Goal: Answer question/provide support: Share knowledge or assist other users

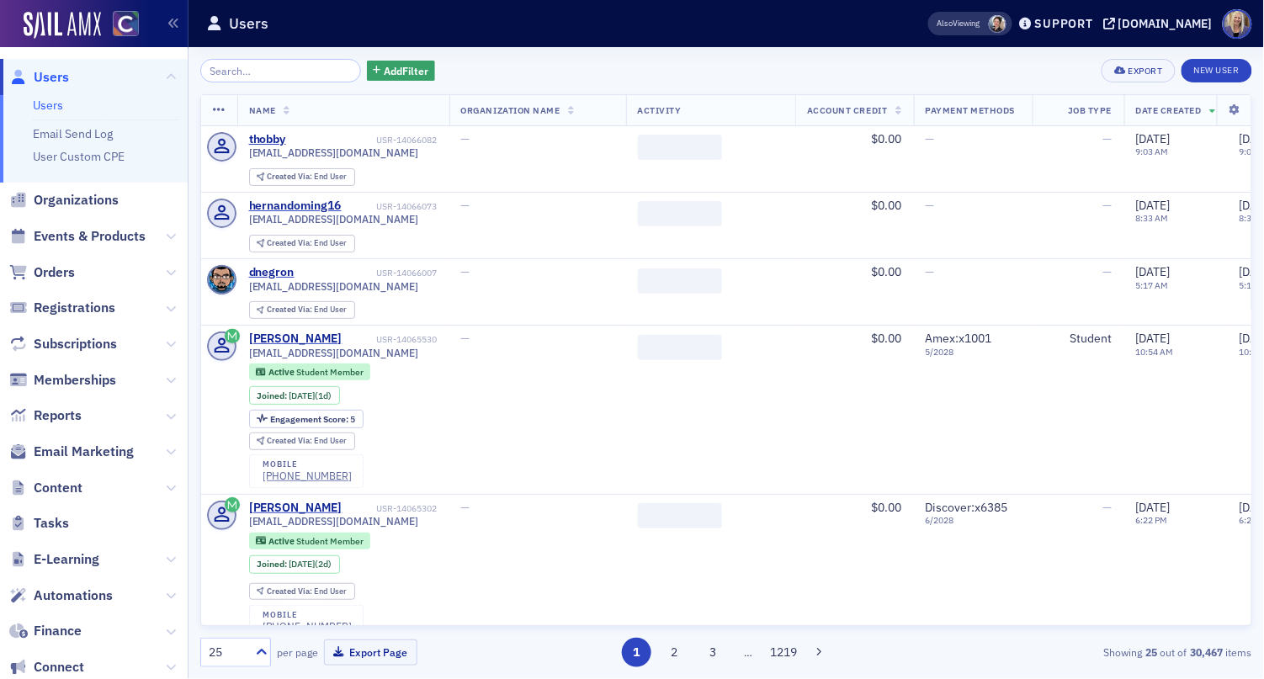
click at [227, 66] on input "search" at bounding box center [280, 71] width 161 height 24
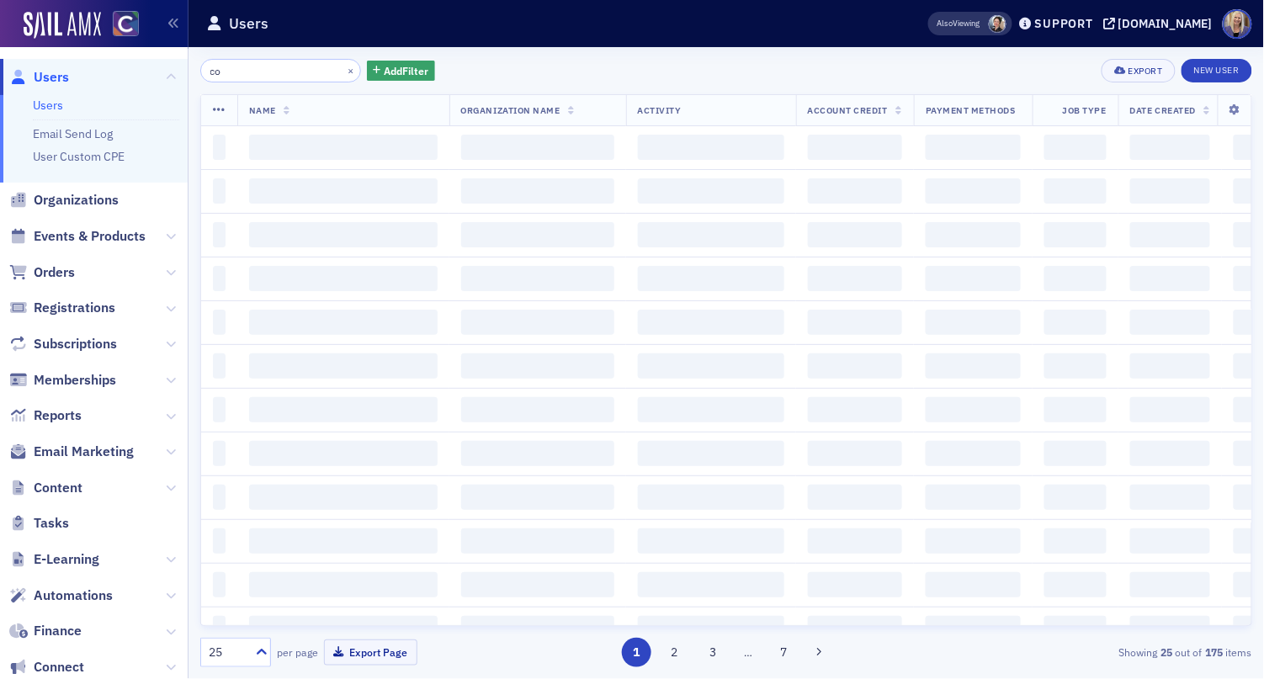
type input "c"
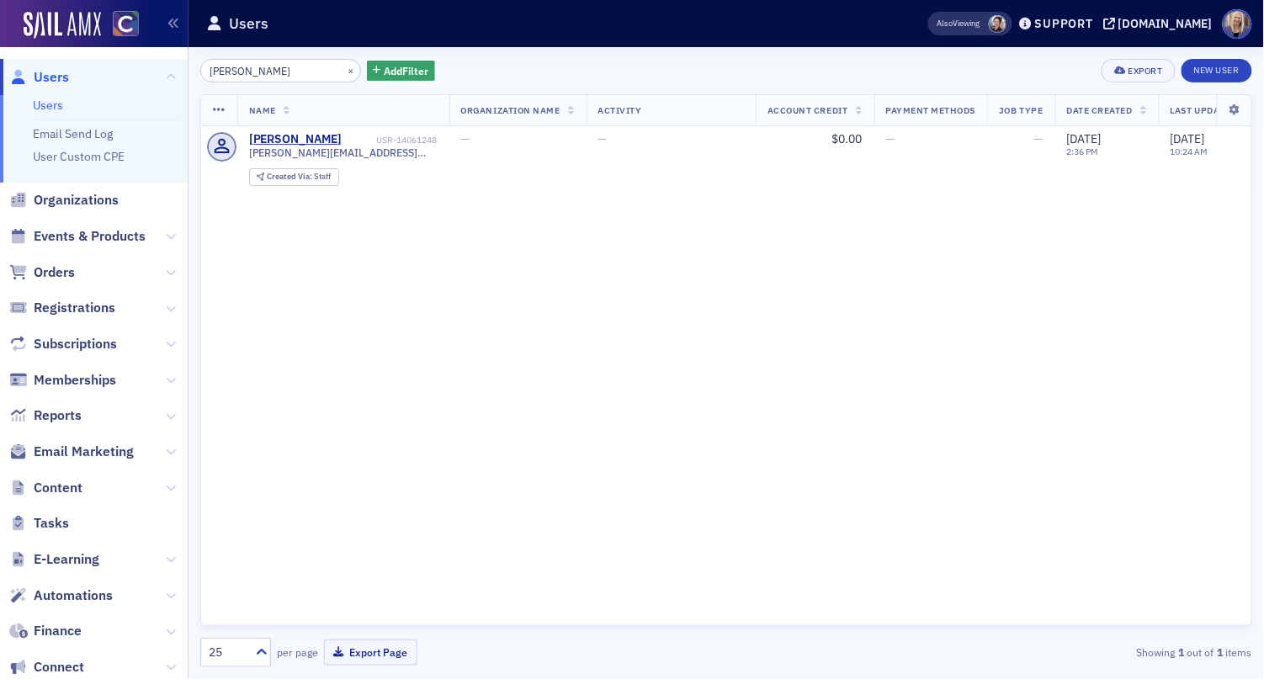
drag, startPoint x: 289, startPoint y: 73, endPoint x: 183, endPoint y: 72, distance: 106.0
click at [183, 68] on div "Users Users Email Send Log User Custom CPE Organizations Events & Products Orde…" at bounding box center [632, 339] width 1264 height 679
type input "l"
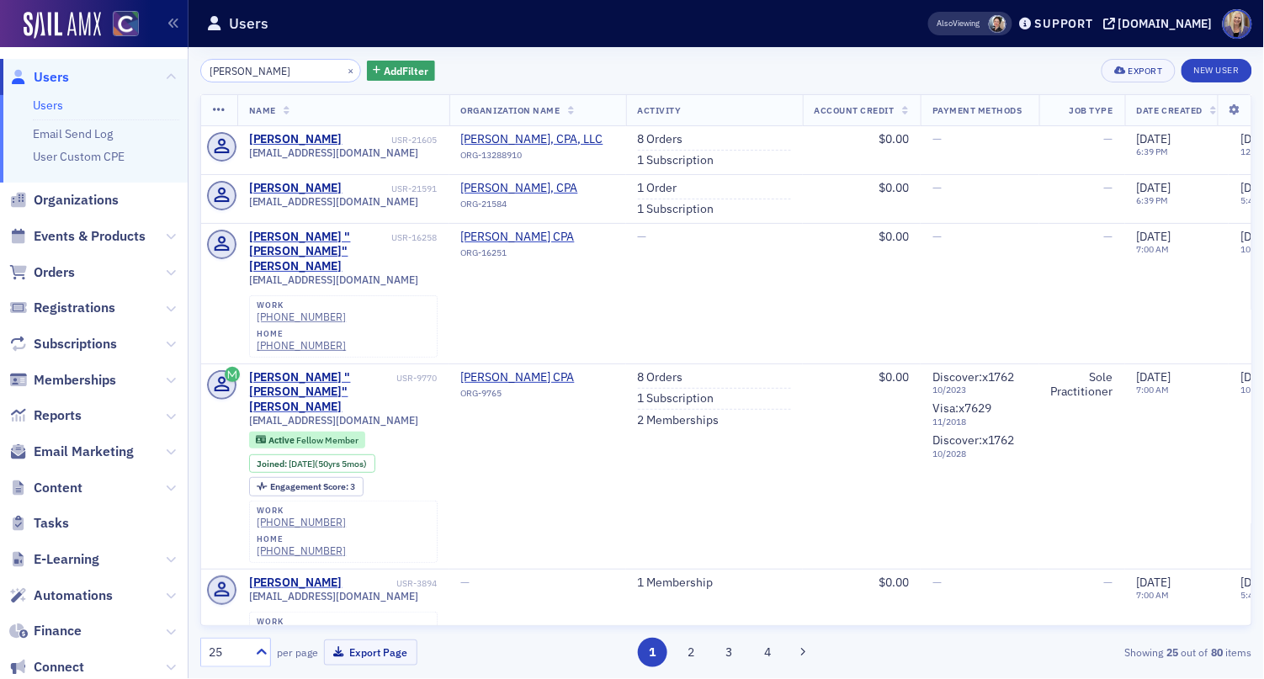
drag, startPoint x: 211, startPoint y: 67, endPoint x: 193, endPoint y: 68, distance: 18.5
click at [194, 68] on div "moore × Add Filter Export New User Name Organization Name Activity Account Cred…" at bounding box center [725, 363] width 1075 height 632
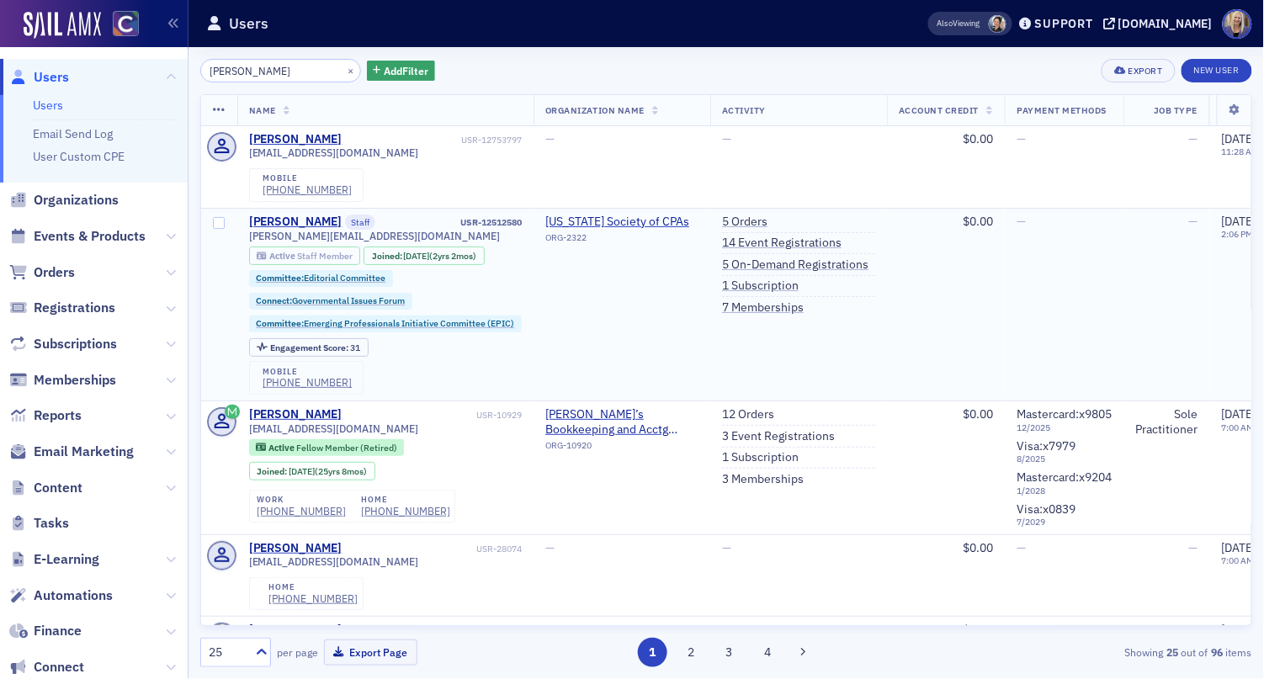
type input "lindsay moore"
click at [303, 257] on span "Staff Member" at bounding box center [325, 256] width 56 height 12
click at [35, 106] on link "Users" at bounding box center [48, 105] width 30 height 15
click at [40, 102] on link "Users" at bounding box center [48, 105] width 30 height 15
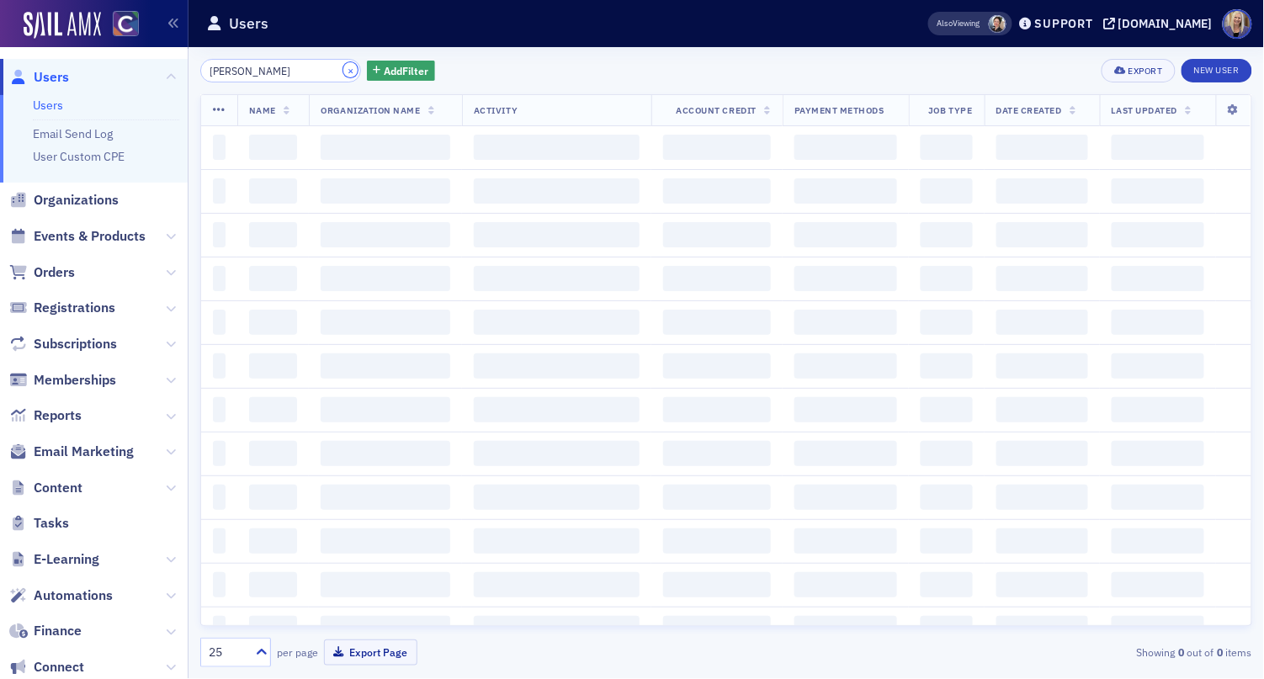
click at [343, 70] on button "×" at bounding box center [350, 69] width 15 height 15
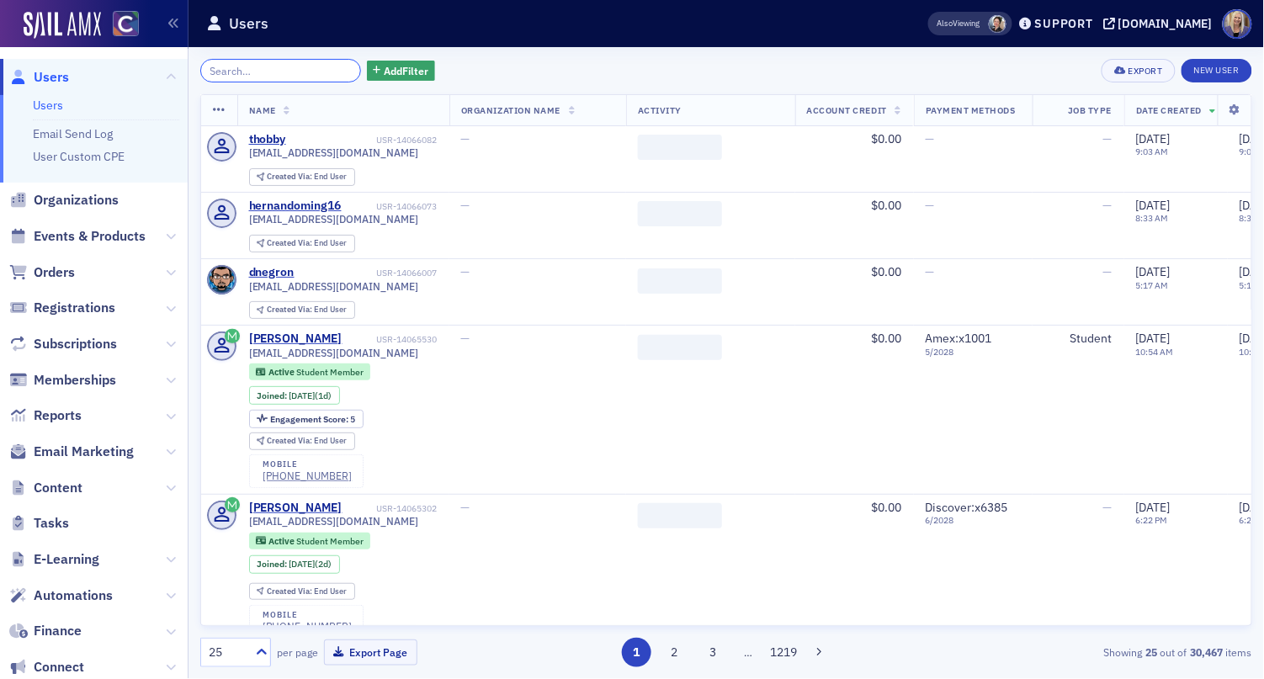
click at [256, 70] on input "search" at bounding box center [280, 71] width 161 height 24
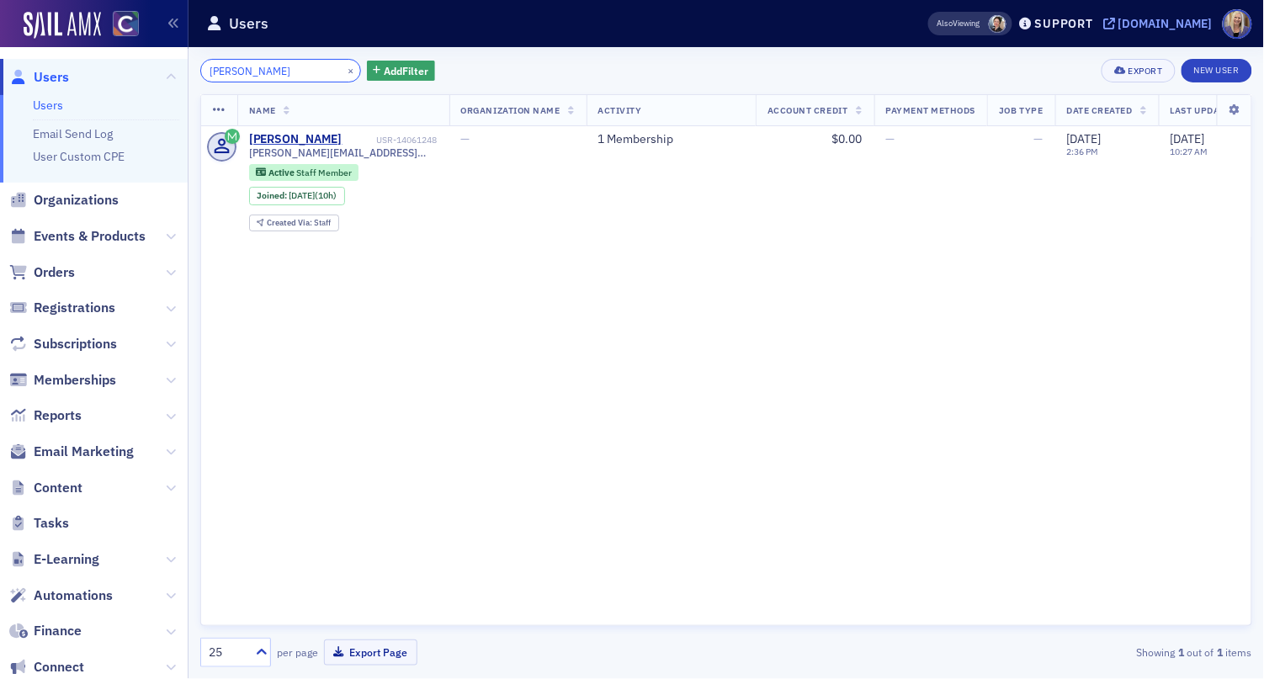
type input "buerger"
click at [1182, 24] on div "[DOMAIN_NAME]" at bounding box center [1165, 23] width 94 height 15
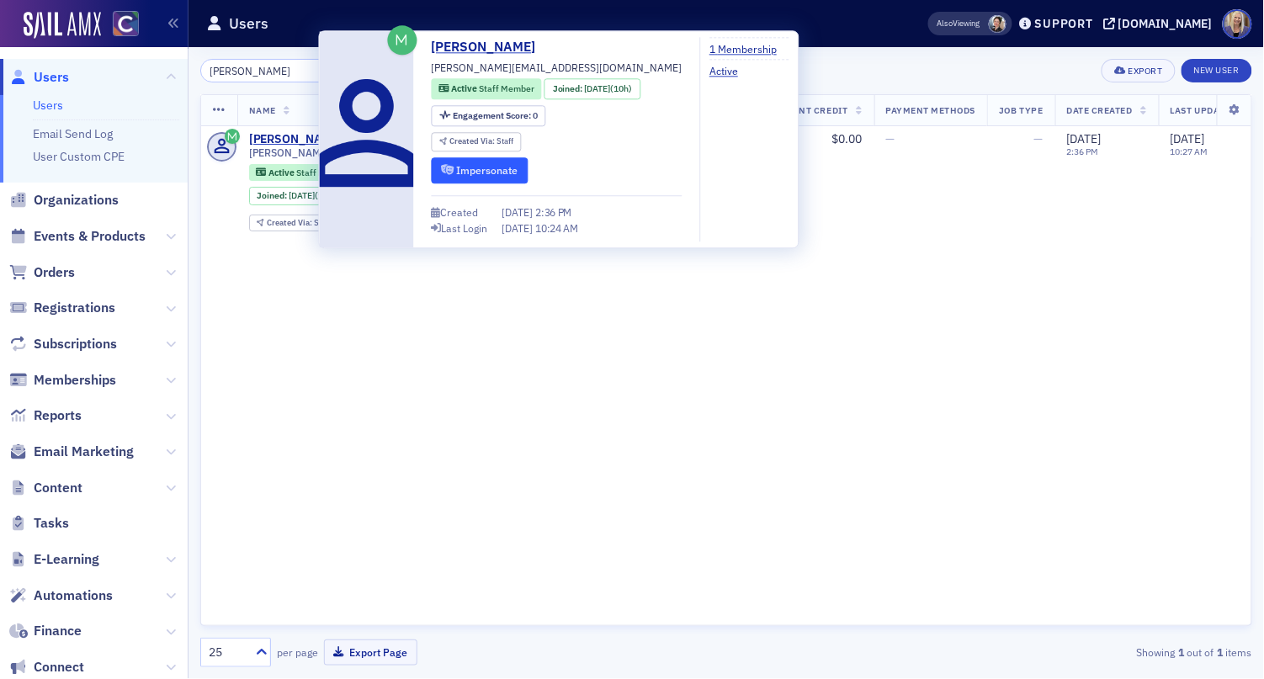
click at [465, 176] on button "Impersonate" at bounding box center [480, 170] width 97 height 26
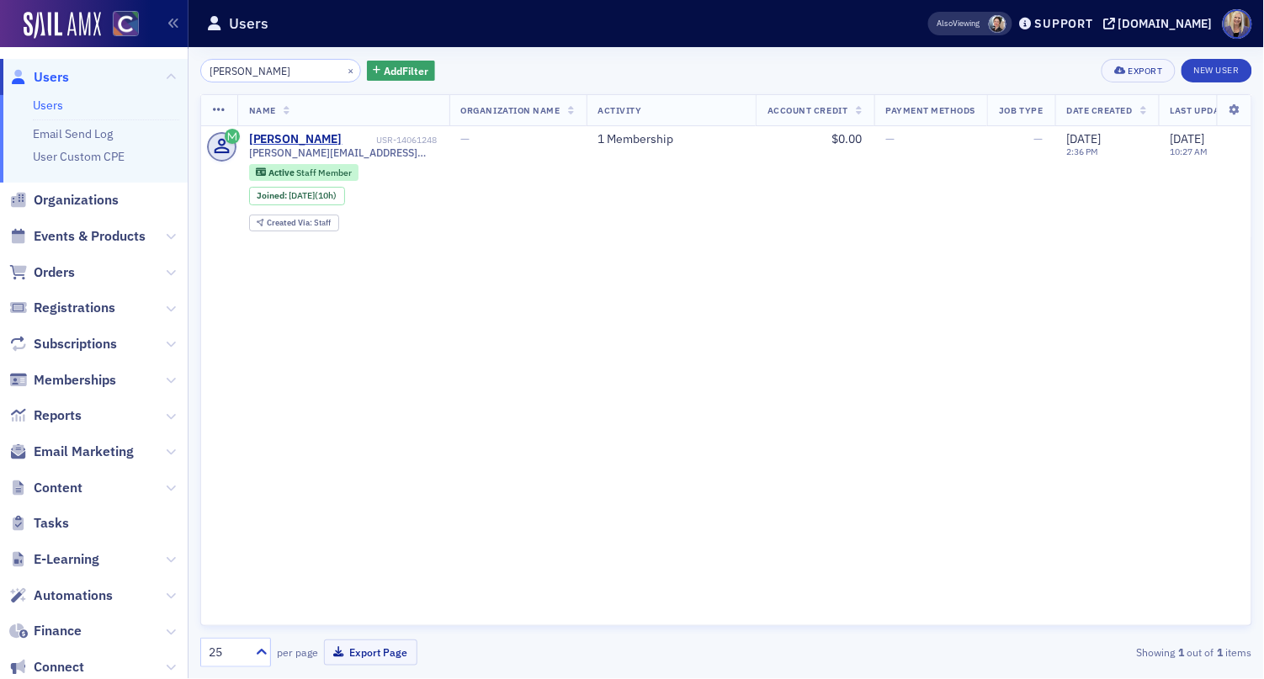
click at [568, 423] on div "Name Organization Name Activity Account Credit Payment Methods Job Type Date Cr…" at bounding box center [726, 360] width 1052 height 532
click at [343, 75] on button "×" at bounding box center [350, 69] width 15 height 15
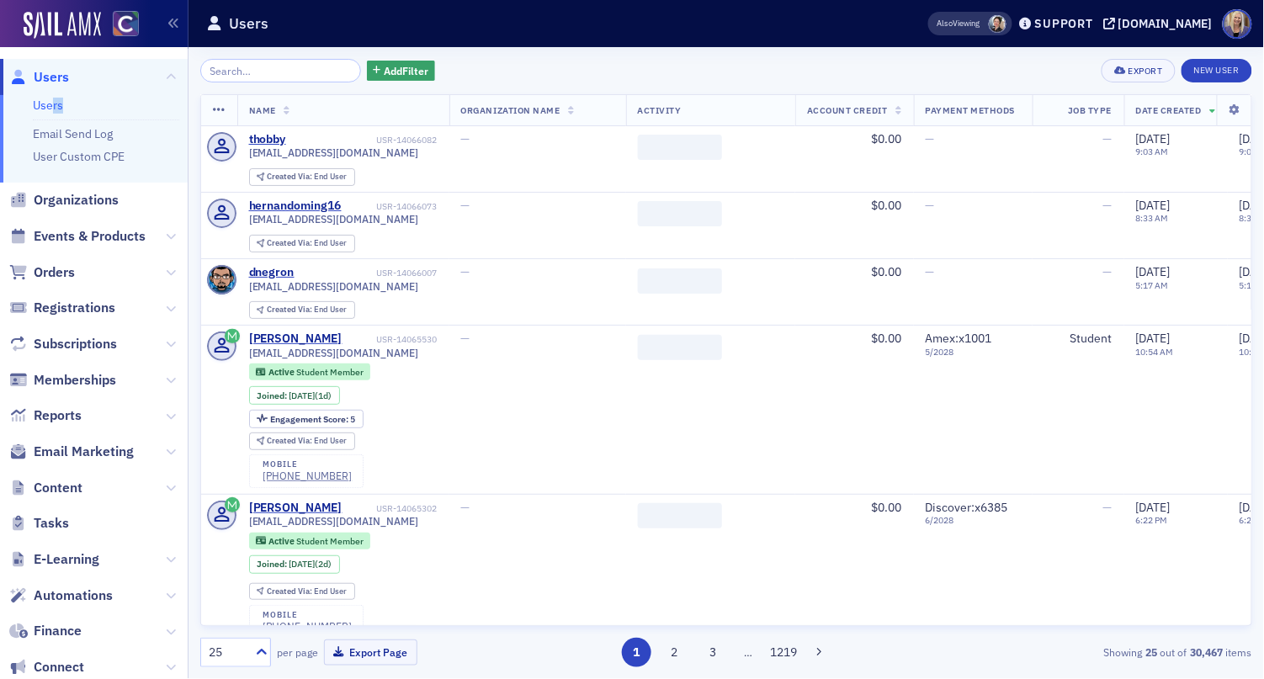
click at [50, 114] on ul "Users Email Send Log User Custom CPE" at bounding box center [94, 139] width 188 height 88
click at [50, 108] on link "Users" at bounding box center [48, 105] width 30 height 15
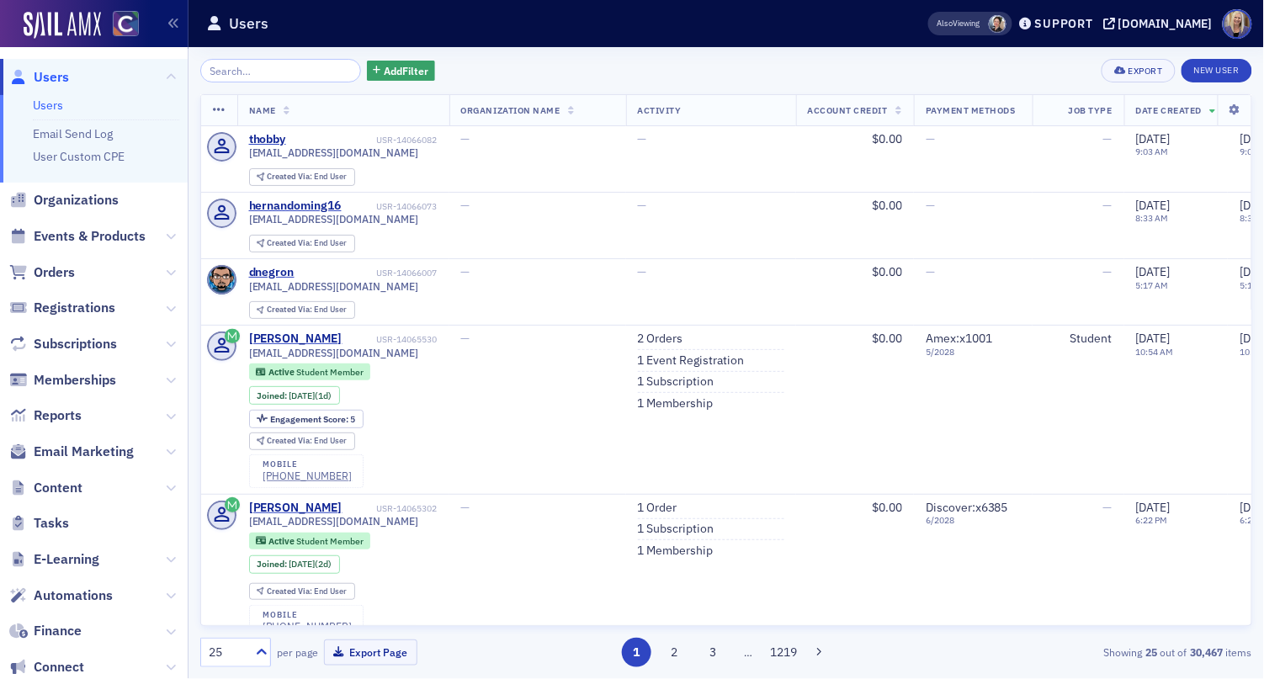
click at [66, 104] on li "Users" at bounding box center [106, 106] width 146 height 16
click at [59, 109] on link "Users" at bounding box center [48, 105] width 30 height 15
click at [256, 72] on input "search" at bounding box center [280, 71] width 161 height 24
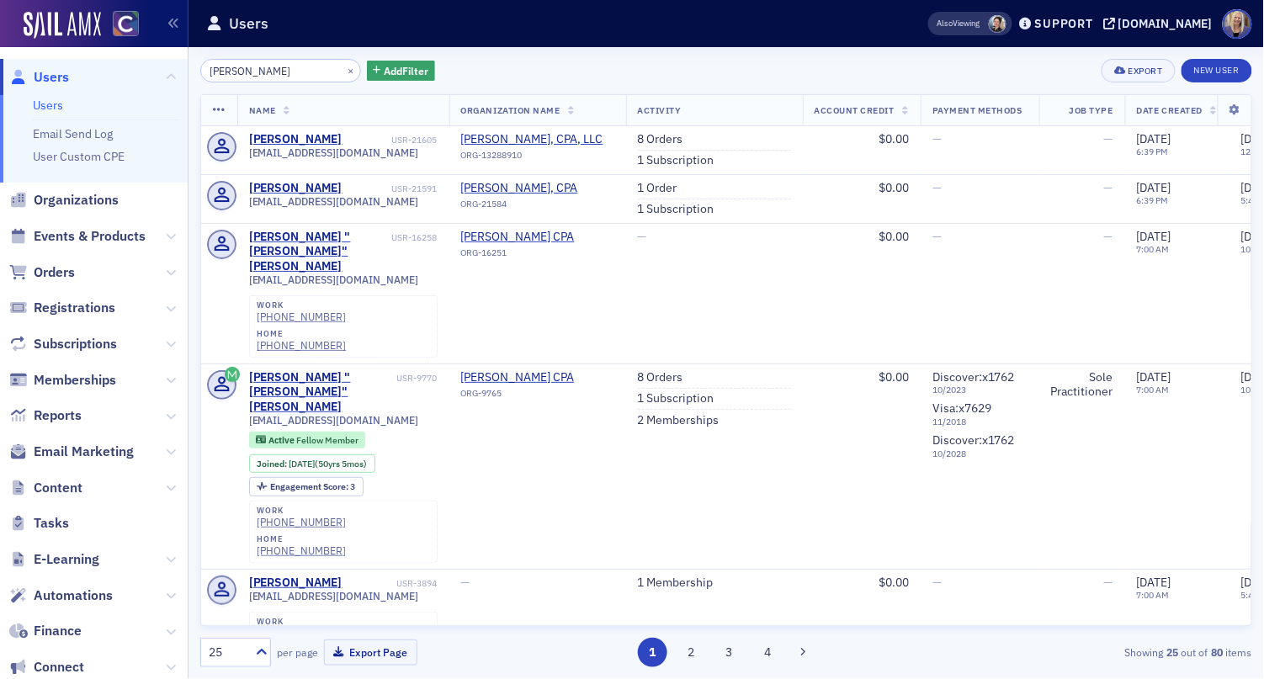
drag, startPoint x: 240, startPoint y: 67, endPoint x: 178, endPoint y: 68, distance: 62.3
click at [178, 68] on div "Users Users Email Send Log User Custom CPE Organizations Events & Products Orde…" at bounding box center [632, 339] width 1264 height 679
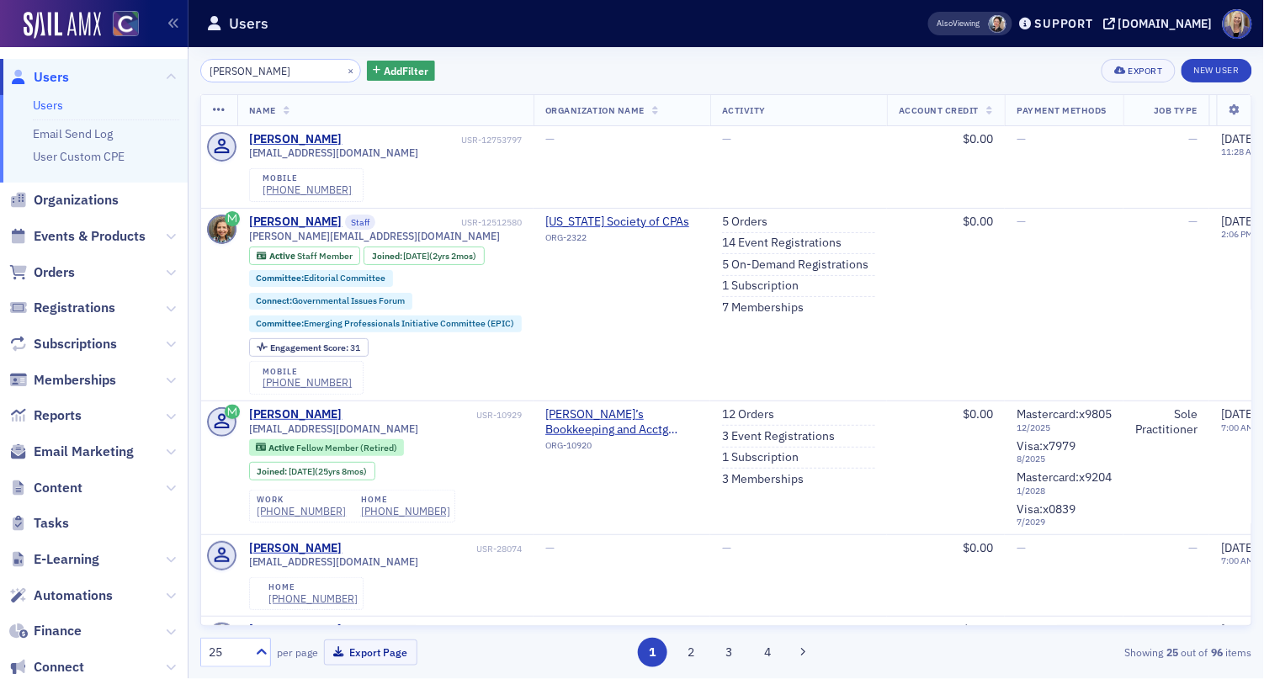
type input "lindsay moore"
click at [1163, 21] on div "[DOMAIN_NAME]" at bounding box center [1165, 23] width 94 height 15
click at [1063, 27] on span "Support" at bounding box center [1056, 24] width 73 height 12
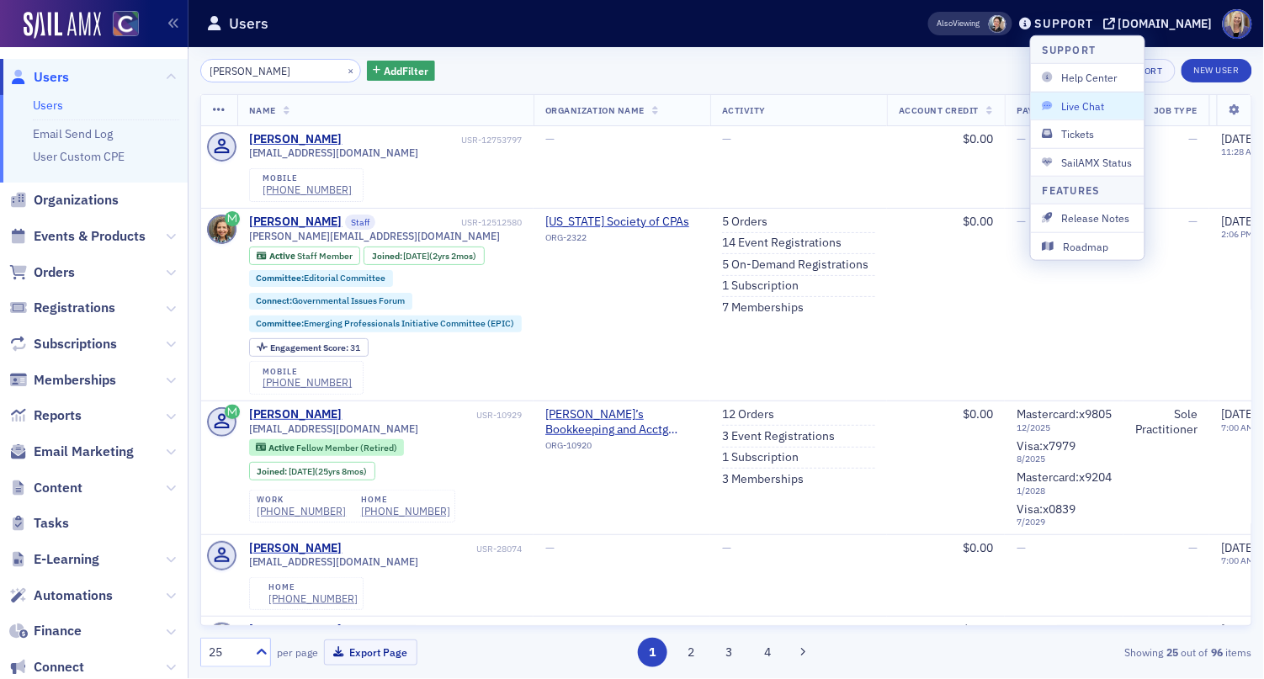
click at [1087, 110] on span "Live Chat" at bounding box center [1088, 105] width 90 height 15
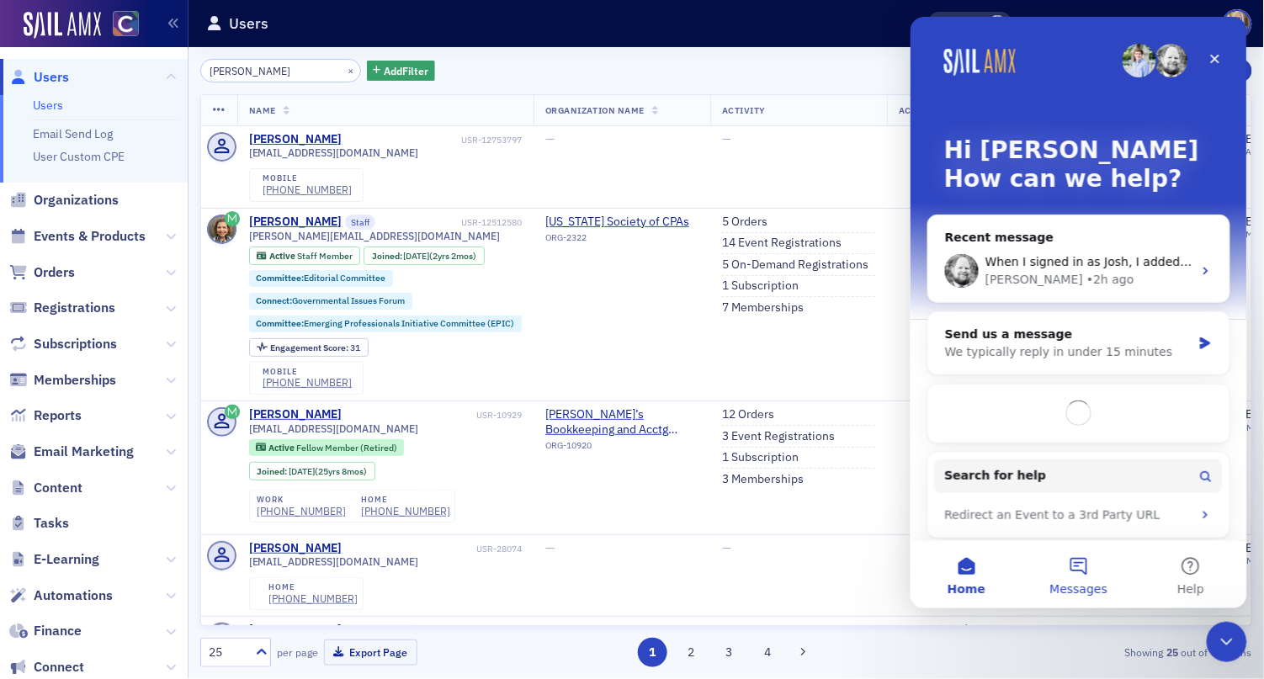
click at [1085, 580] on button "Messages" at bounding box center [1078, 573] width 112 height 67
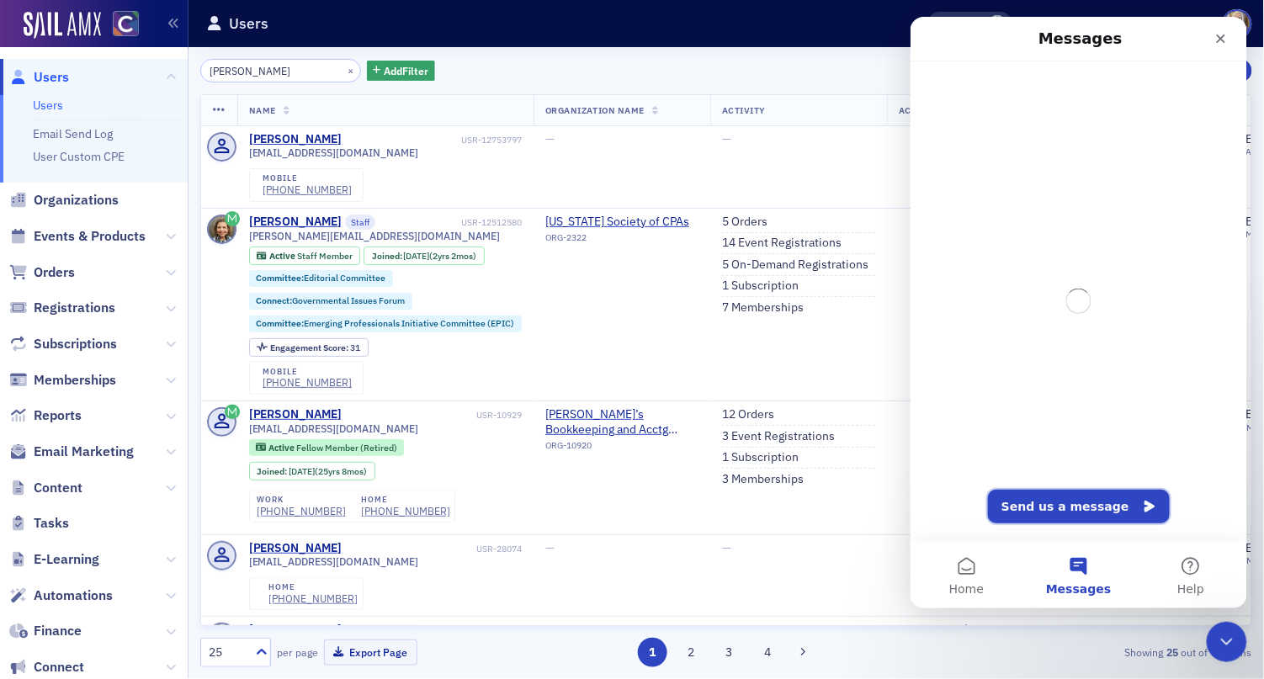
click at [1082, 513] on button "Send us a message" at bounding box center [1078, 506] width 182 height 34
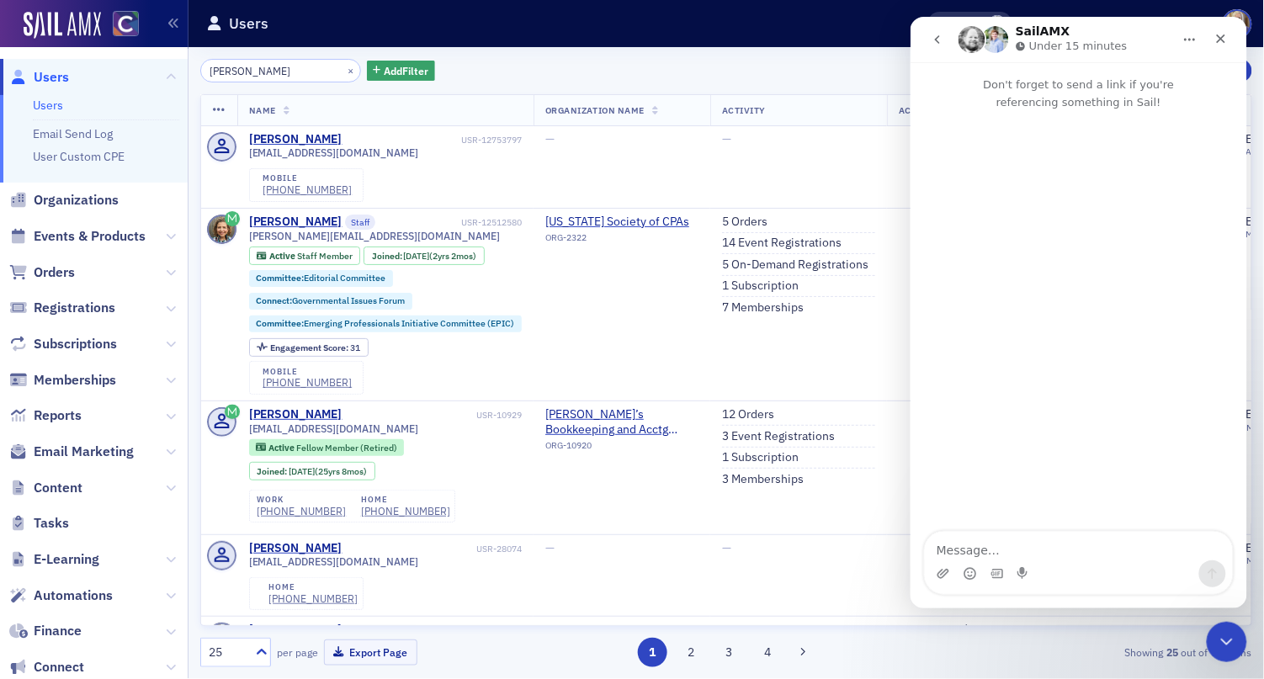
click at [1013, 545] on textarea "Message…" at bounding box center [1078, 545] width 308 height 29
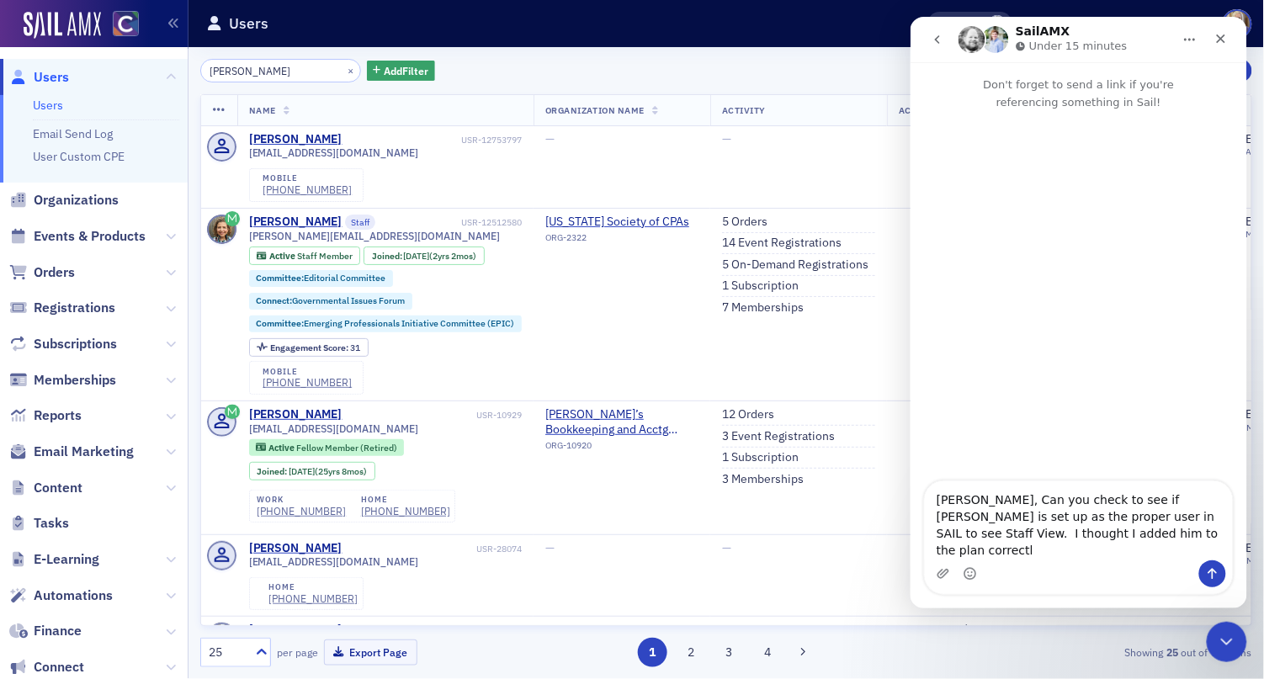
type textarea "Aidan, Can you check to see if Cole is set up as the proper user in SAIL to see…"
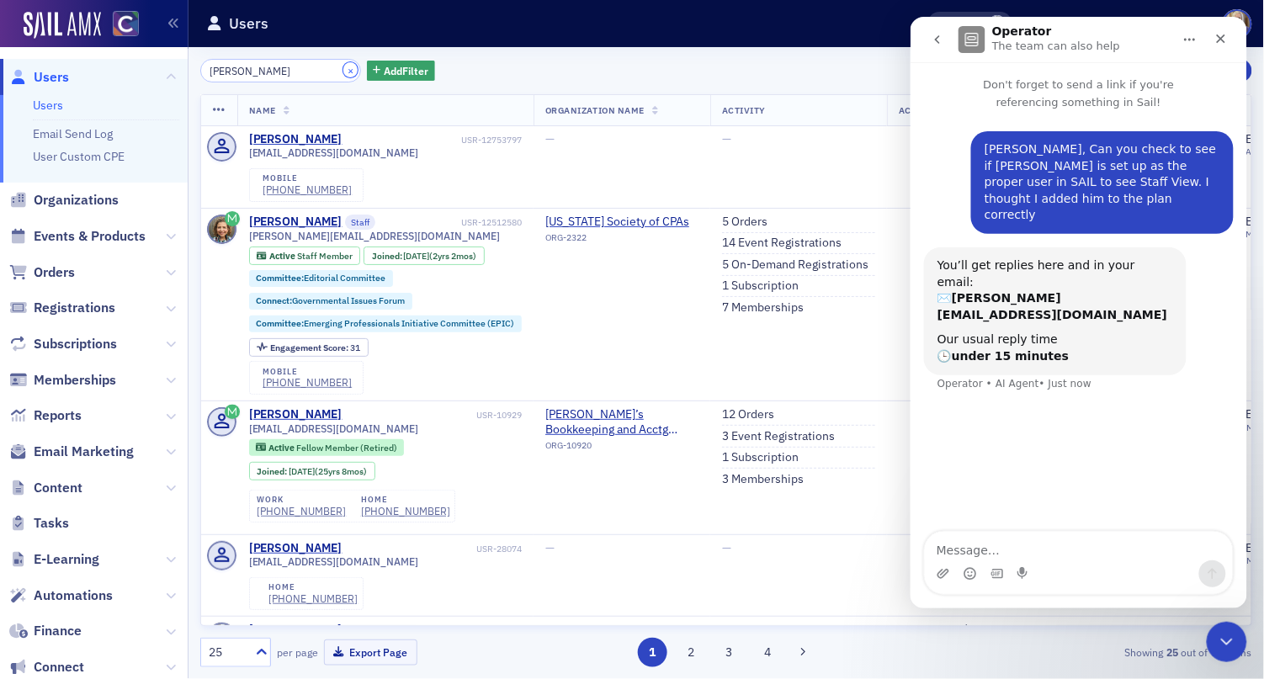
click at [343, 71] on button "×" at bounding box center [350, 69] width 15 height 15
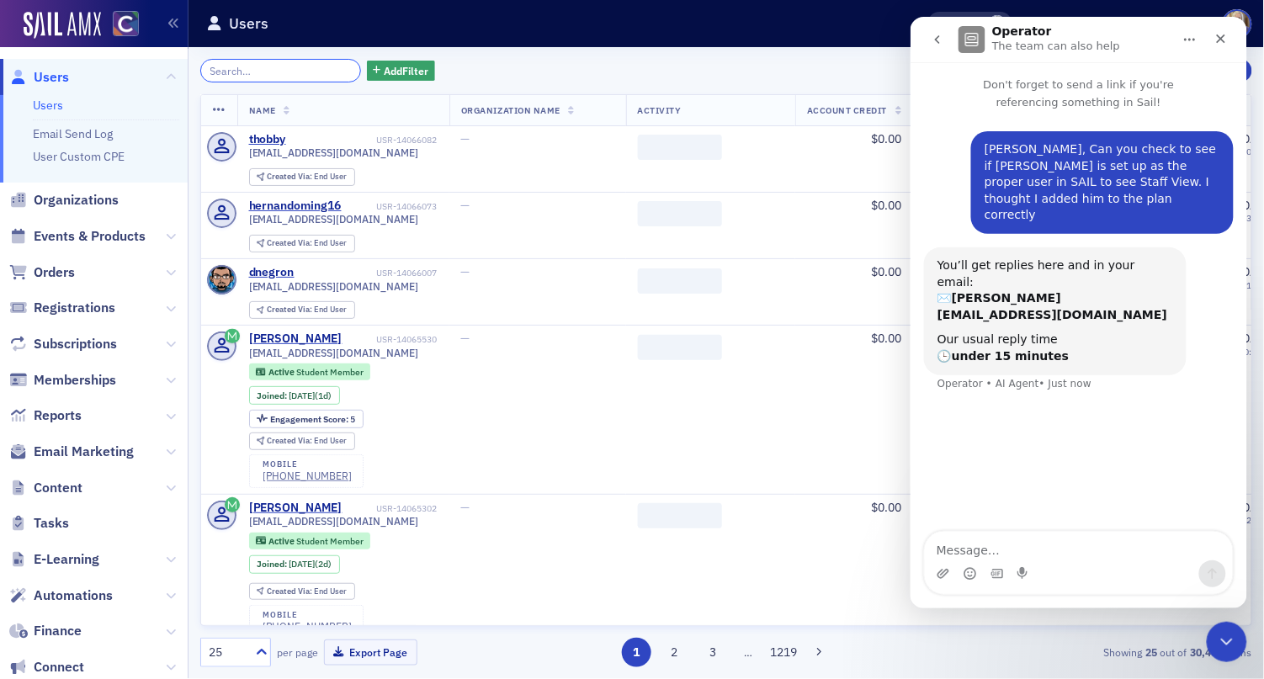
click at [295, 71] on input "search" at bounding box center [280, 71] width 161 height 24
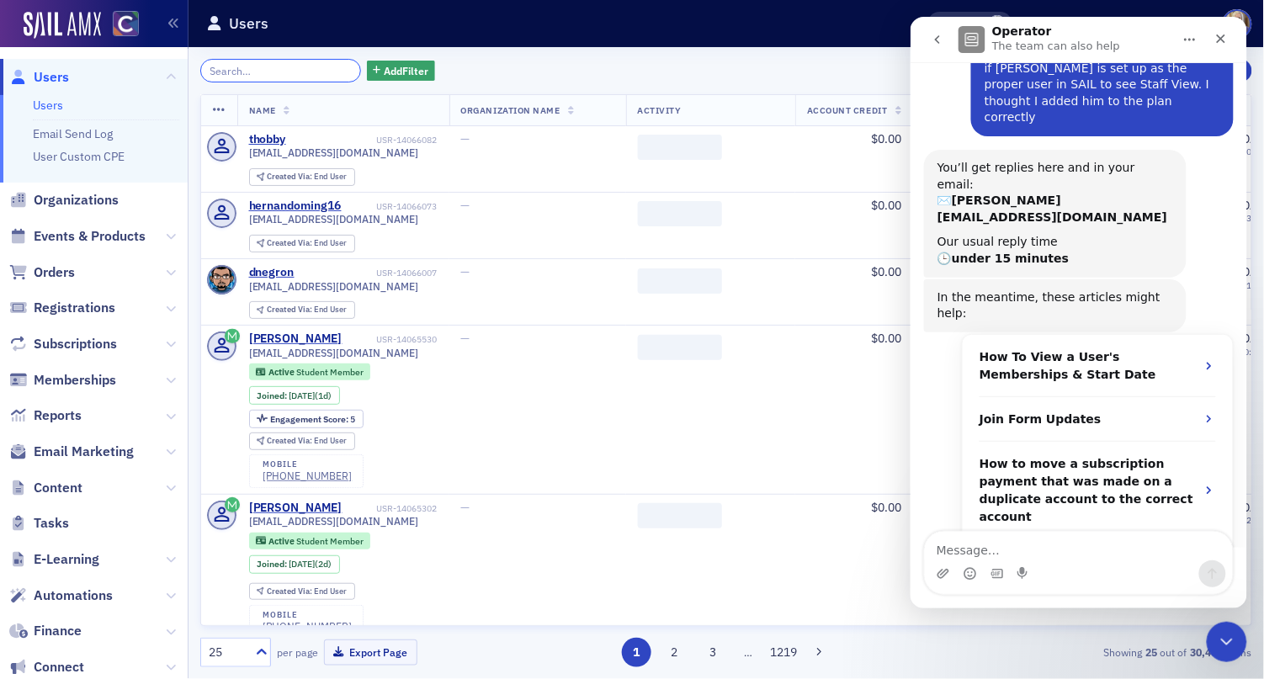
scroll to position [98, 0]
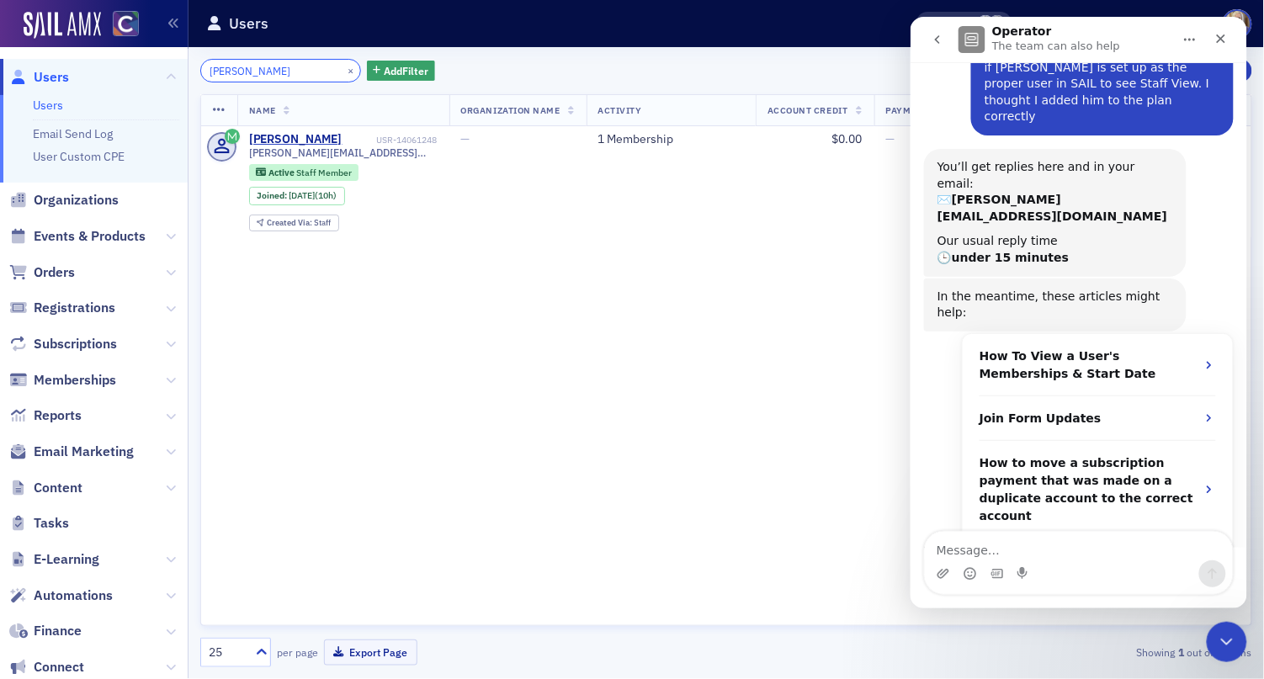
type input "buerger"
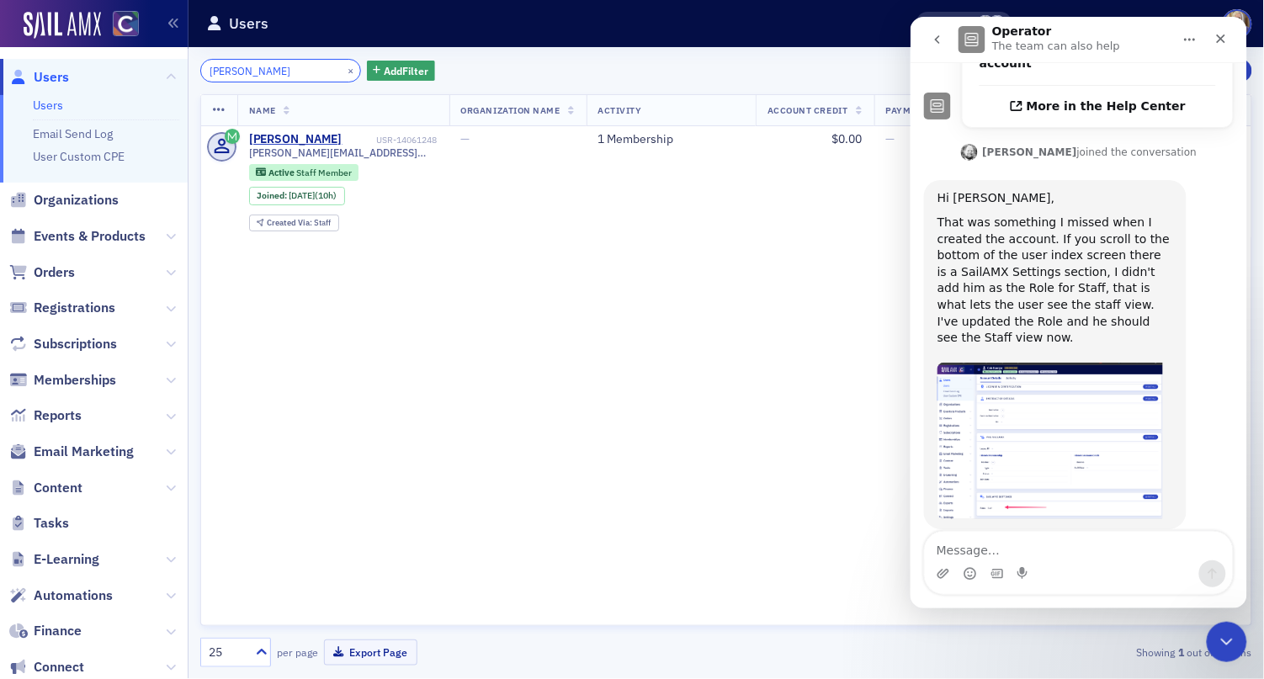
scroll to position [551, 0]
click at [1221, 47] on div "Close" at bounding box center [1220, 38] width 30 height 30
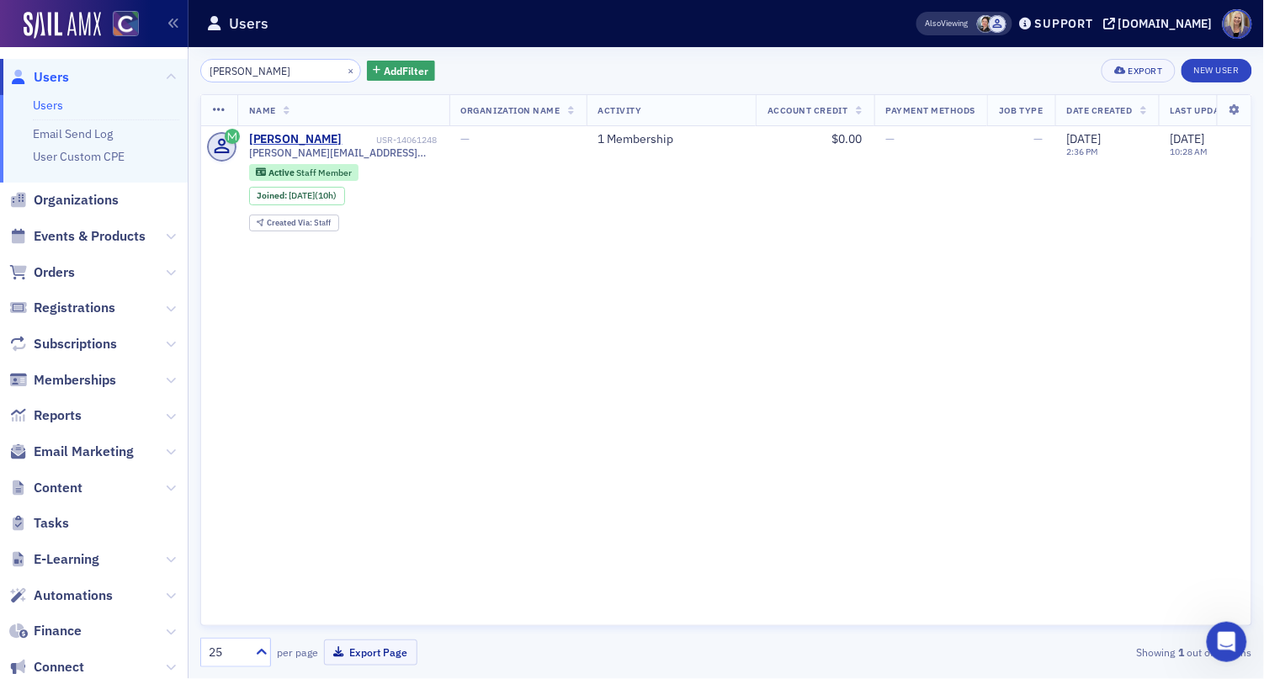
click at [57, 118] on ul "Users Email Send Log User Custom CPE" at bounding box center [94, 139] width 188 height 88
click at [34, 112] on link "Users" at bounding box center [48, 105] width 30 height 15
click at [48, 105] on link "Users" at bounding box center [48, 105] width 30 height 15
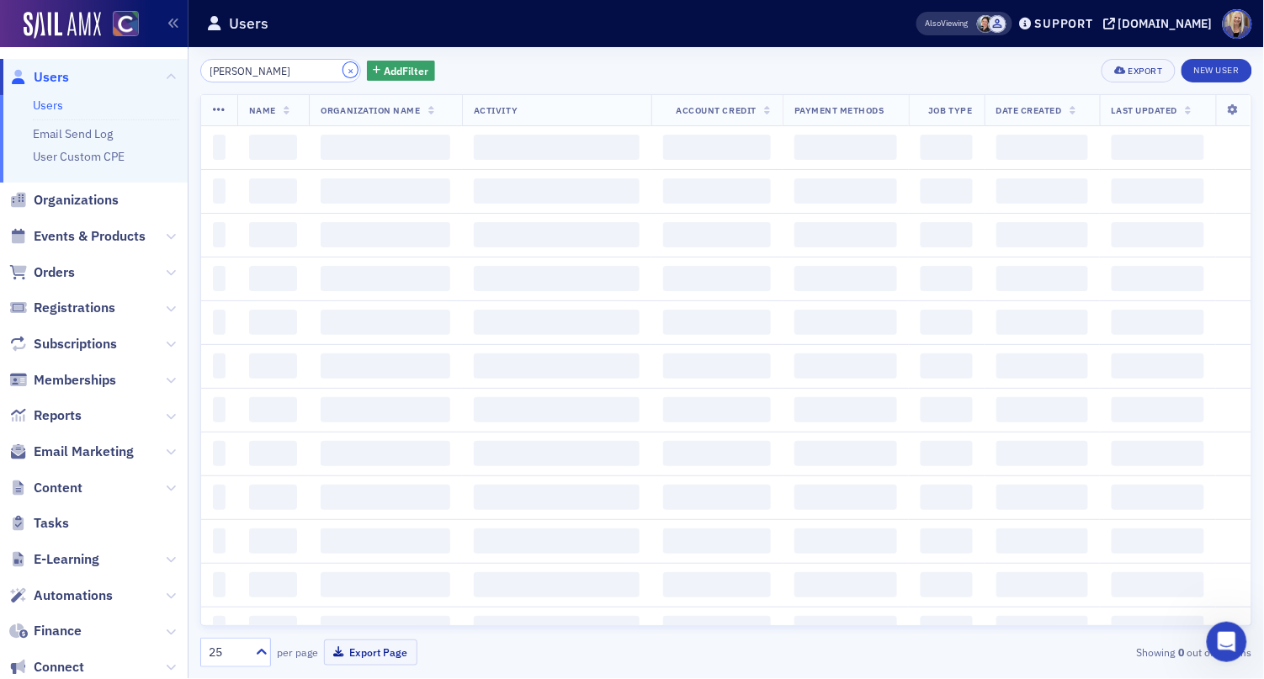
click at [343, 72] on button "×" at bounding box center [350, 69] width 15 height 15
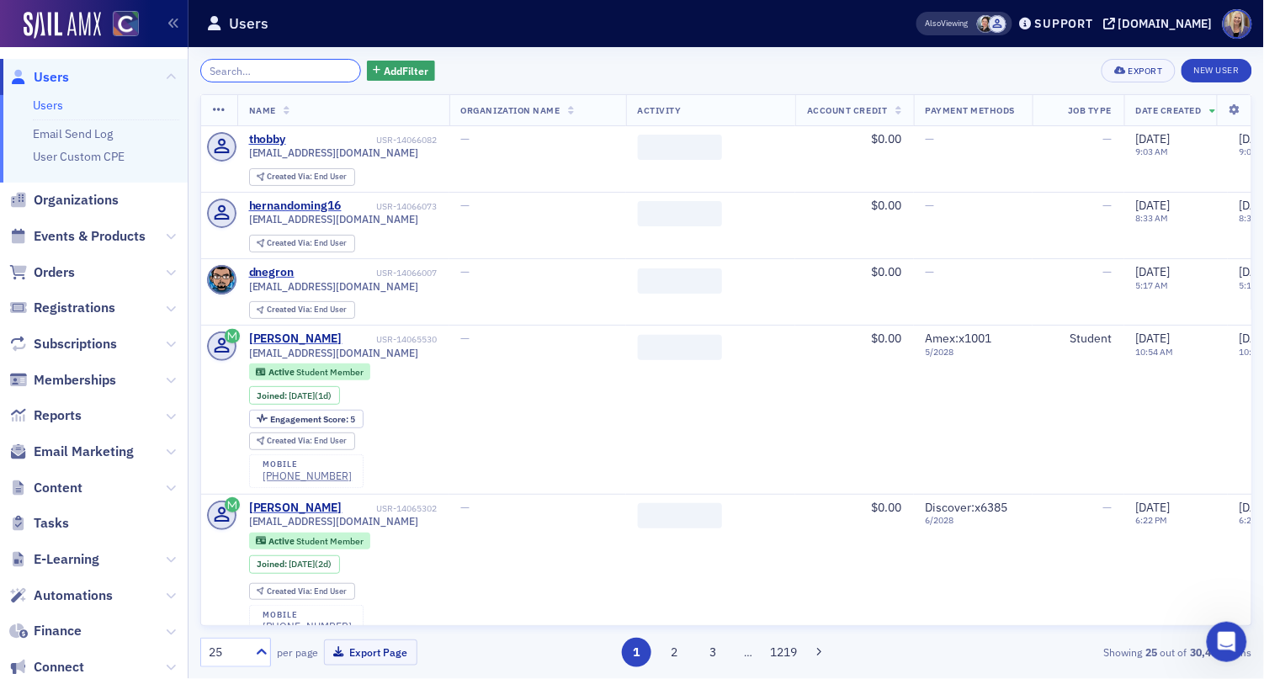
click at [287, 76] on input "search" at bounding box center [280, 71] width 161 height 24
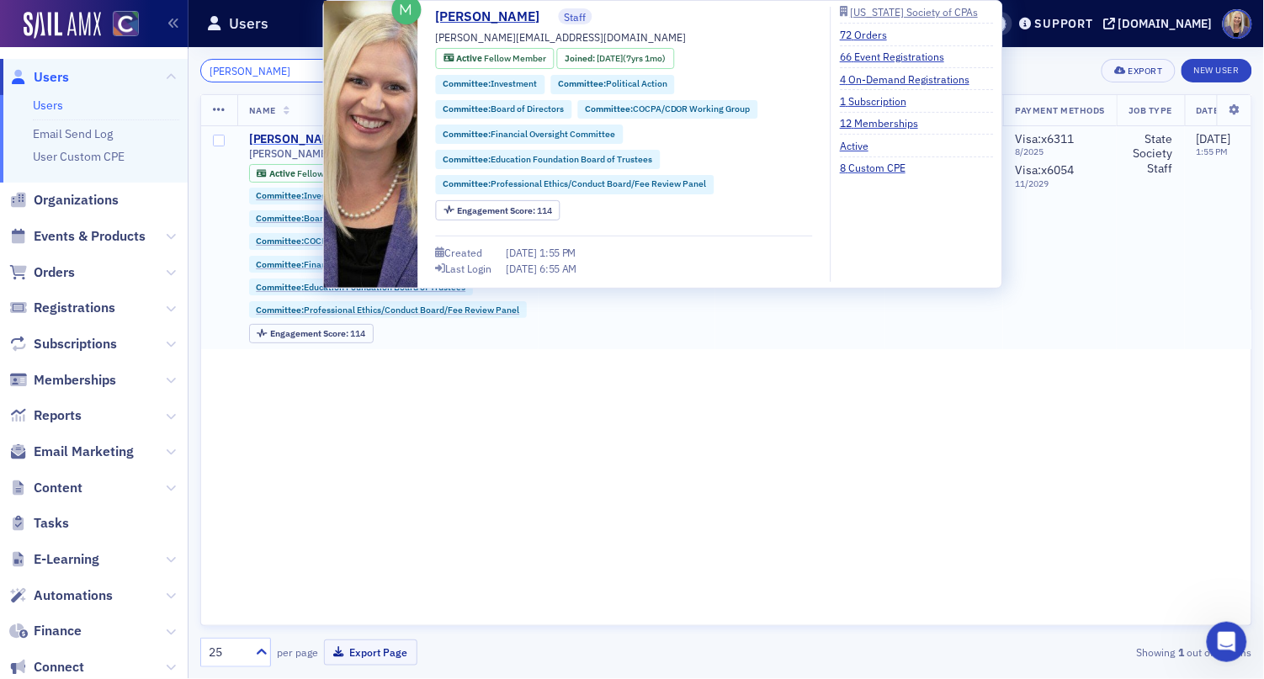
type input "gelinas"
click at [281, 140] on div "Alicia Gelinas" at bounding box center [295, 139] width 93 height 15
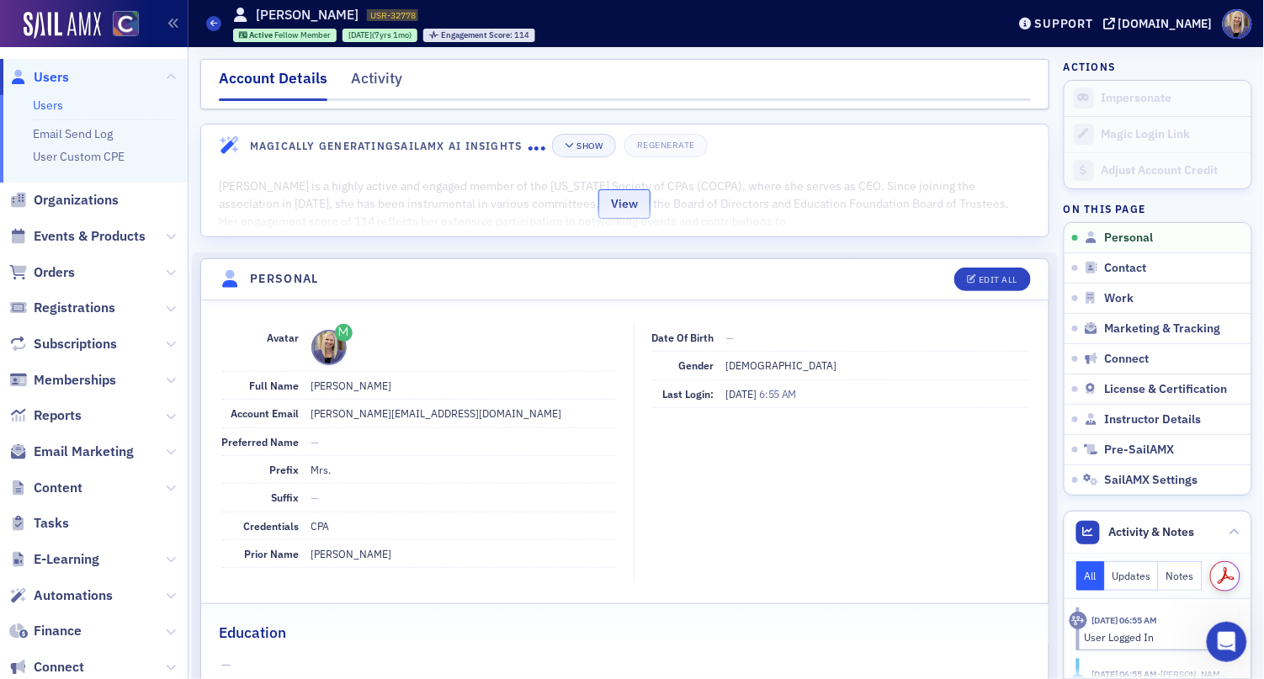
click at [609, 210] on button "View" at bounding box center [624, 203] width 52 height 29
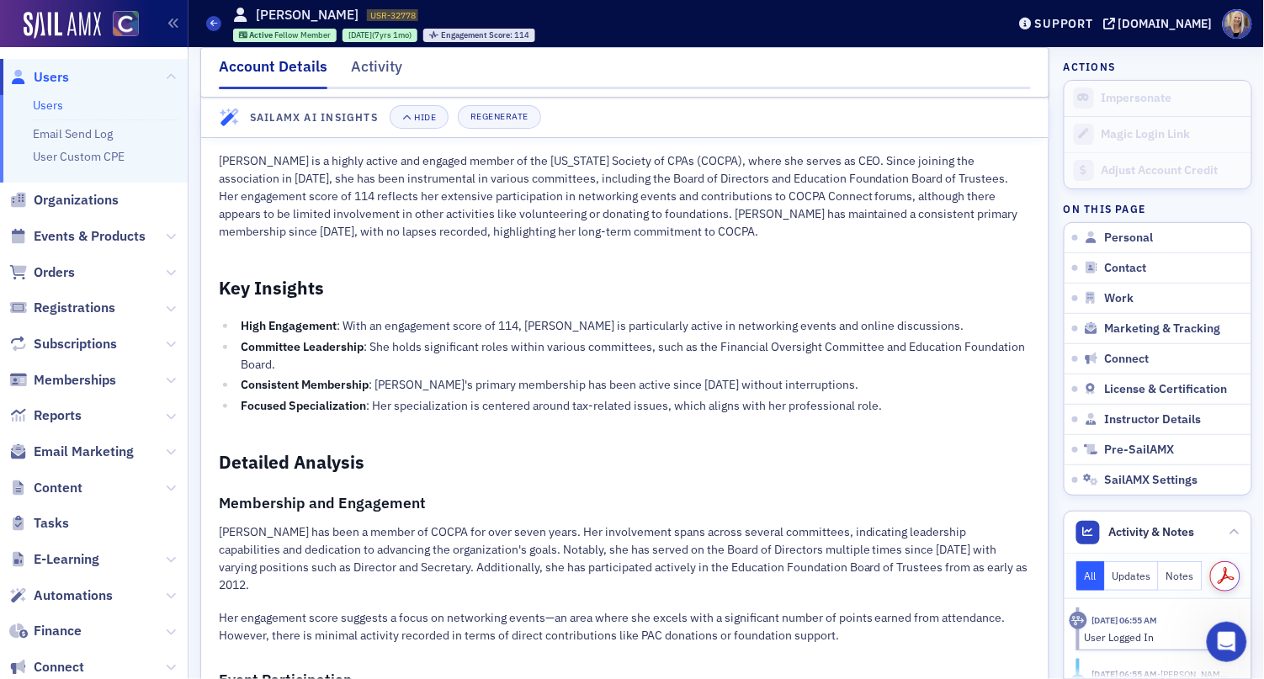
scroll to position [66, 0]
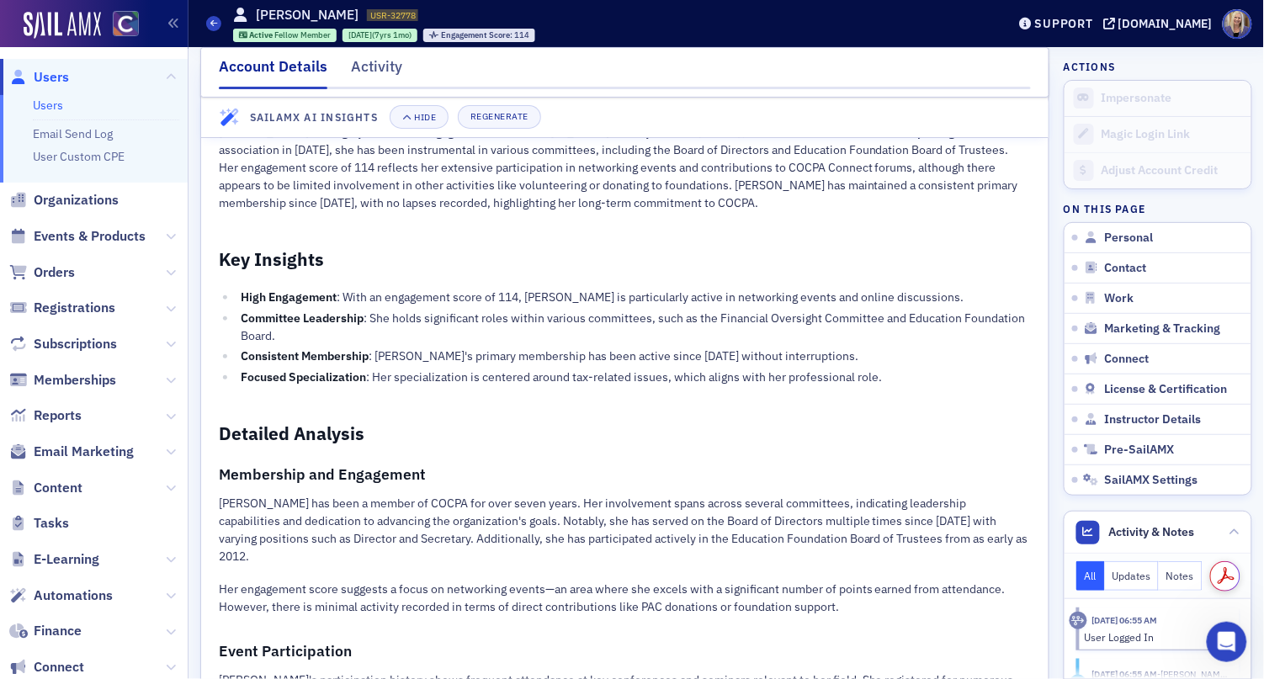
click at [650, 381] on li "Focused Specialization : Her specialization is centered around tax-related issu…" at bounding box center [633, 378] width 794 height 18
click at [753, 374] on li "Focused Specialization : Her specialization is centered around tax-related issu…" at bounding box center [633, 378] width 794 height 18
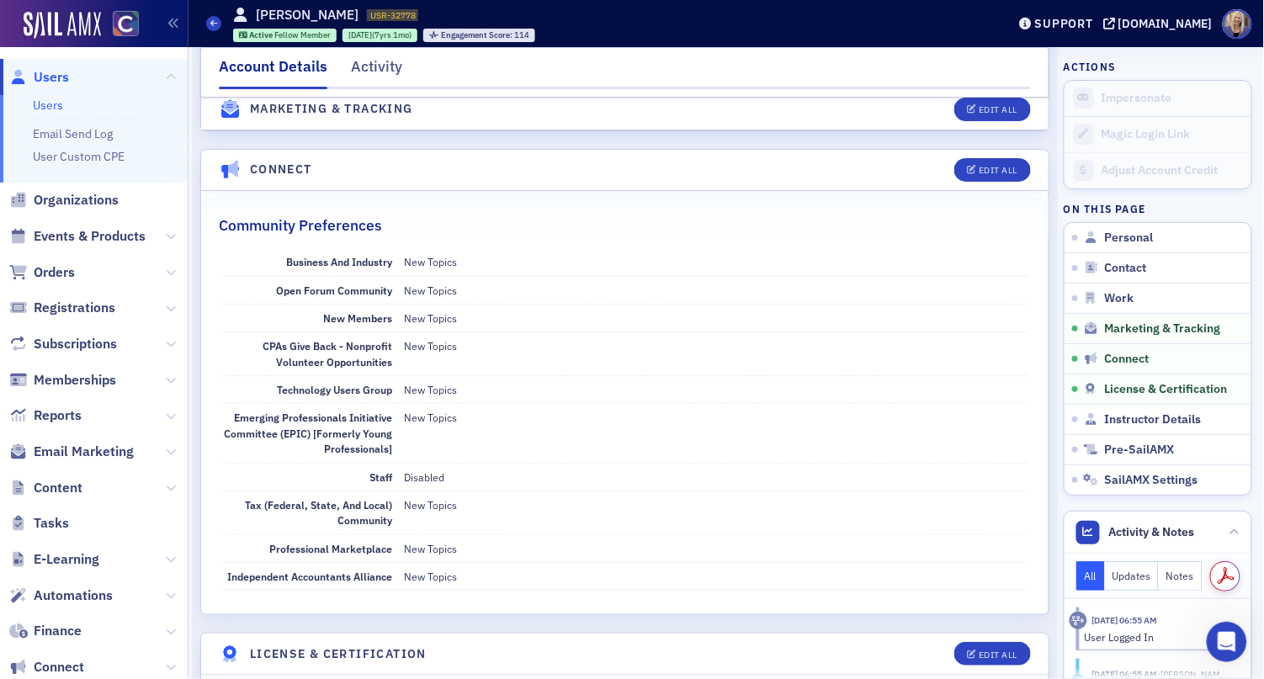
scroll to position [3445, 0]
drag, startPoint x: 277, startPoint y: 265, endPoint x: 486, endPoint y: 267, distance: 209.5
click at [486, 277] on div "Open Forum Community New Topics" at bounding box center [625, 291] width 806 height 28
drag, startPoint x: 252, startPoint y: 481, endPoint x: 449, endPoint y: 488, distance: 197.0
click at [449, 491] on div "Tax (Federal, State, and Local) Community New Topics" at bounding box center [625, 513] width 806 height 44
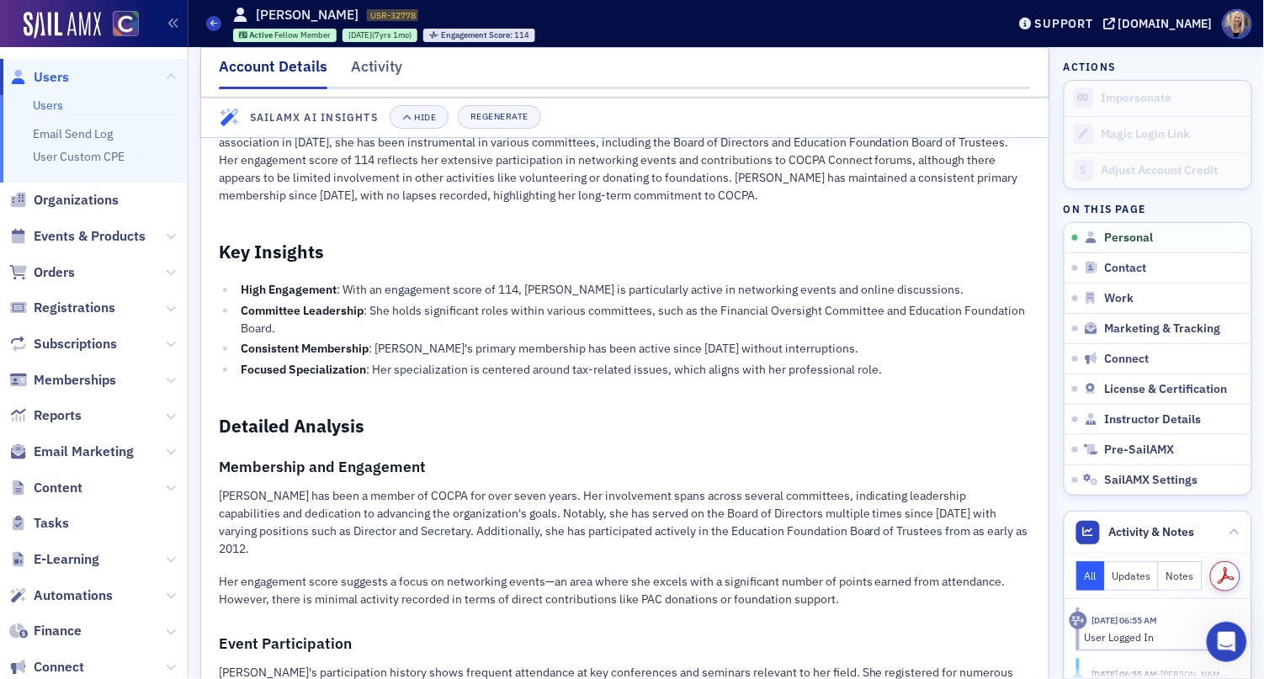
scroll to position [0, 0]
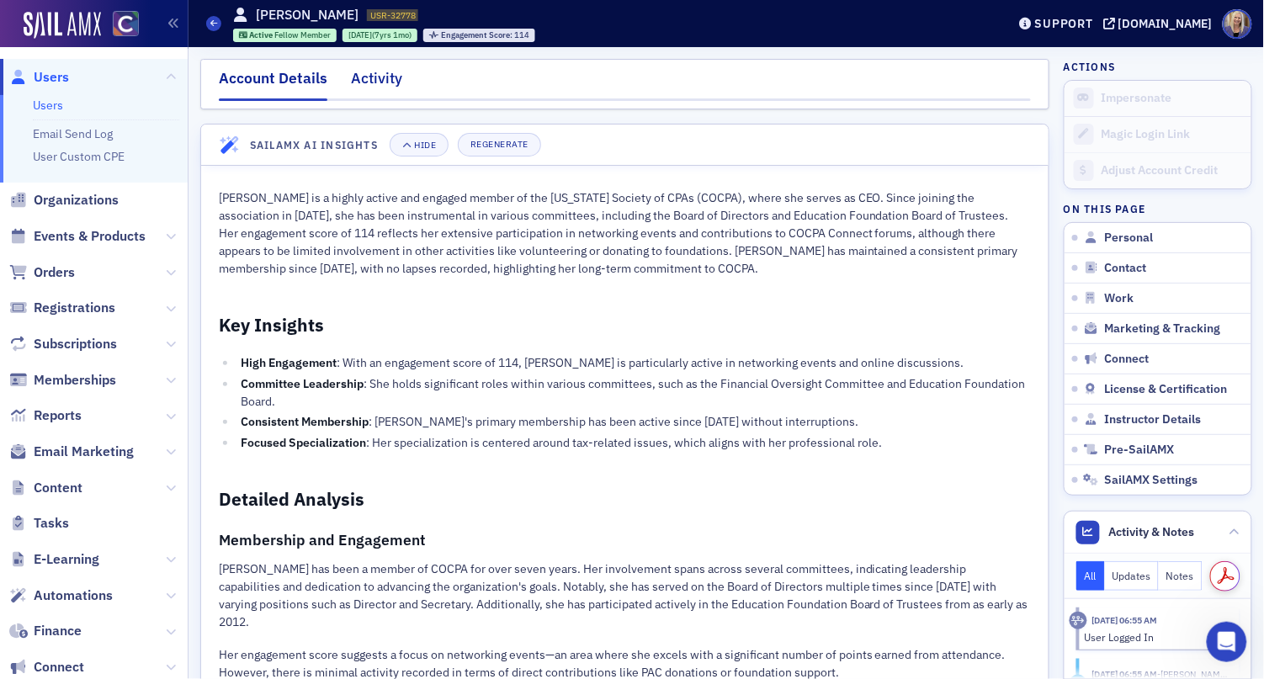
click at [375, 82] on div "Activity" at bounding box center [376, 82] width 51 height 31
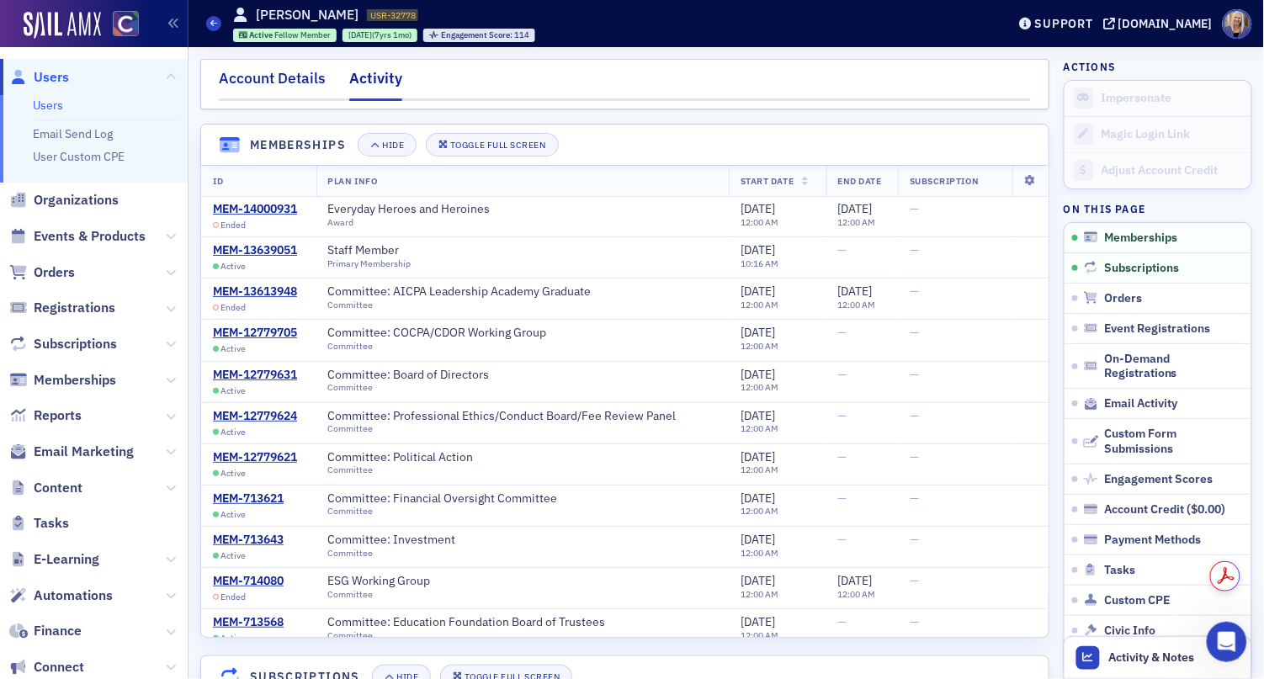
click at [273, 84] on div "Account Details" at bounding box center [272, 82] width 107 height 31
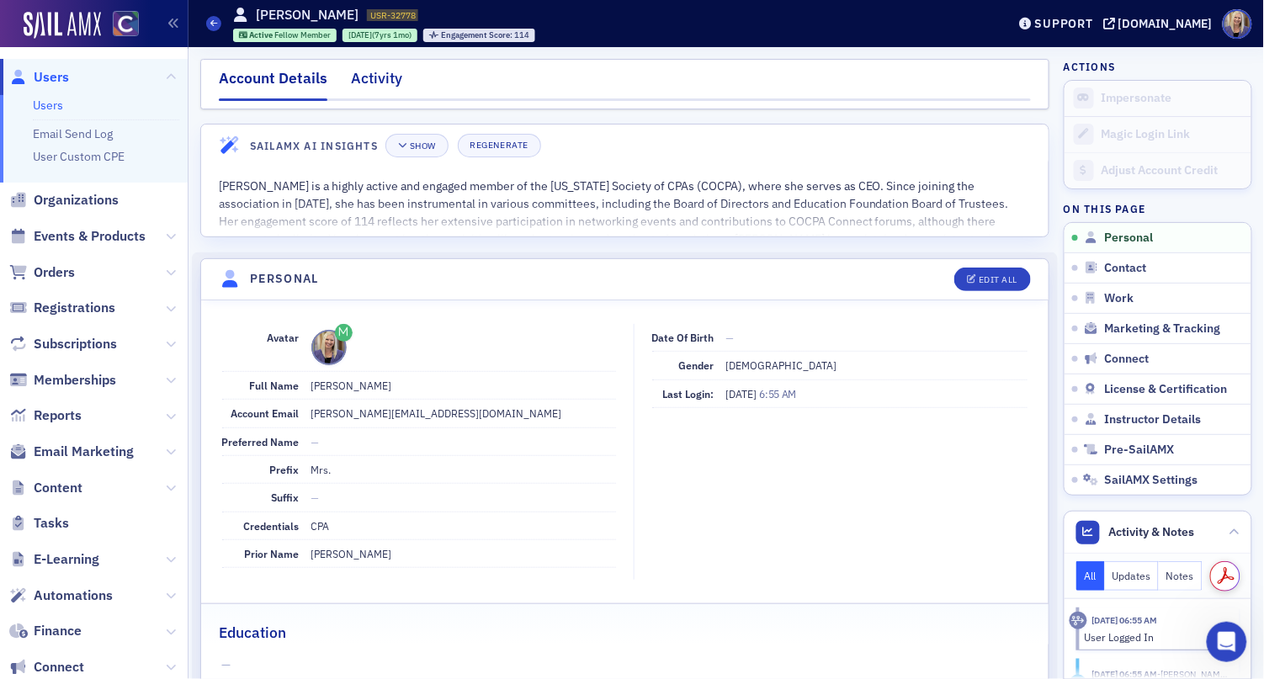
click at [374, 86] on div "Activity" at bounding box center [376, 82] width 51 height 31
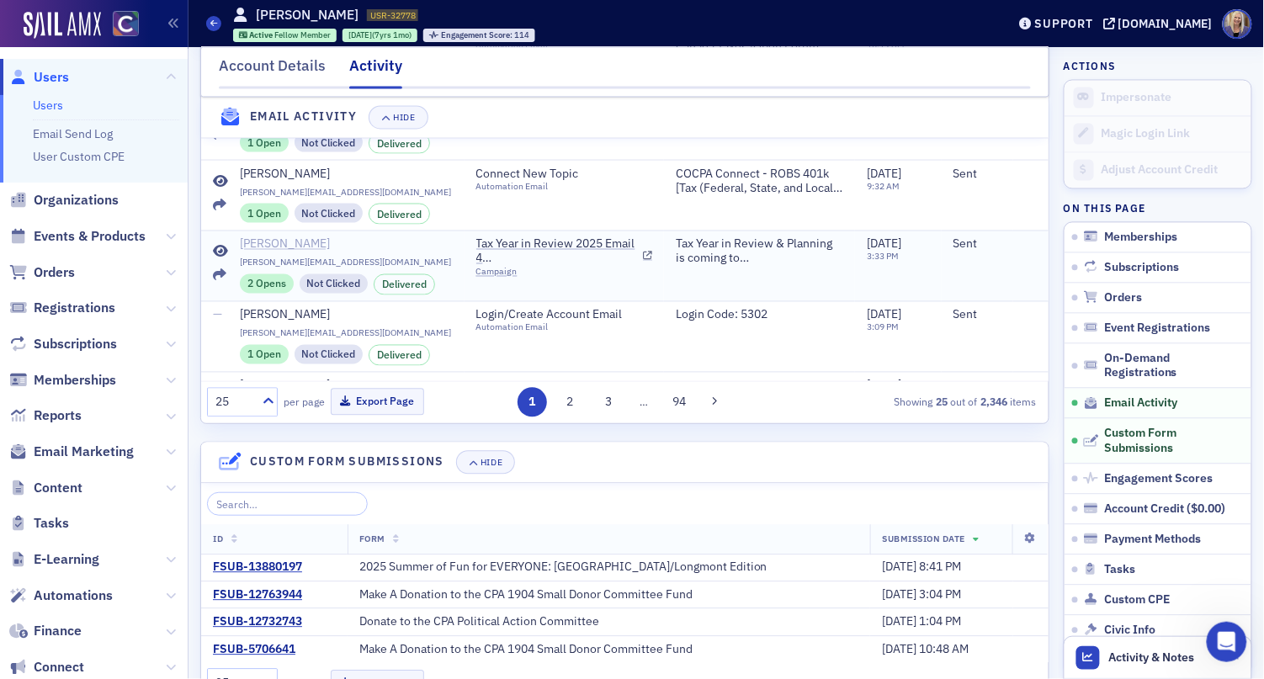
scroll to position [529, 0]
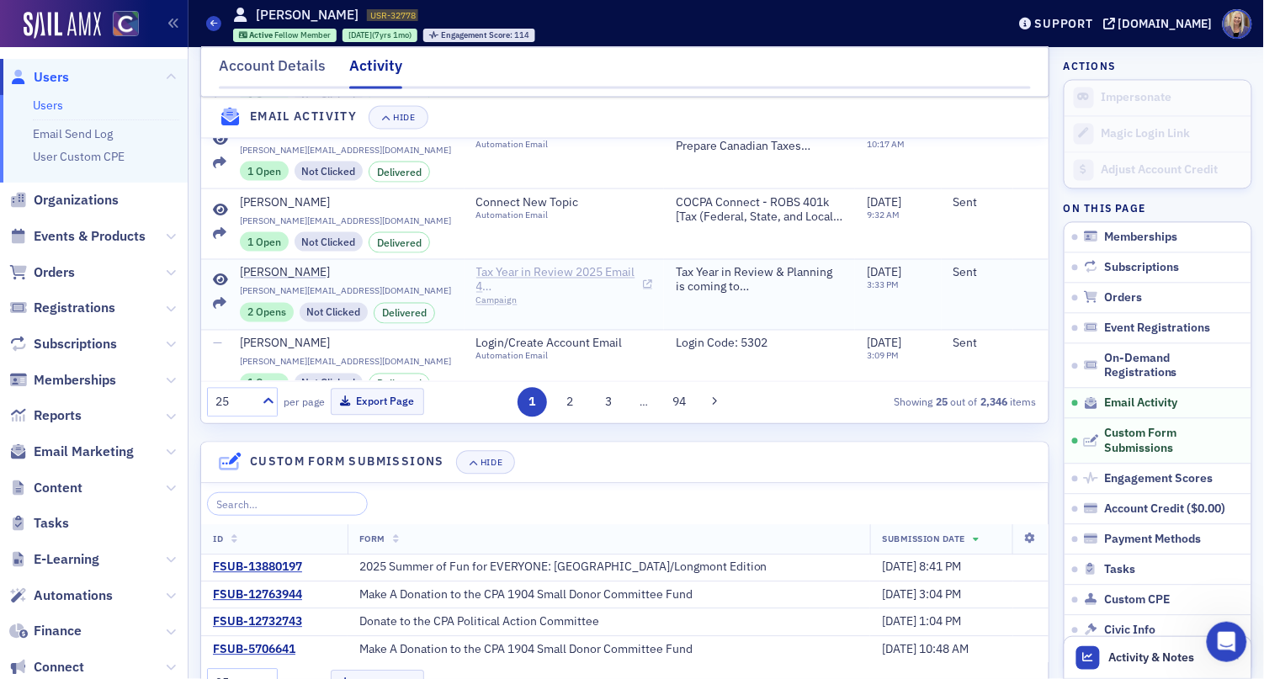
click at [643, 290] on icon at bounding box center [647, 285] width 9 height 9
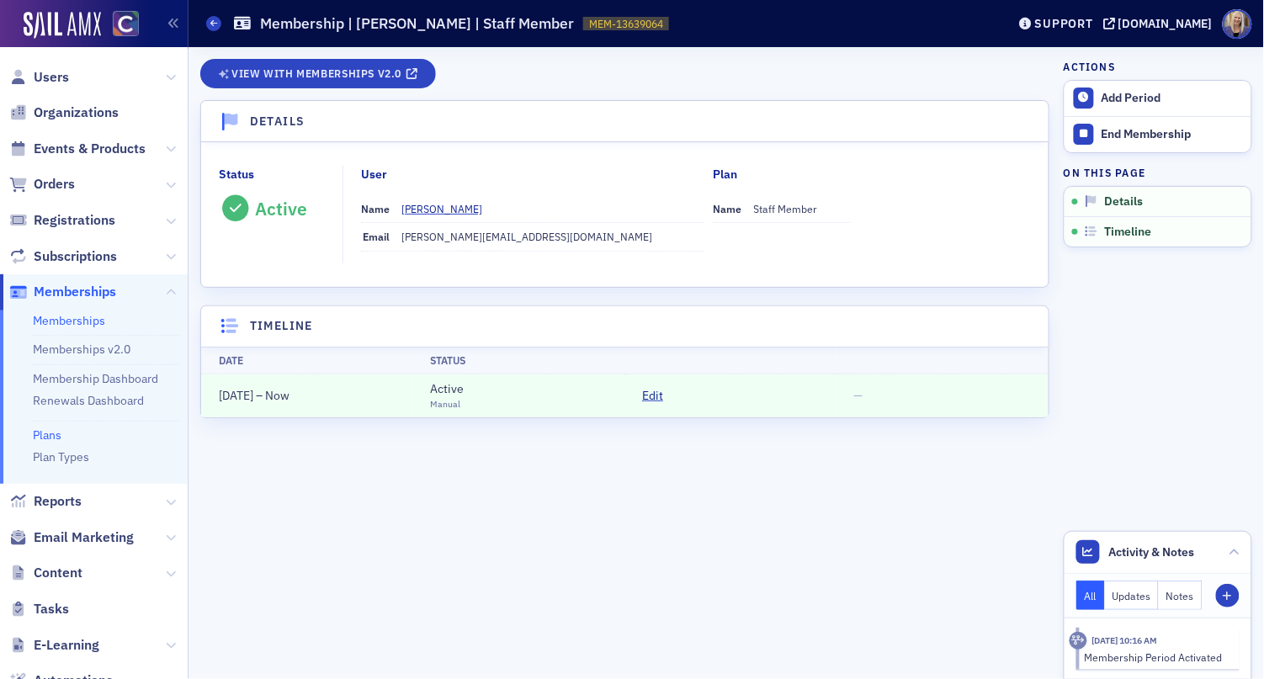
click at [52, 433] on link "Plans" at bounding box center [47, 434] width 29 height 15
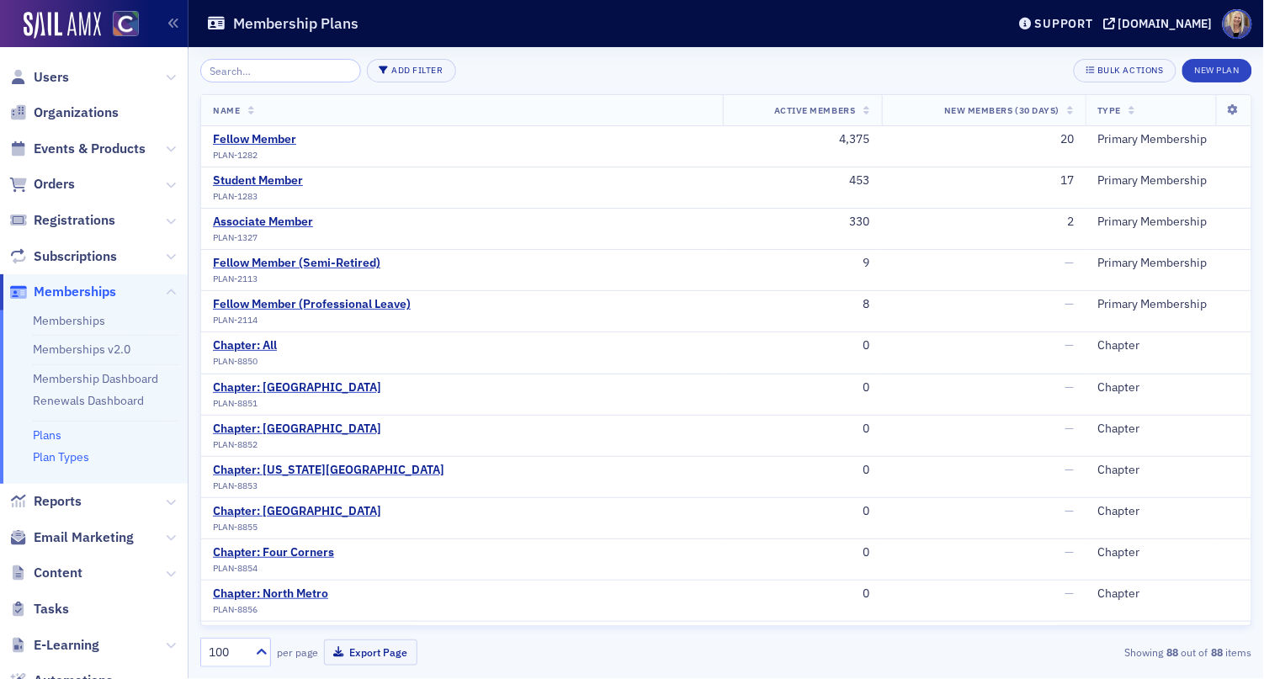
click at [56, 464] on link "Plan Types" at bounding box center [61, 456] width 56 height 15
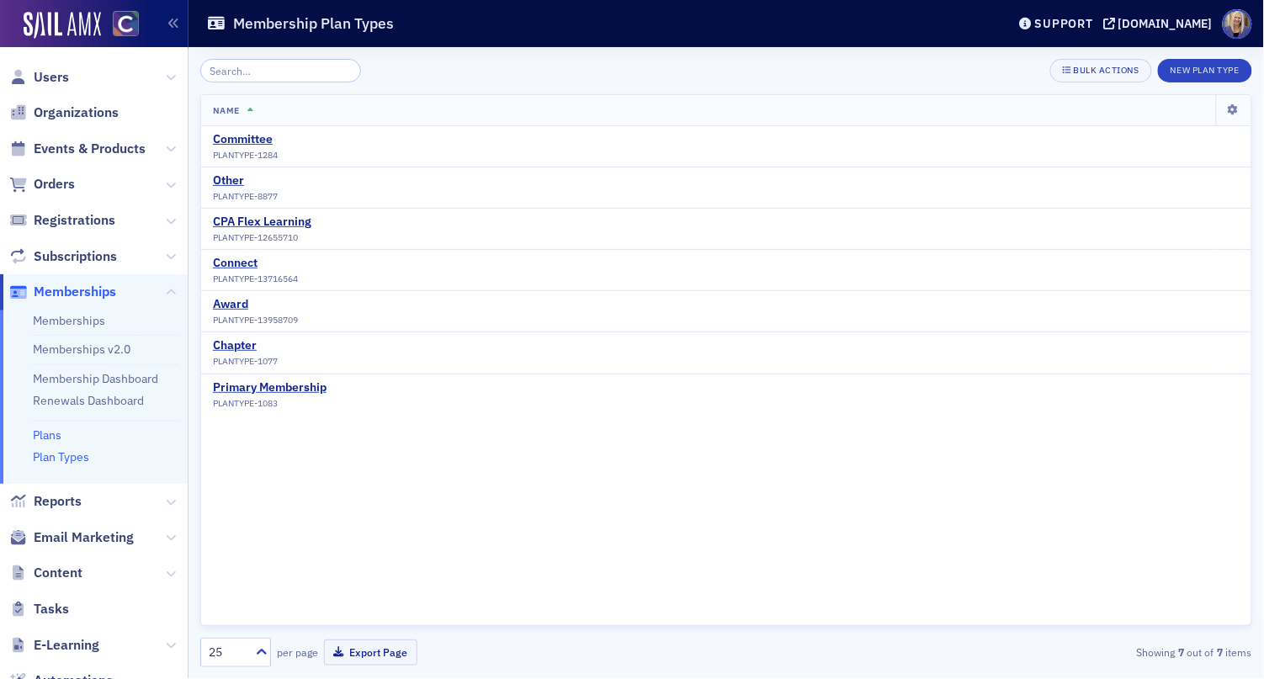
click at [57, 427] on link "Plans" at bounding box center [47, 434] width 29 height 15
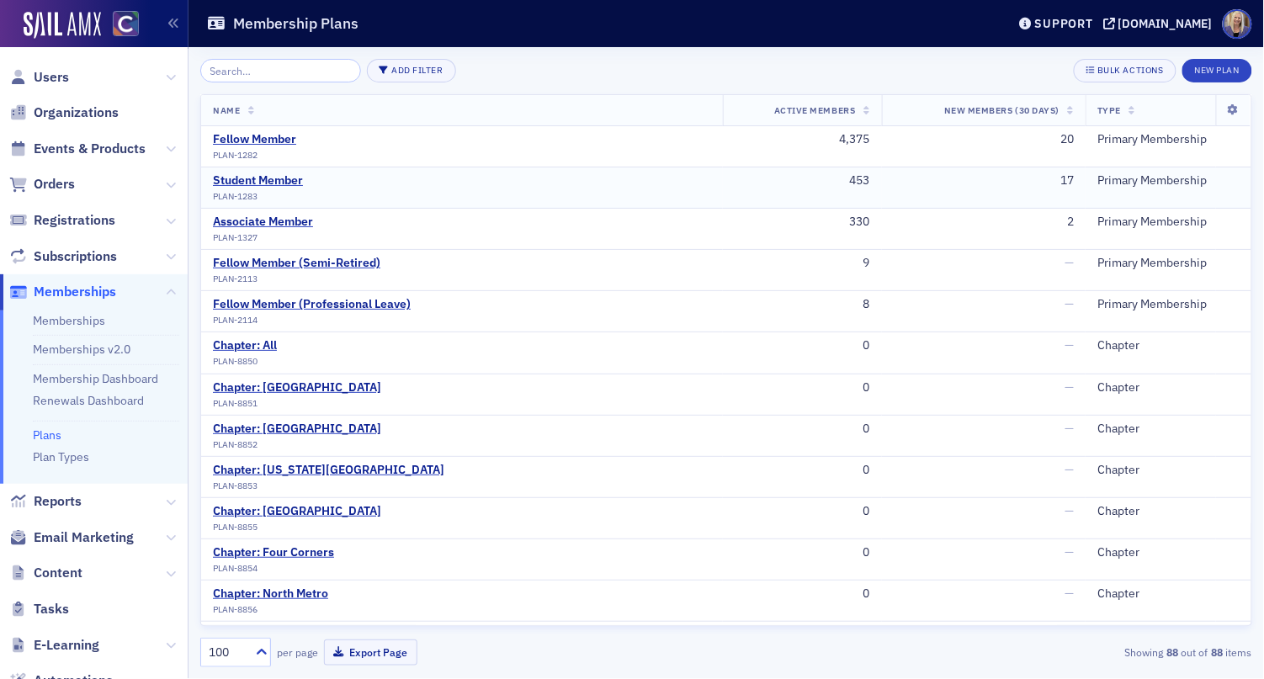
type input "a"
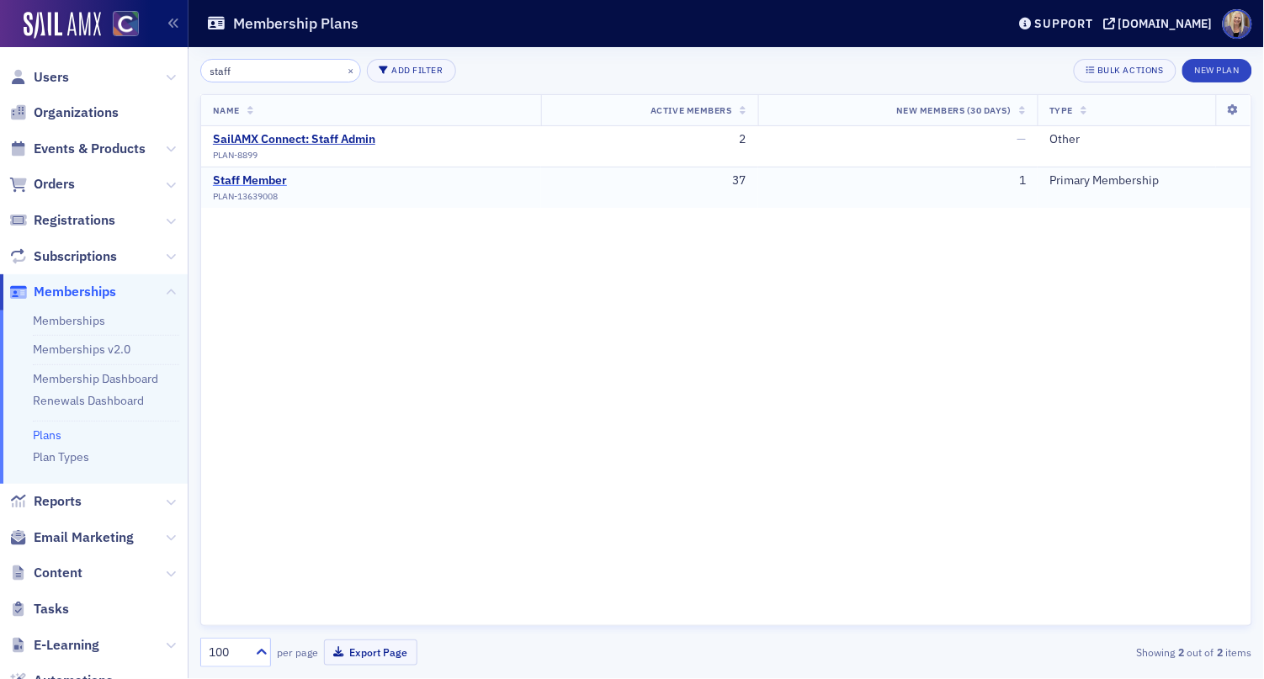
type input "staff"
click at [271, 180] on div "Staff Member" at bounding box center [250, 180] width 74 height 15
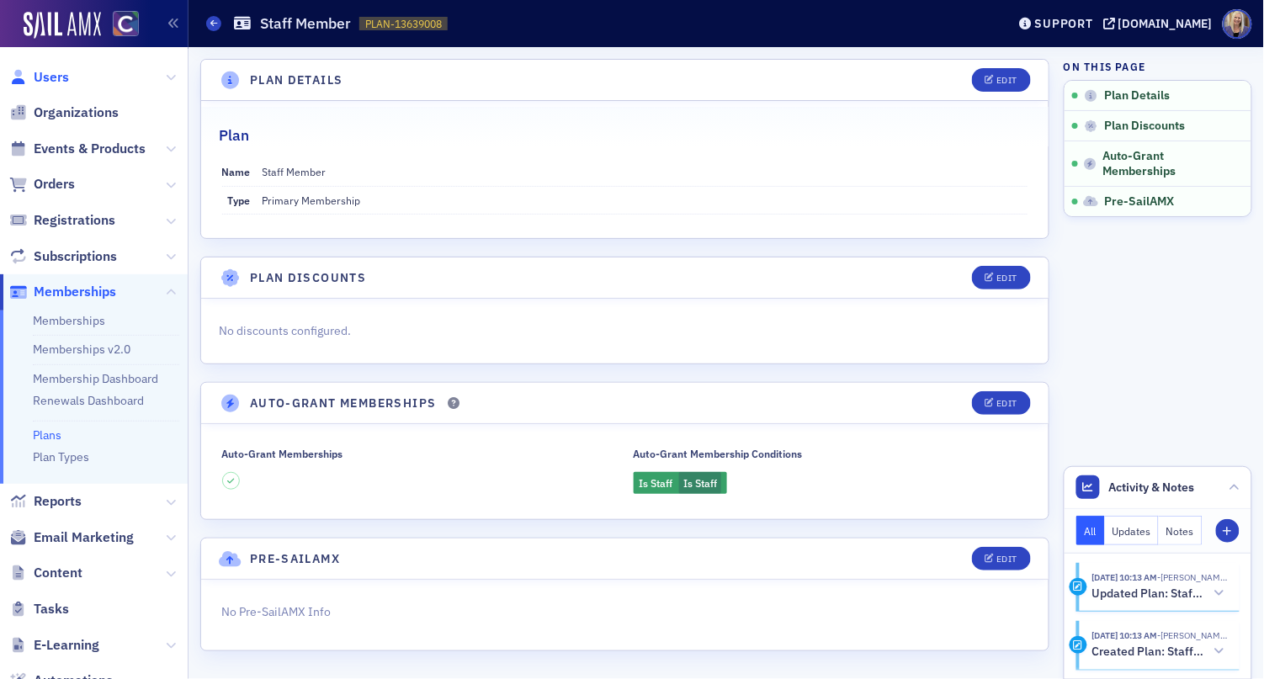
click at [55, 74] on span "Users" at bounding box center [51, 77] width 35 height 19
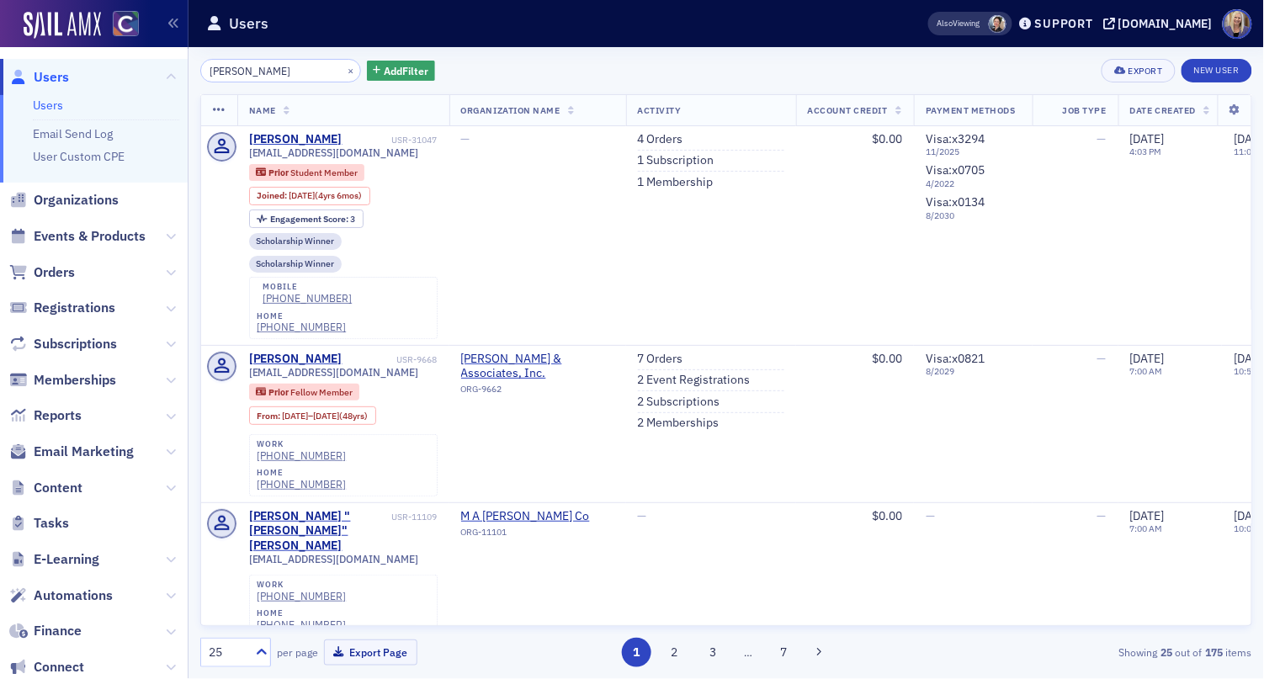
drag, startPoint x: 161, startPoint y: 58, endPoint x: 119, endPoint y: 52, distance: 41.7
click at [117, 55] on div "Users Users Email Send Log User Custom CPE Organizations Events & Products Orde…" at bounding box center [632, 339] width 1264 height 679
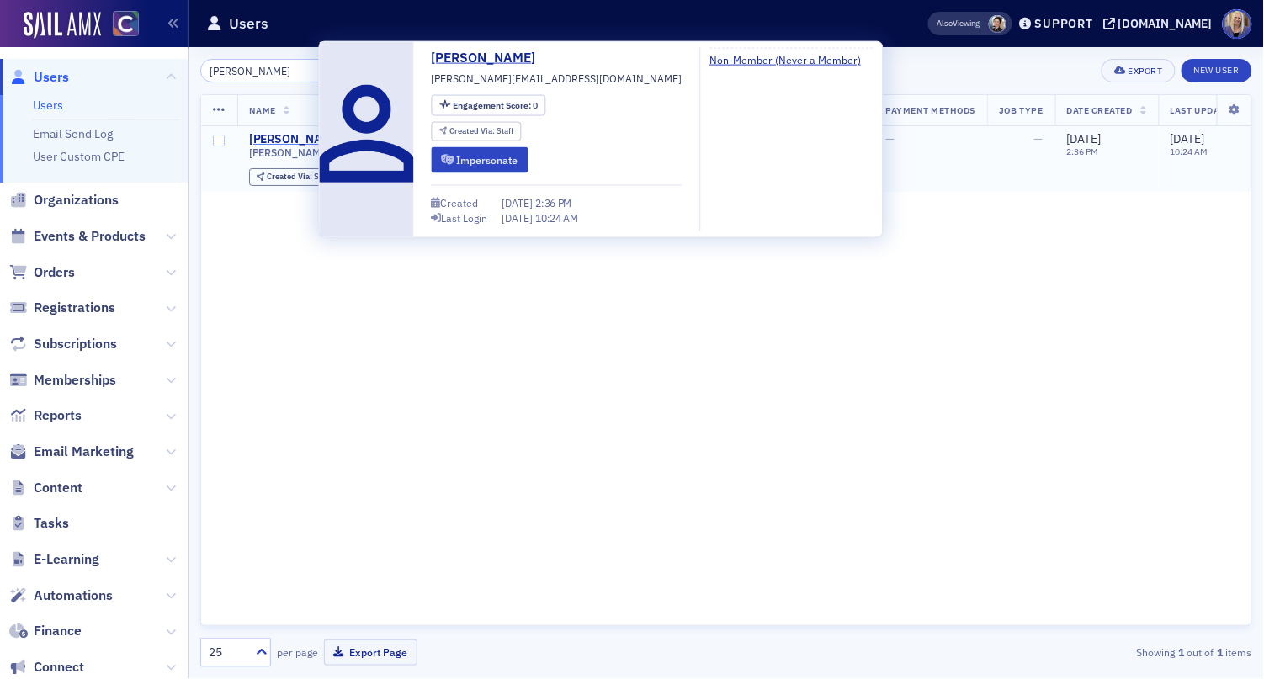
type input "buerger"
click at [284, 138] on div "[PERSON_NAME]" at bounding box center [295, 139] width 93 height 15
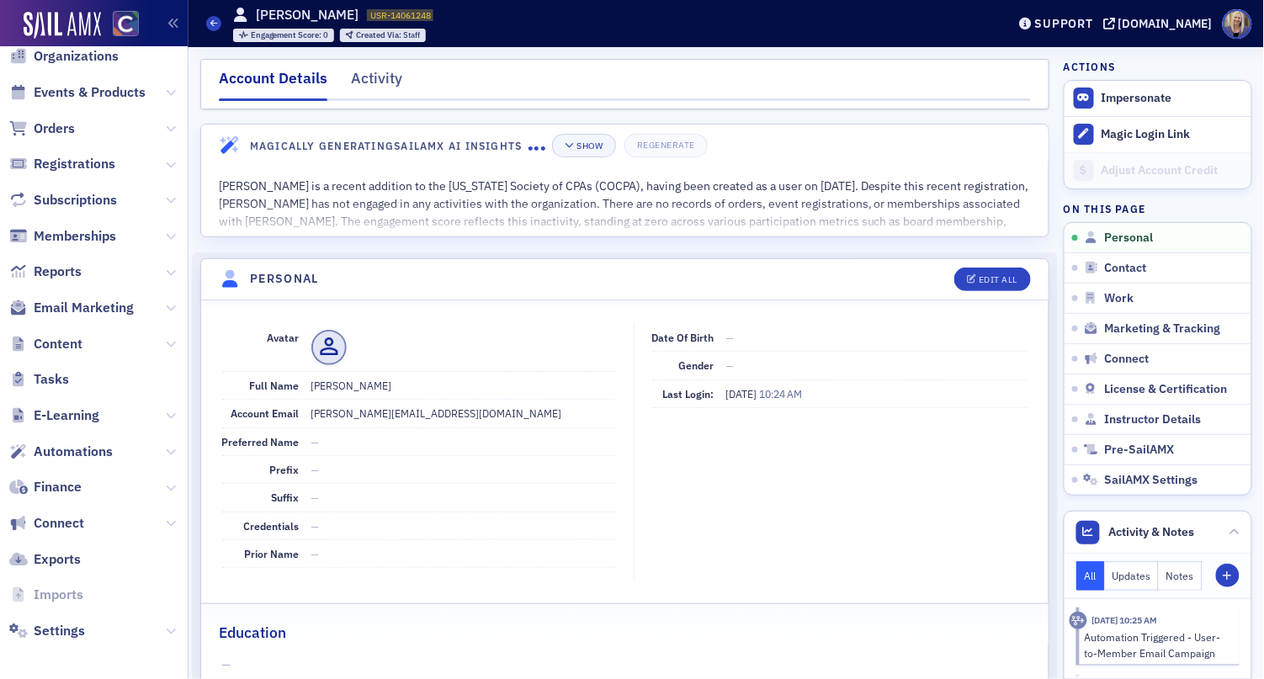
scroll to position [135, 0]
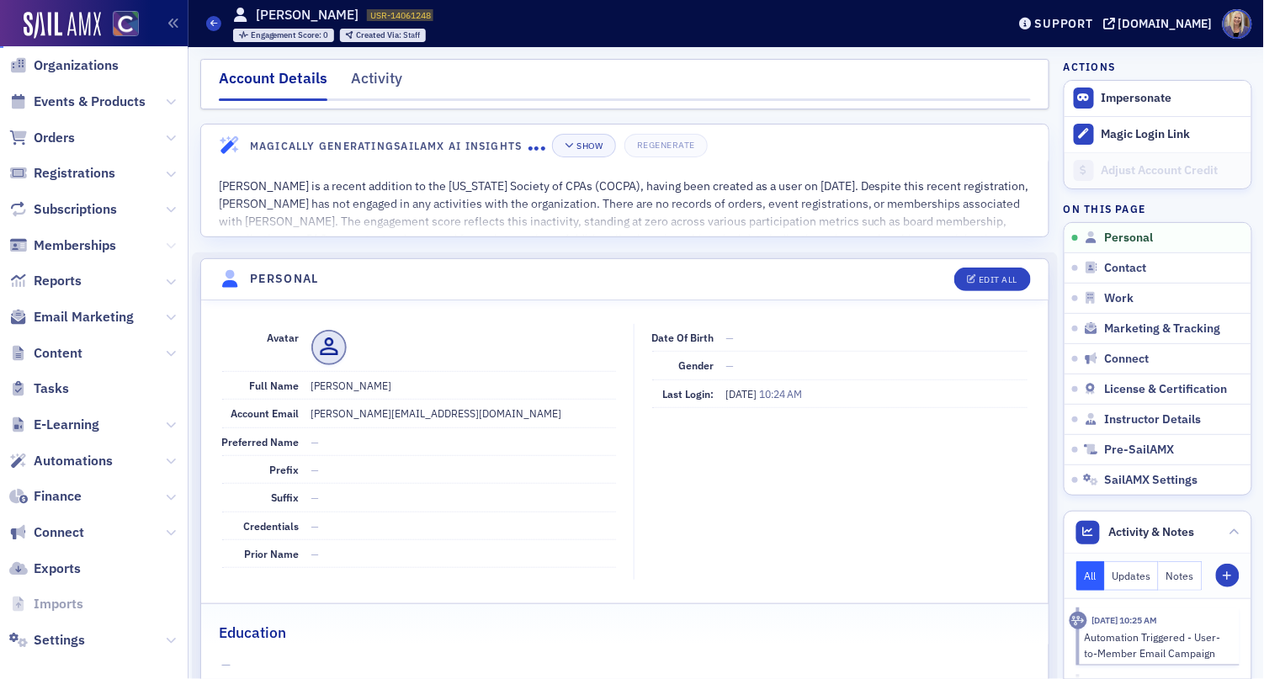
click at [166, 245] on icon at bounding box center [171, 246] width 10 height 10
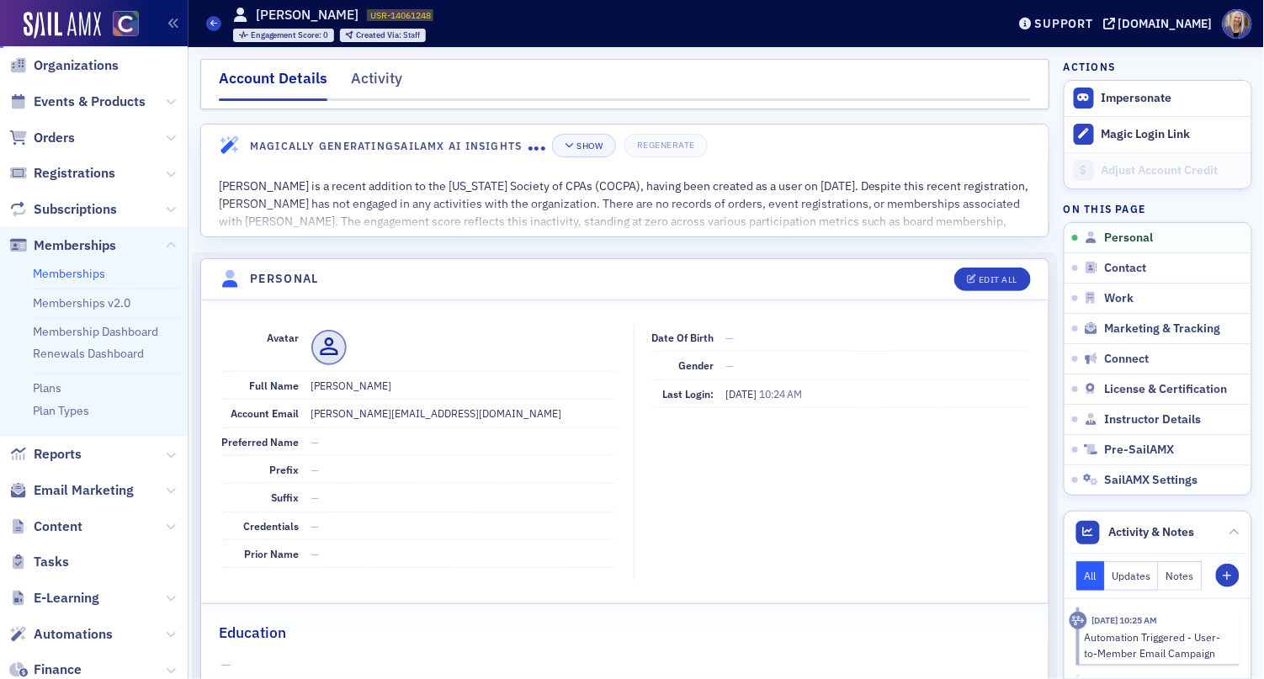
click at [45, 272] on link "Memberships" at bounding box center [69, 273] width 72 height 15
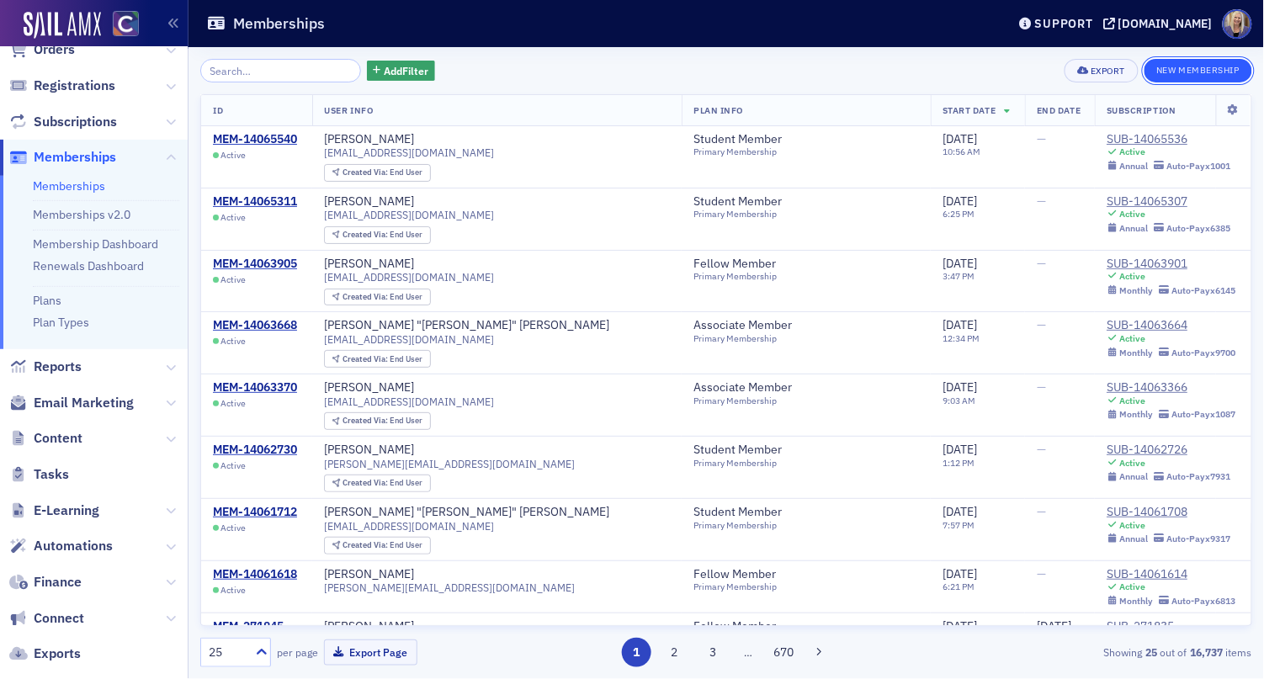
click at [1233, 76] on button "New Membership" at bounding box center [1198, 71] width 108 height 24
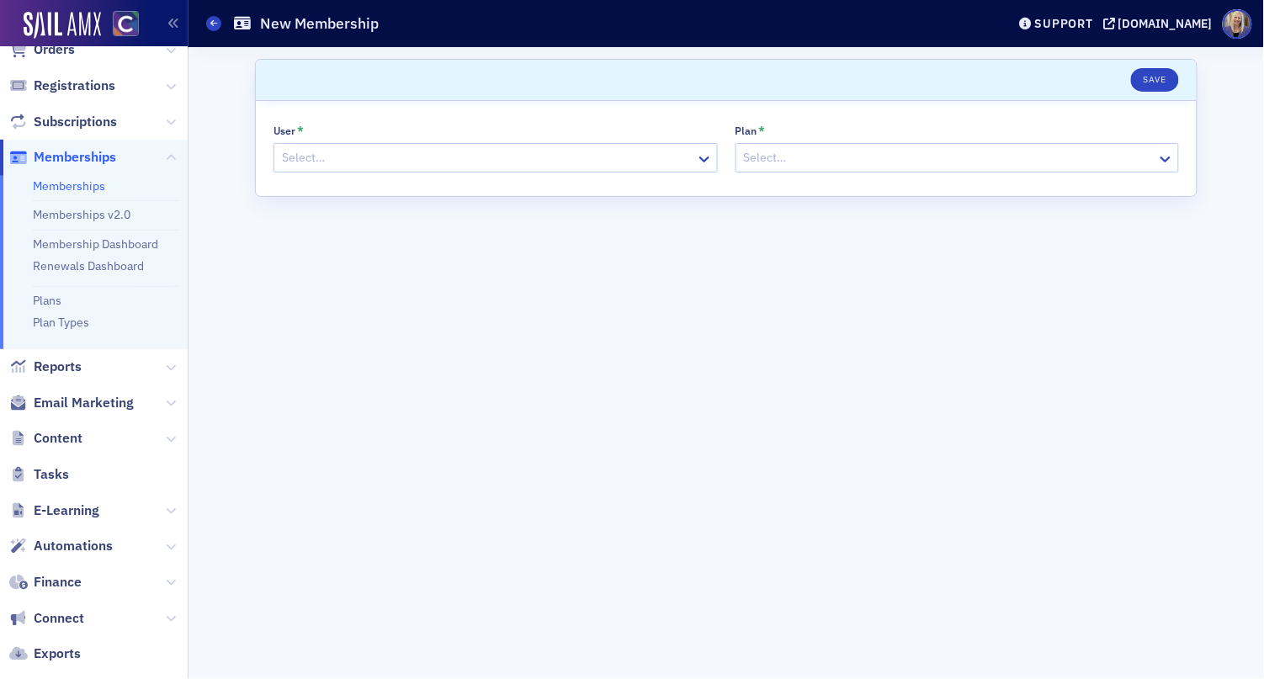
click at [581, 157] on div at bounding box center [487, 157] width 414 height 21
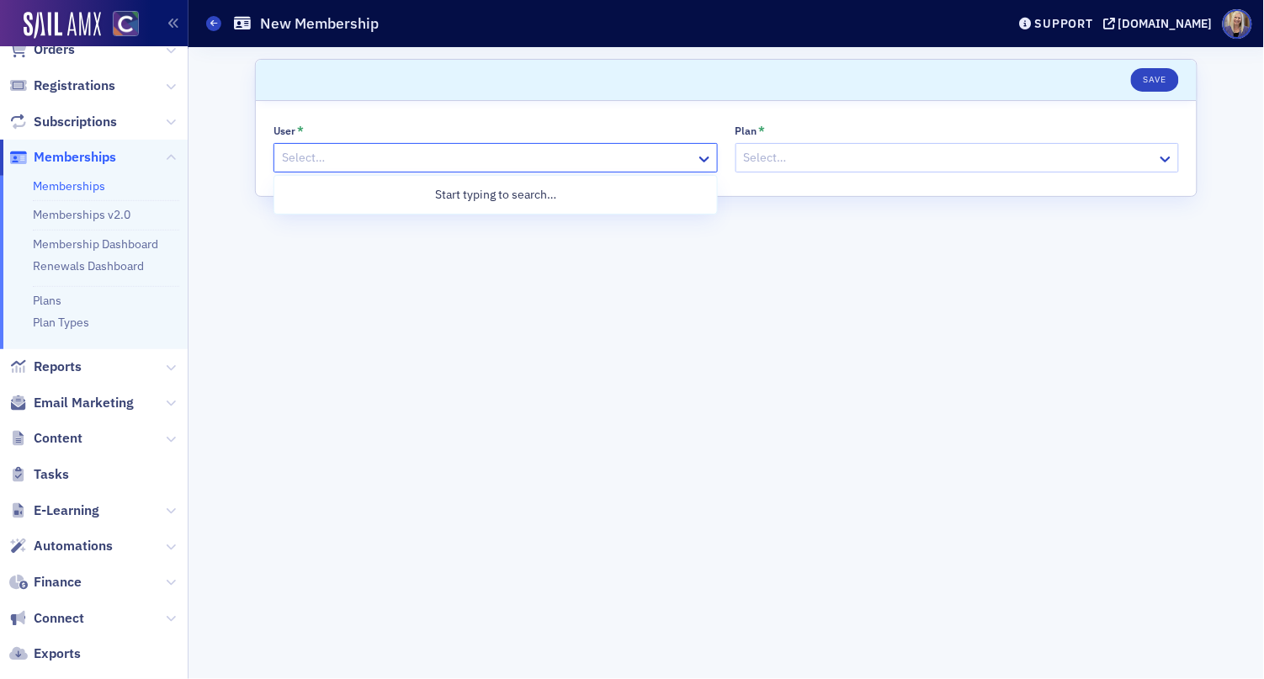
type input "c"
type input "buerg"
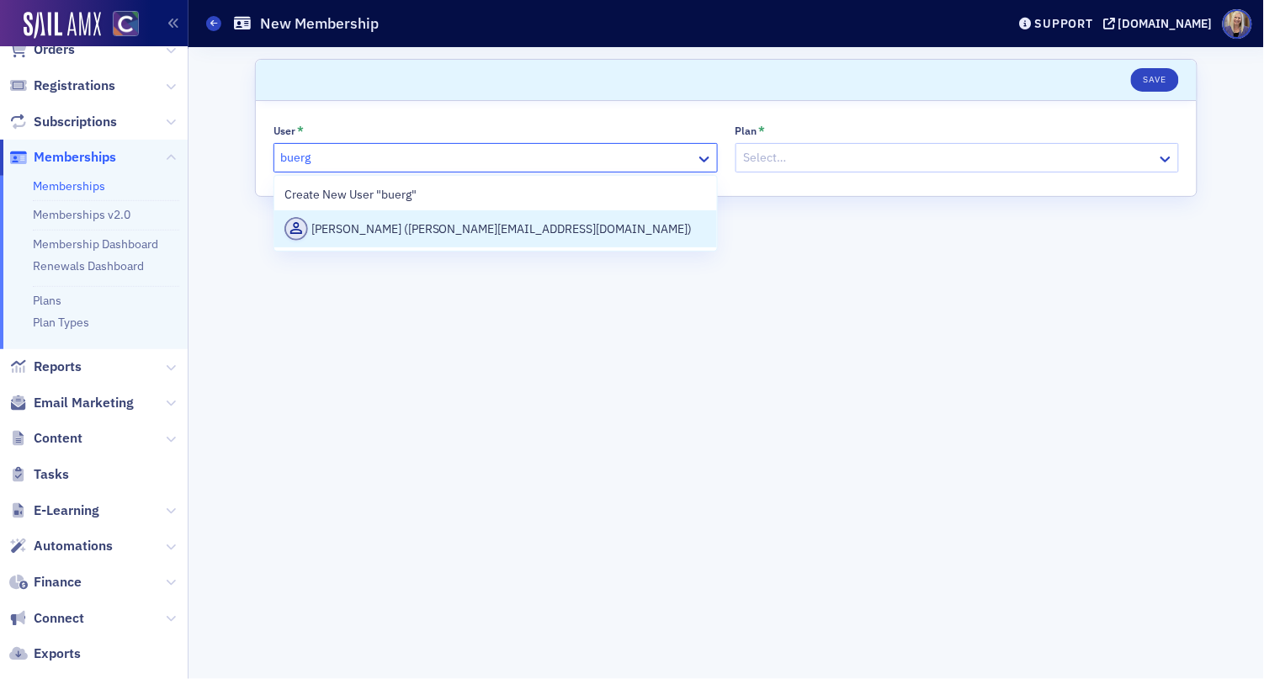
click at [583, 227] on div "Cole Buerger (cole@cocpa.org)" at bounding box center [495, 229] width 422 height 24
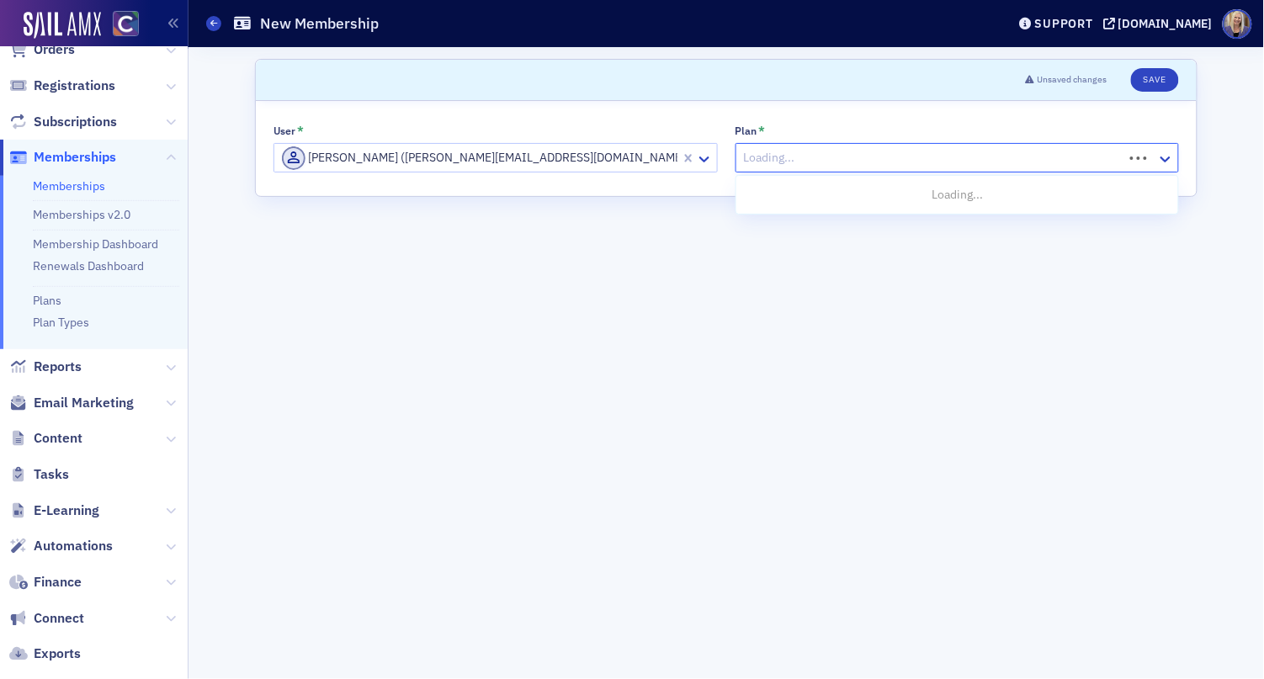
click at [829, 162] on div at bounding box center [932, 157] width 380 height 21
type input "staf"
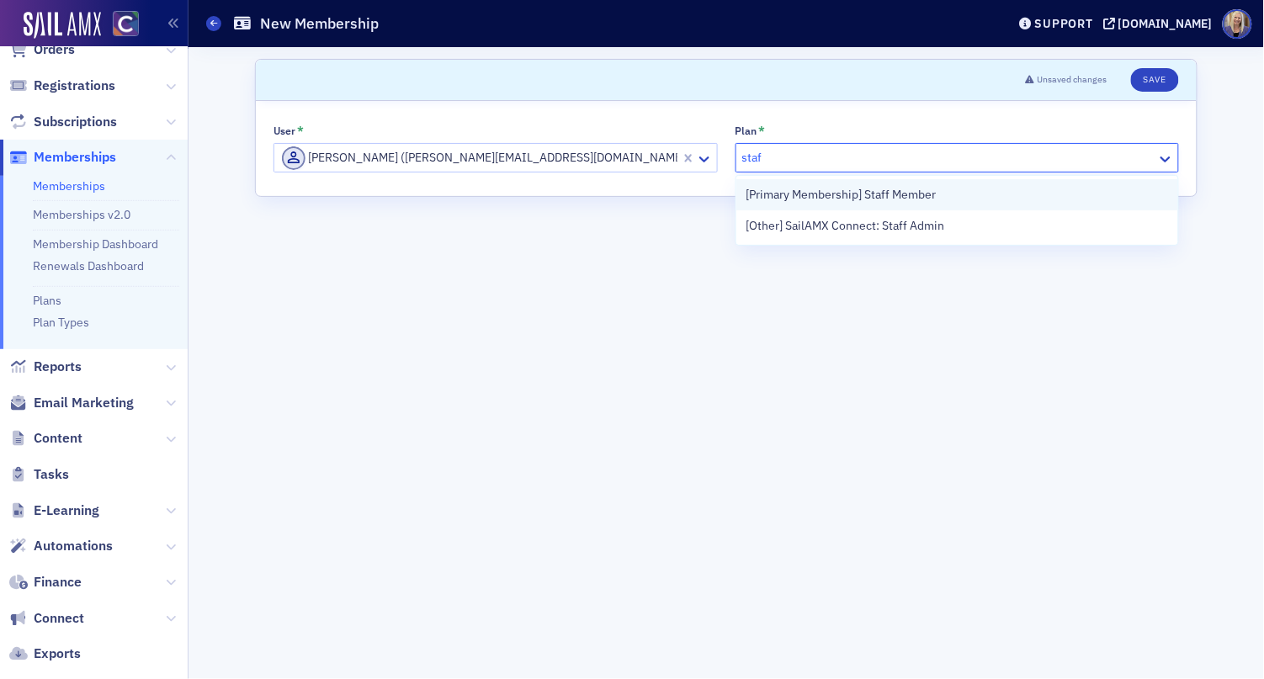
click at [845, 199] on span "[Primary Membership] Staff Member" at bounding box center [841, 195] width 190 height 18
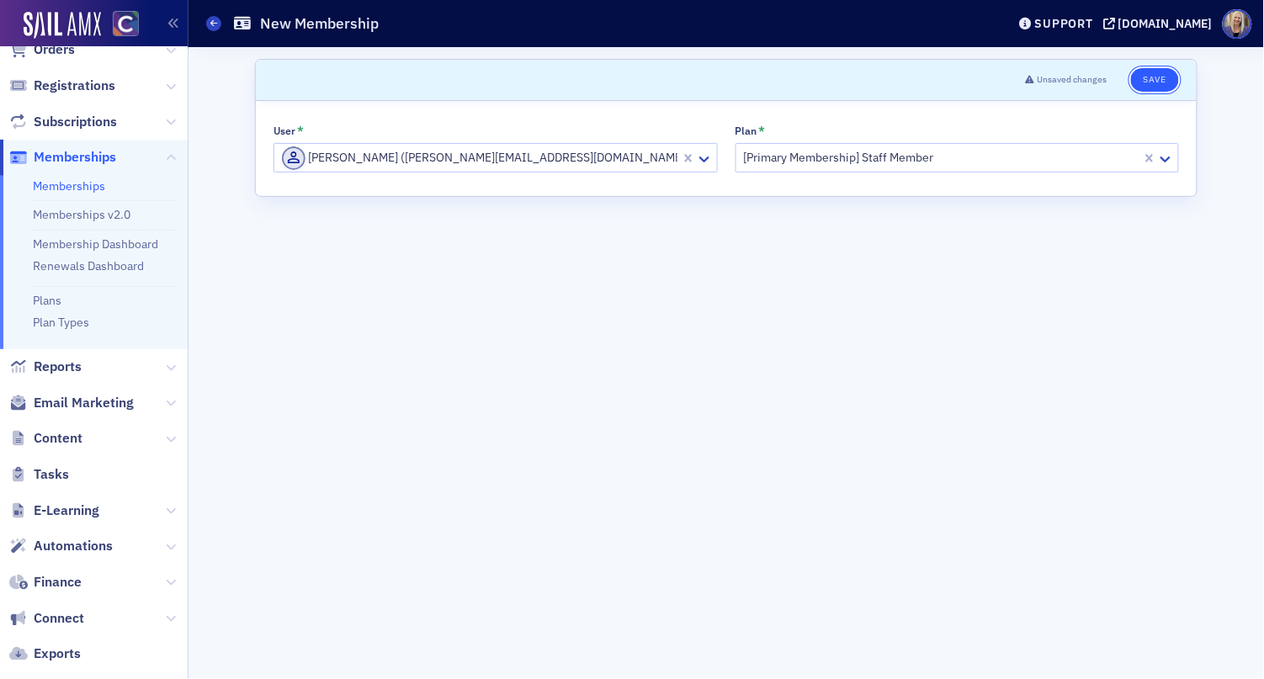
click at [1165, 78] on button "Save" at bounding box center [1155, 80] width 48 height 24
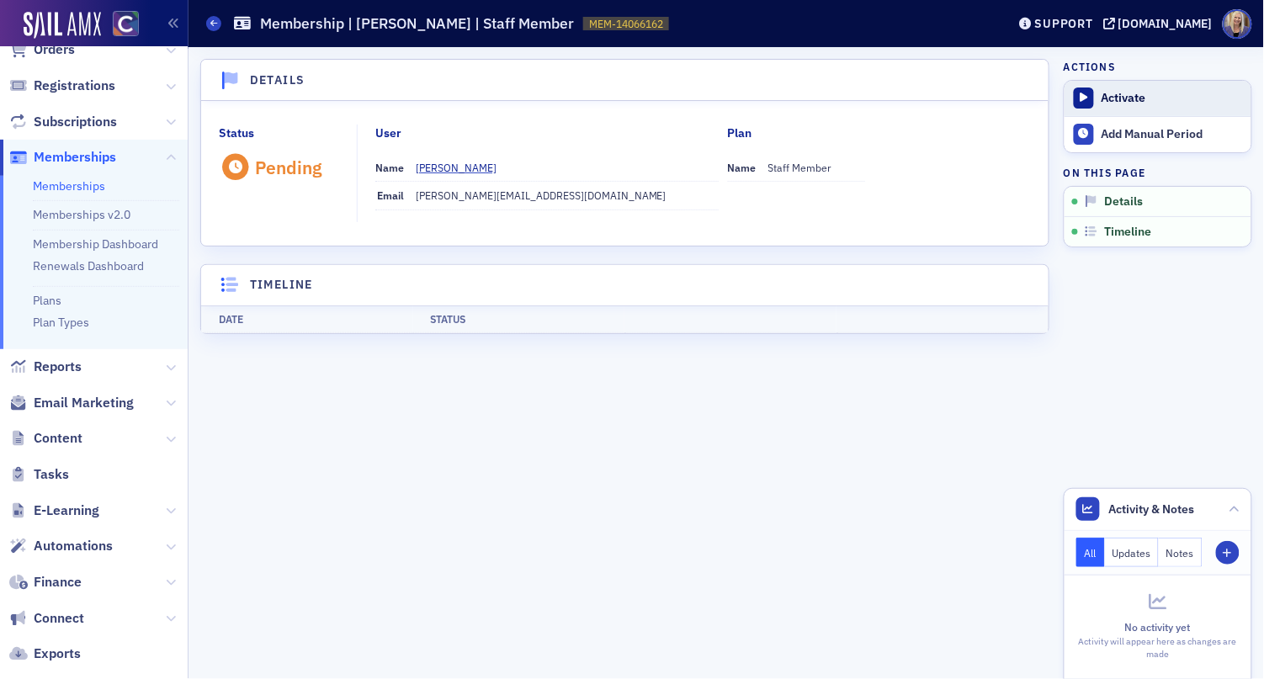
click at [1086, 100] on icon at bounding box center [1084, 98] width 8 height 10
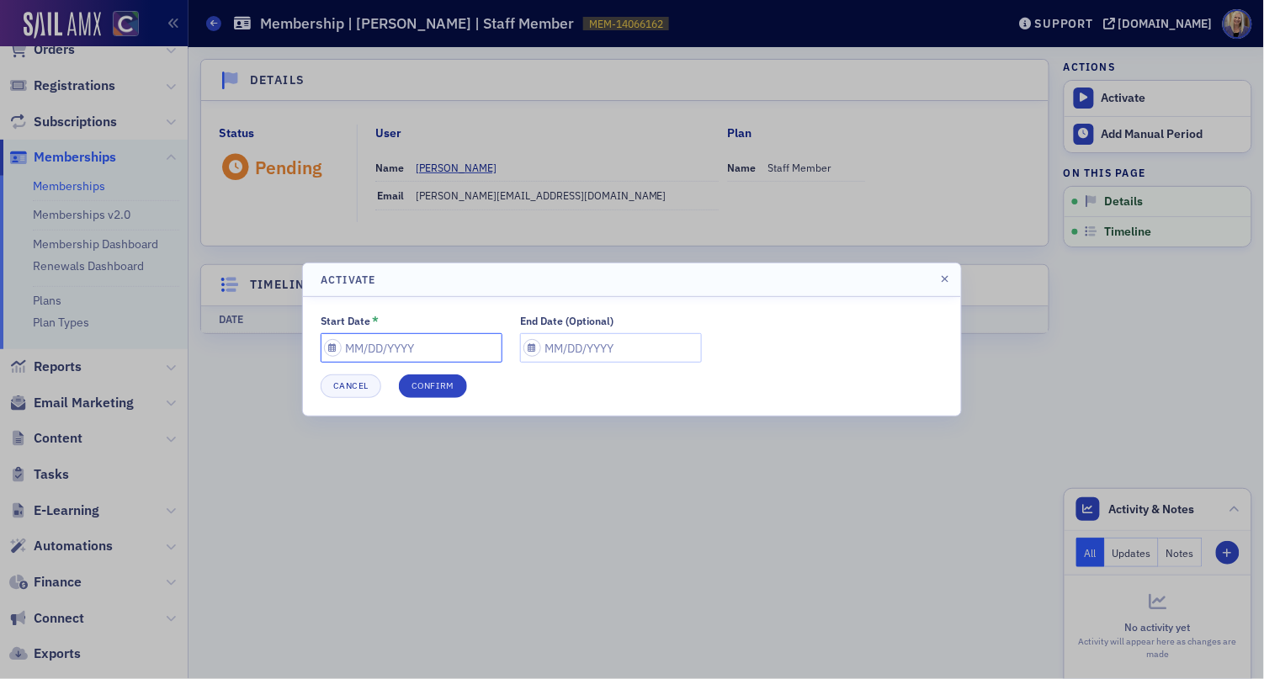
select select "9"
select select "2025"
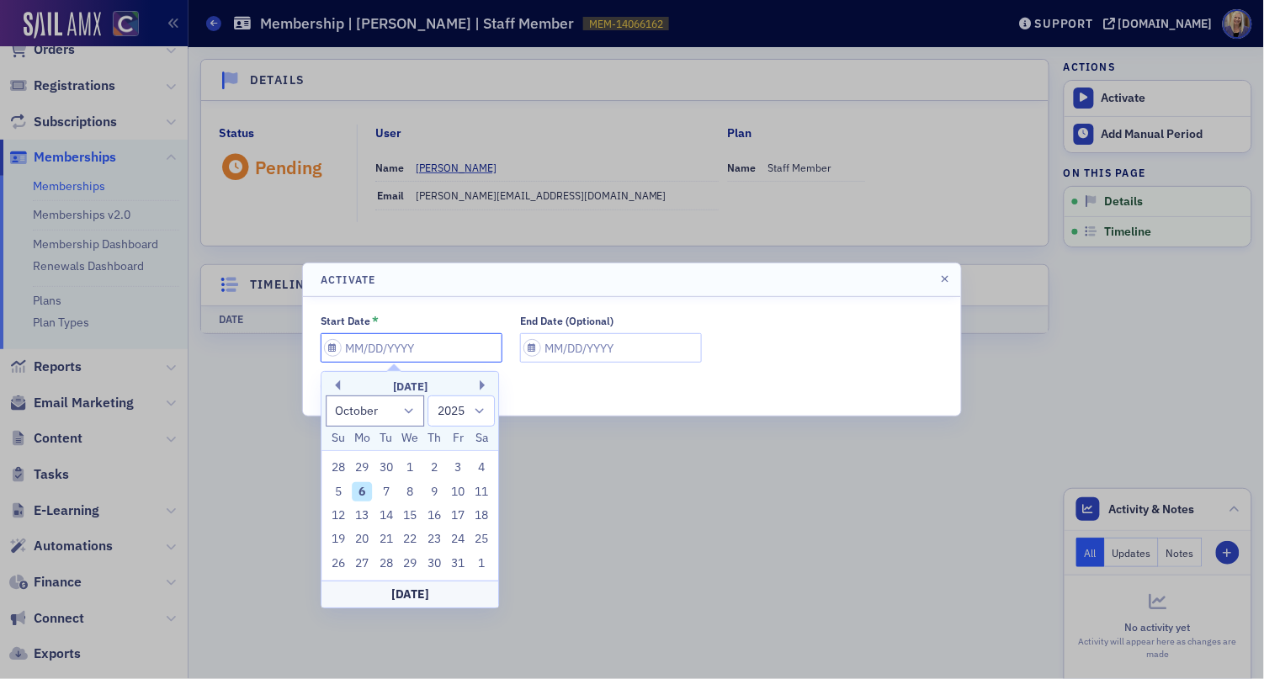
click at [360, 350] on input "Start Date *" at bounding box center [412, 347] width 182 height 29
click at [364, 489] on div "6" at bounding box center [363, 492] width 20 height 20
type input "10/06/2025"
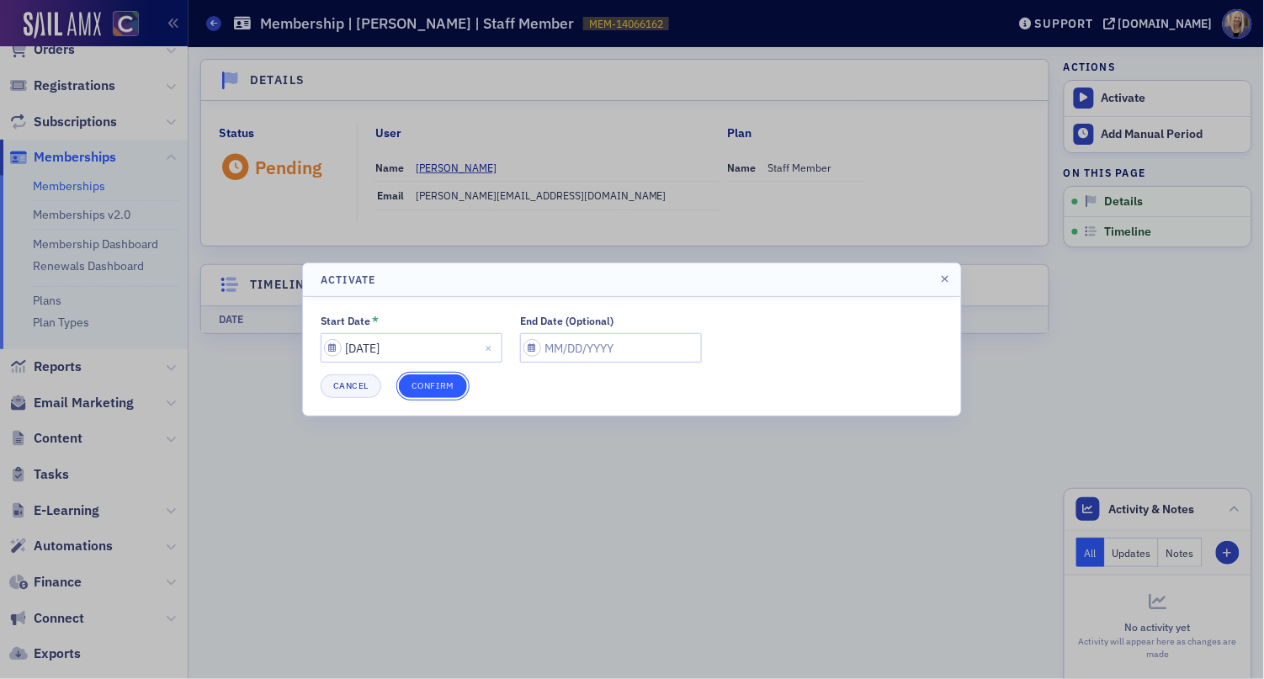
click at [450, 387] on button "Confirm" at bounding box center [433, 386] width 68 height 24
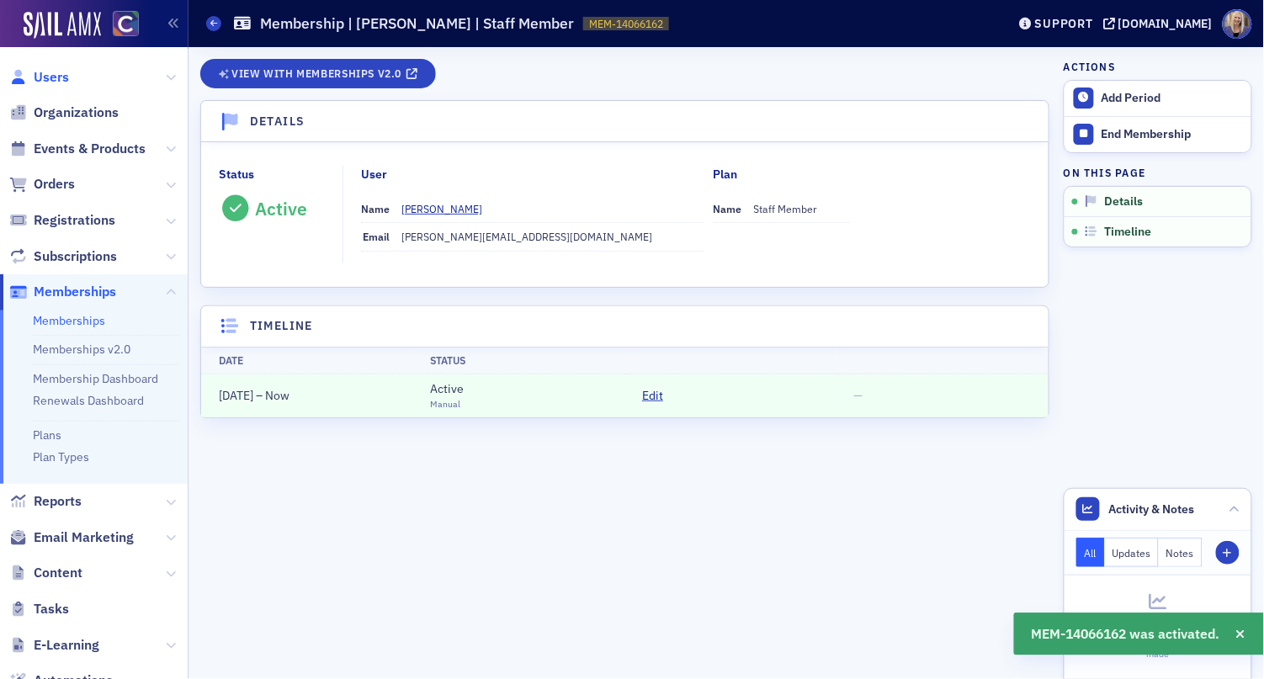
click at [55, 80] on span "Users" at bounding box center [51, 77] width 35 height 19
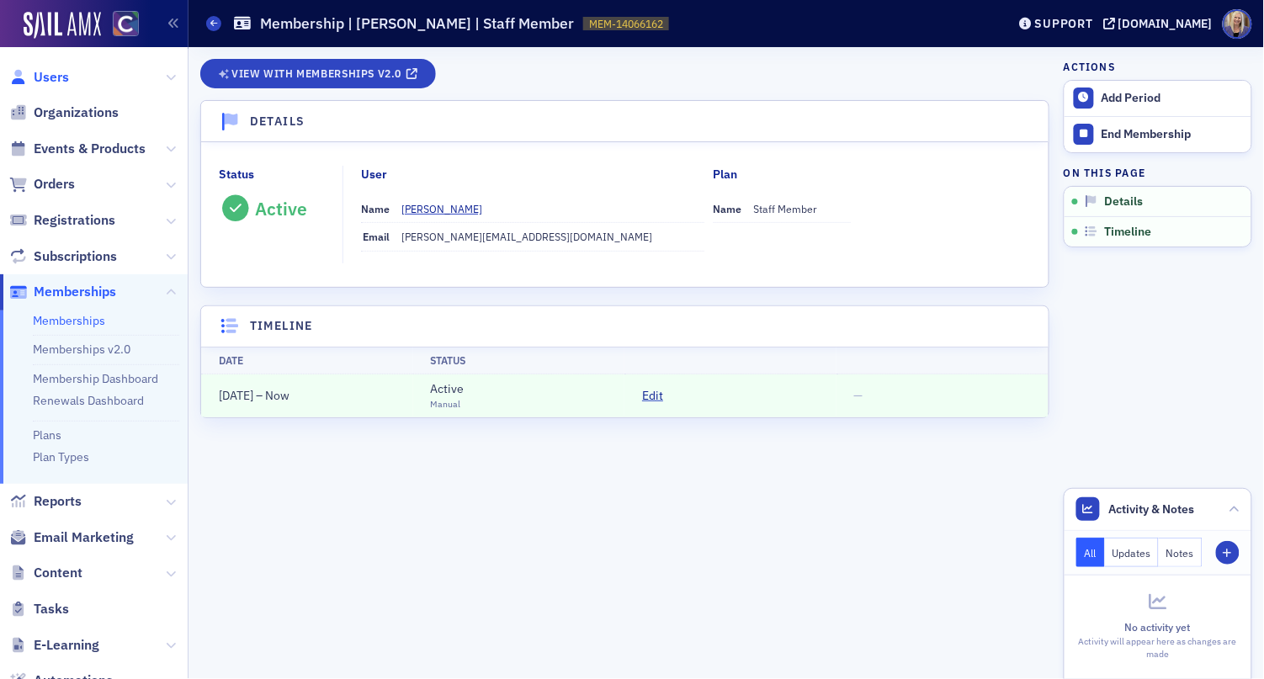
click at [55, 79] on span "Users" at bounding box center [51, 77] width 35 height 19
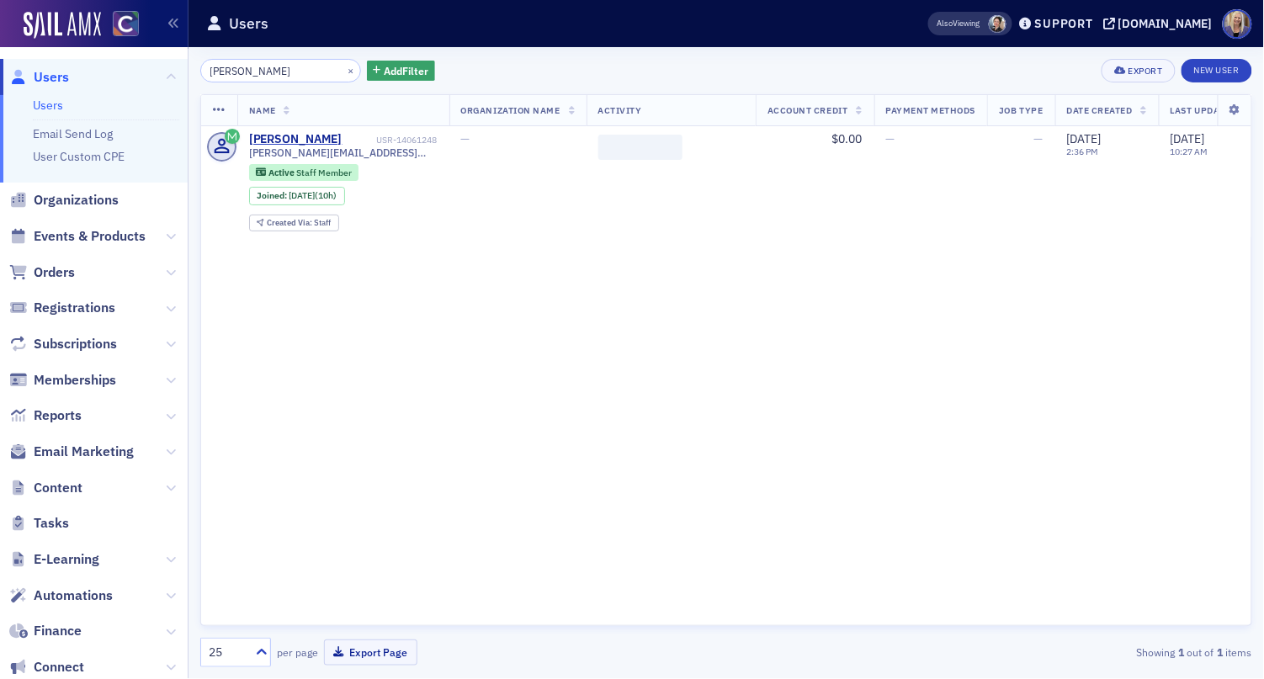
click at [53, 104] on link "Users" at bounding box center [48, 105] width 30 height 15
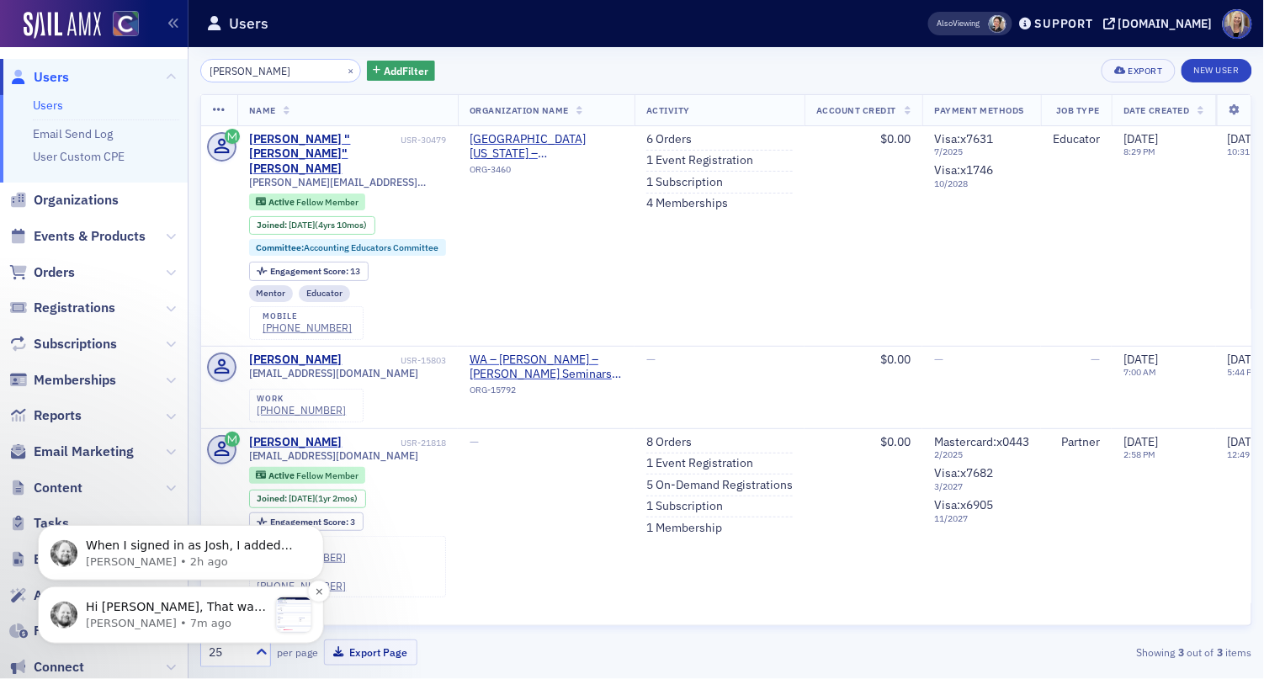
click at [175, 620] on p "[PERSON_NAME] • 7m ago" at bounding box center [177, 622] width 182 height 15
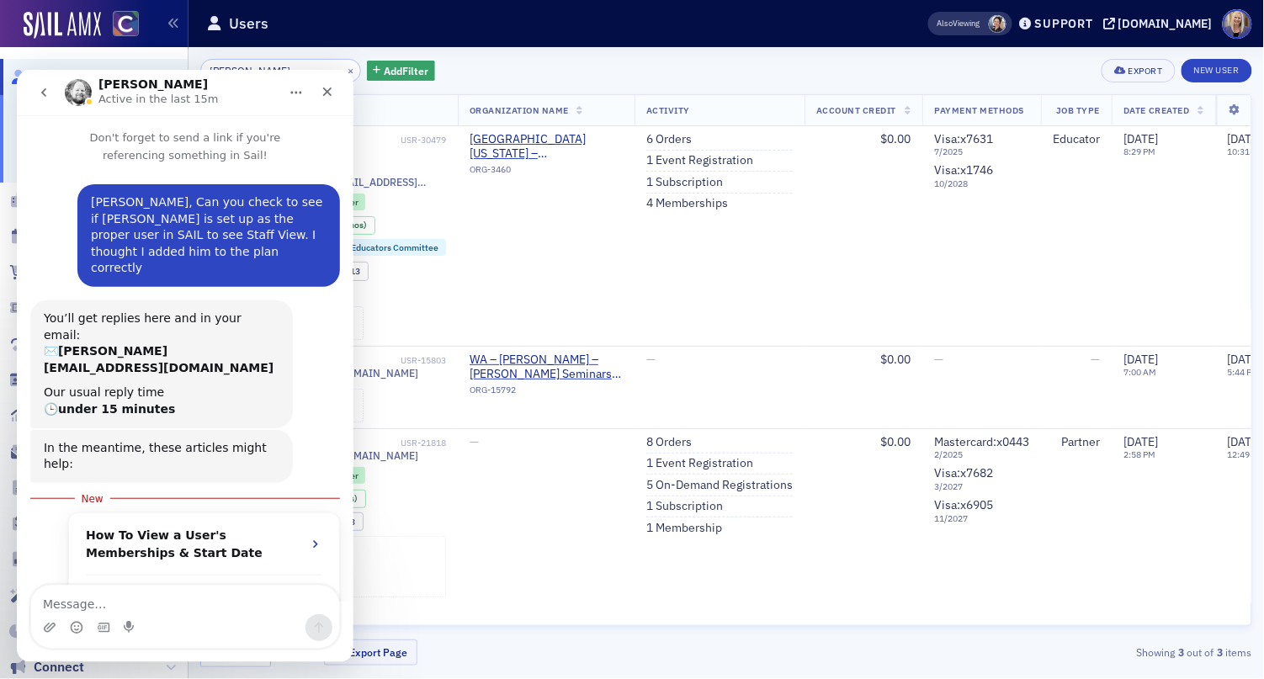
click at [199, 599] on textarea "Message…" at bounding box center [184, 599] width 308 height 29
type textarea "okay, great Aidian thanks"
click at [298, 97] on icon "Home" at bounding box center [295, 91] width 13 height 13
drag, startPoint x: 253, startPoint y: 77, endPoint x: 63, endPoint y: 129, distance: 197.0
click at [253, 77] on div "Aidan Active in the last 15m" at bounding box center [171, 91] width 214 height 29
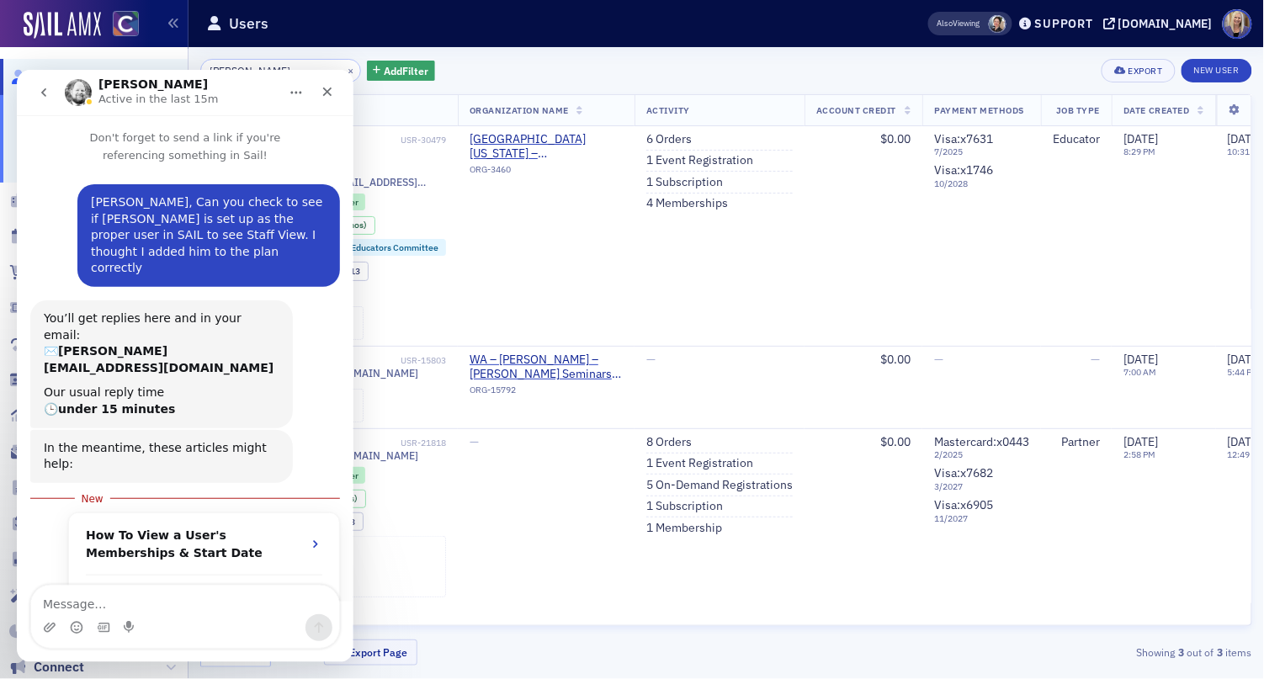
click at [44, 89] on icon "go back" at bounding box center [42, 92] width 5 height 8
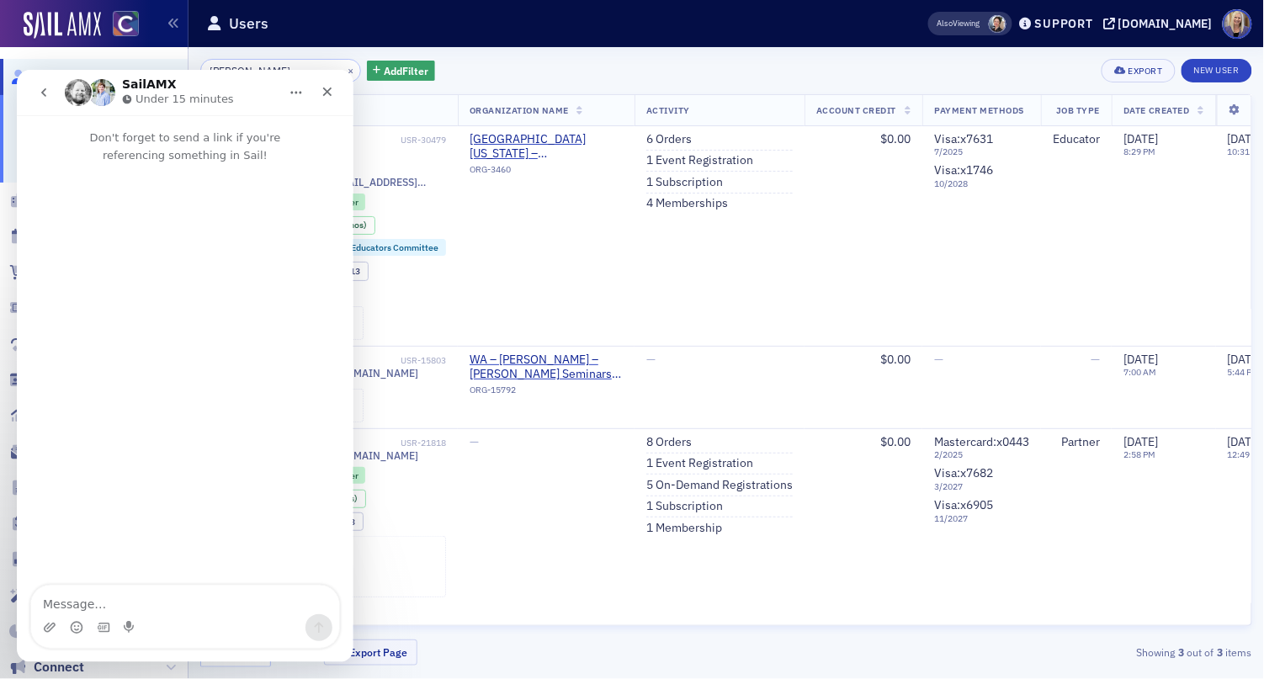
click at [292, 97] on icon "Home" at bounding box center [295, 91] width 13 height 13
click at [331, 93] on icon "Close" at bounding box center [326, 90] width 13 height 13
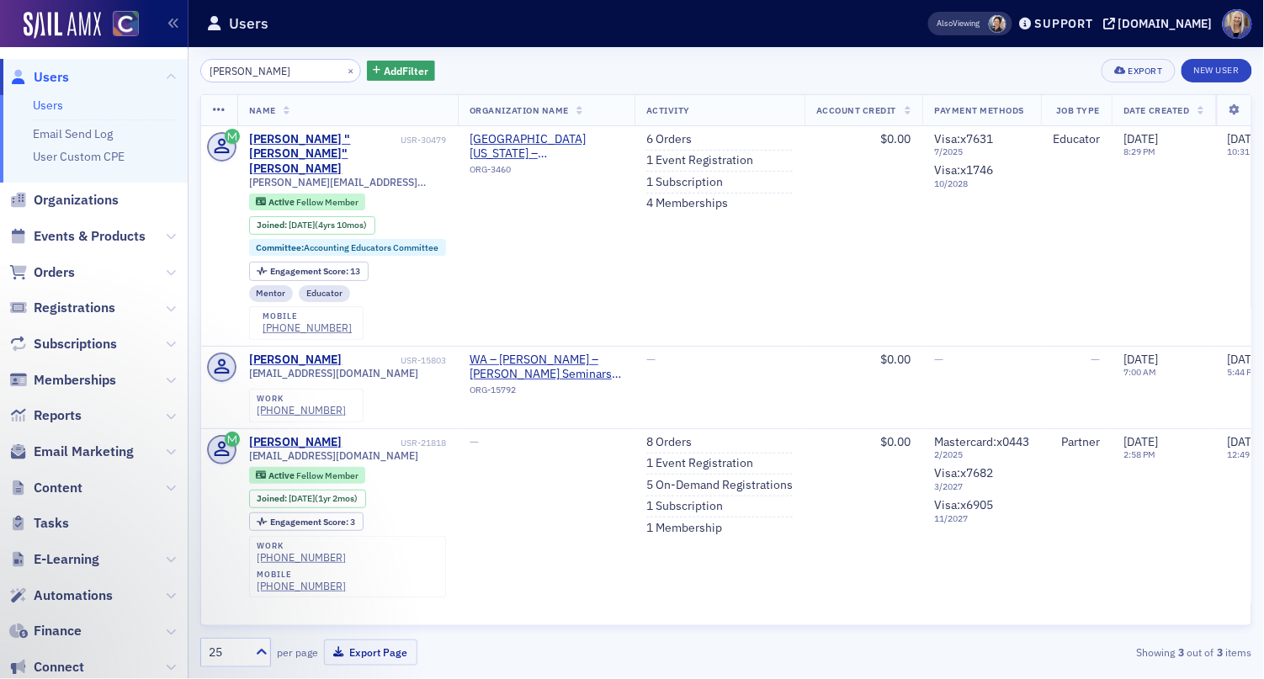
click at [37, 104] on link "Users" at bounding box center [48, 105] width 30 height 15
click at [43, 113] on link "Users" at bounding box center [48, 105] width 30 height 15
click at [45, 109] on link "Users" at bounding box center [48, 105] width 30 height 15
click at [1093, 24] on div "Support" at bounding box center [1064, 23] width 58 height 15
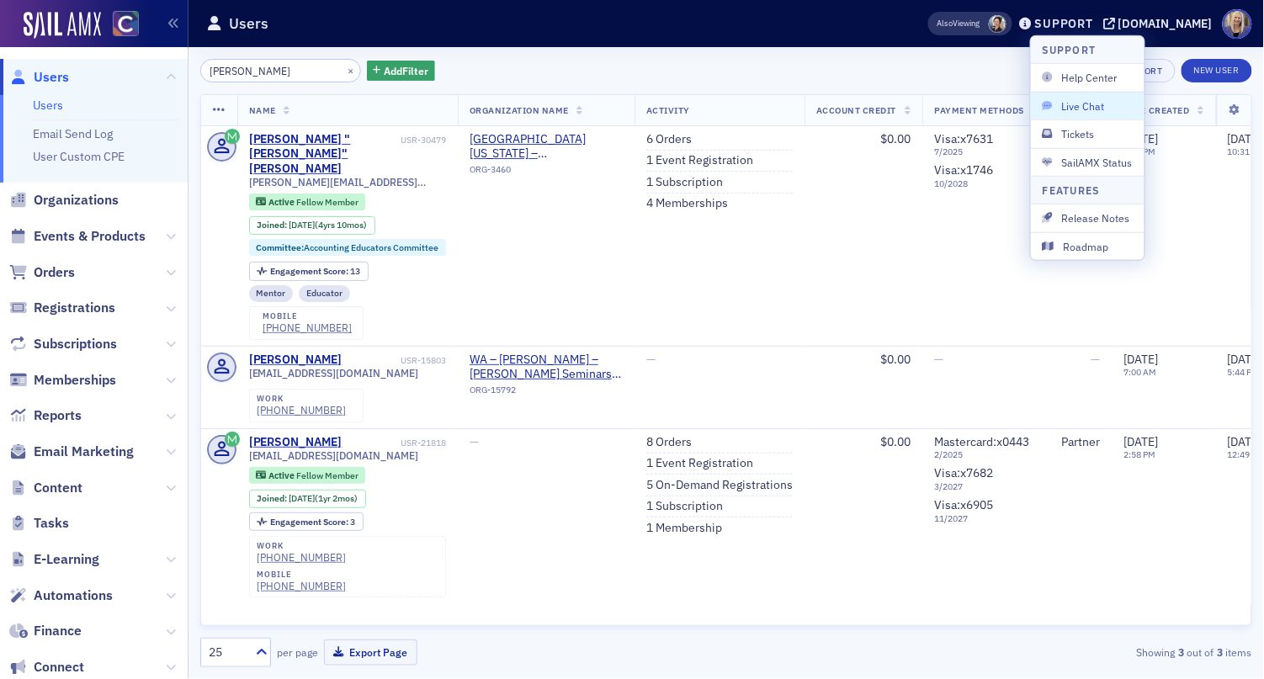
click at [1098, 108] on span "Live Chat" at bounding box center [1088, 105] width 90 height 15
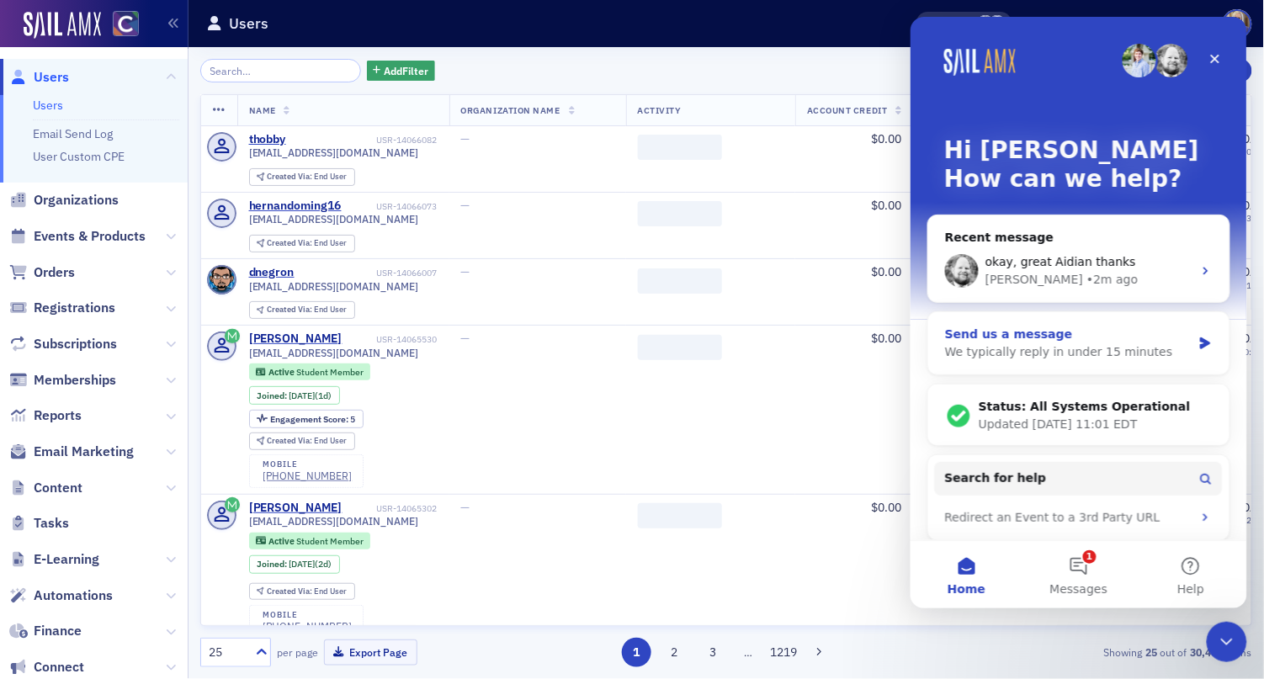
drag, startPoint x: 1070, startPoint y: 343, endPoint x: 1981, endPoint y: 46, distance: 958.5
click at [1070, 343] on div "We typically reply in under 15 minutes" at bounding box center [1067, 351] width 247 height 18
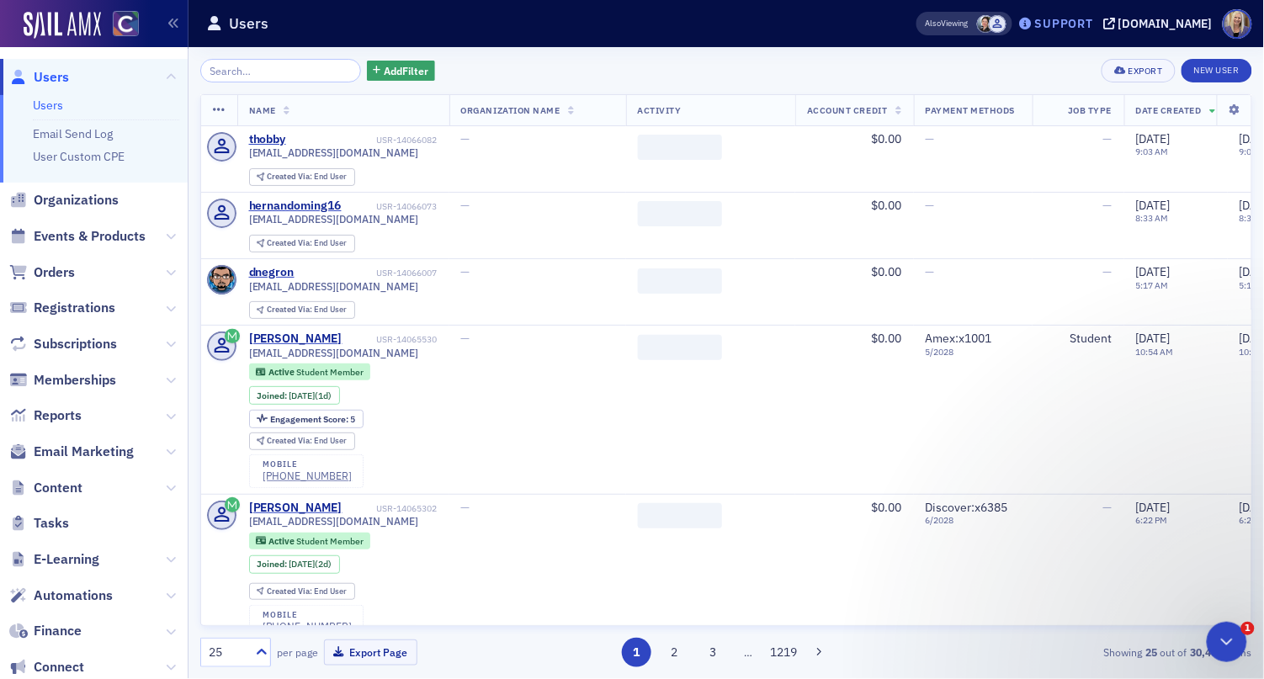
click at [1072, 30] on div "Support" at bounding box center [1064, 23] width 58 height 15
click at [1089, 28] on div "Support" at bounding box center [1064, 23] width 58 height 15
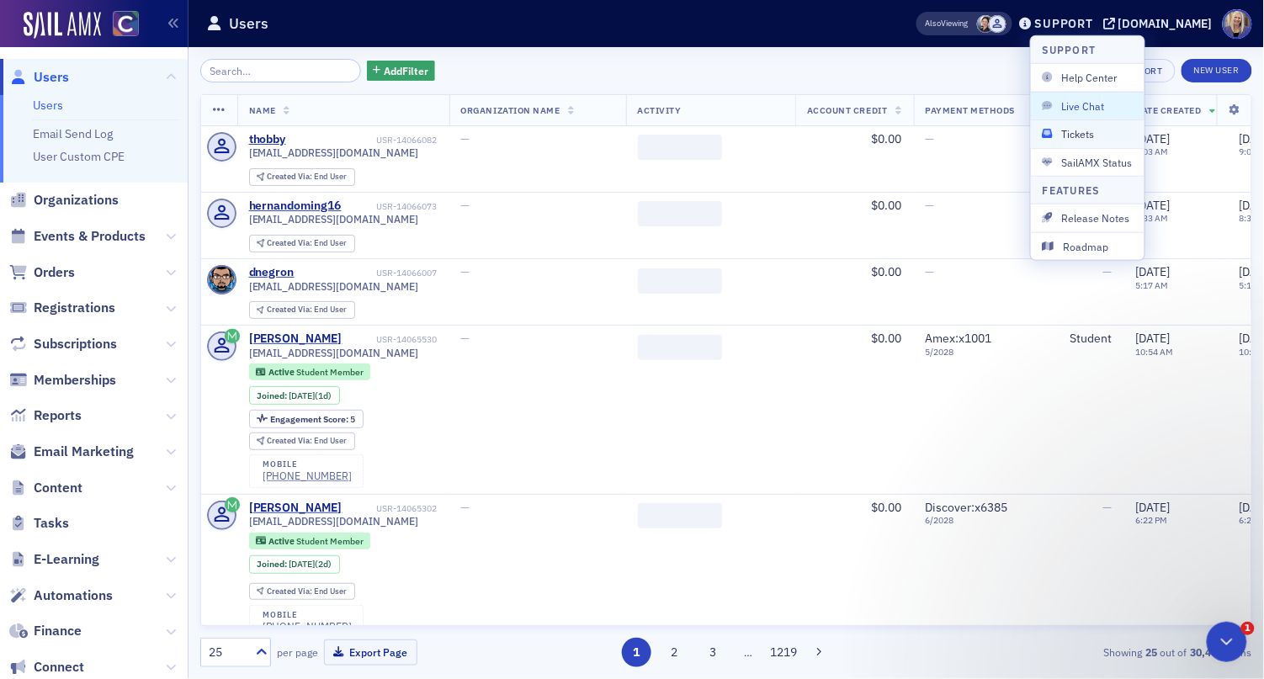
click at [1085, 125] on button "Tickets" at bounding box center [1088, 133] width 114 height 28
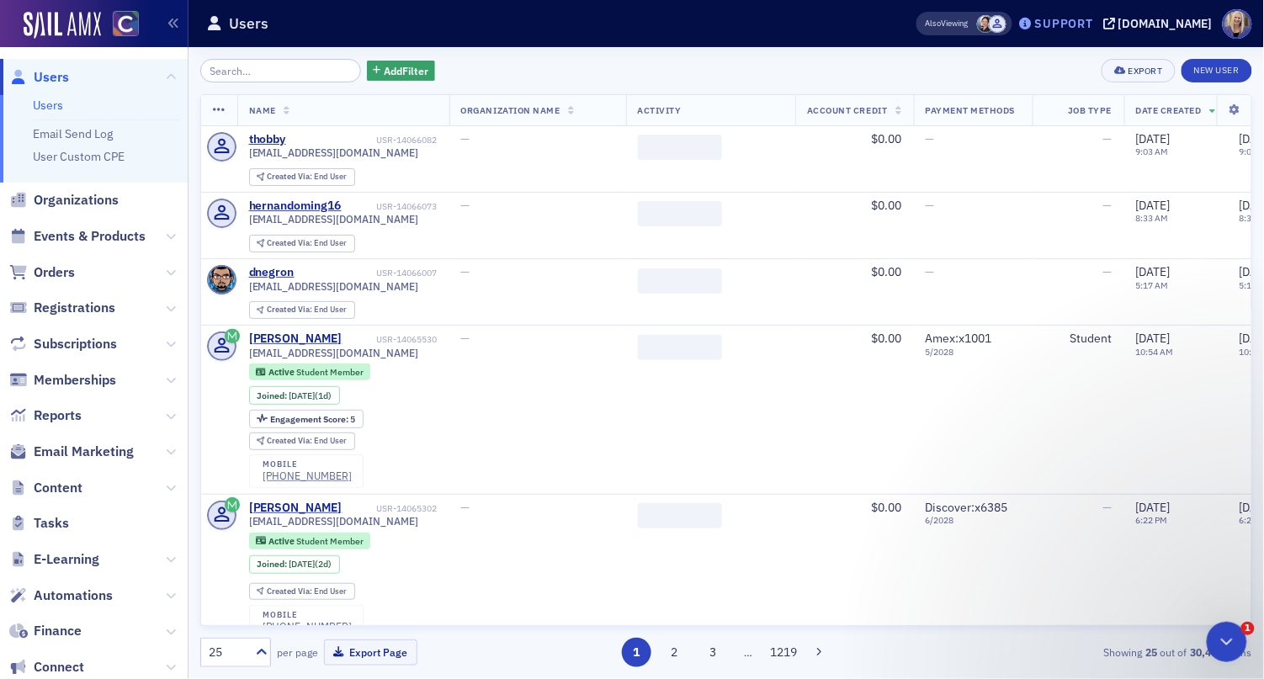
click at [1083, 23] on div "Support" at bounding box center [1064, 23] width 58 height 15
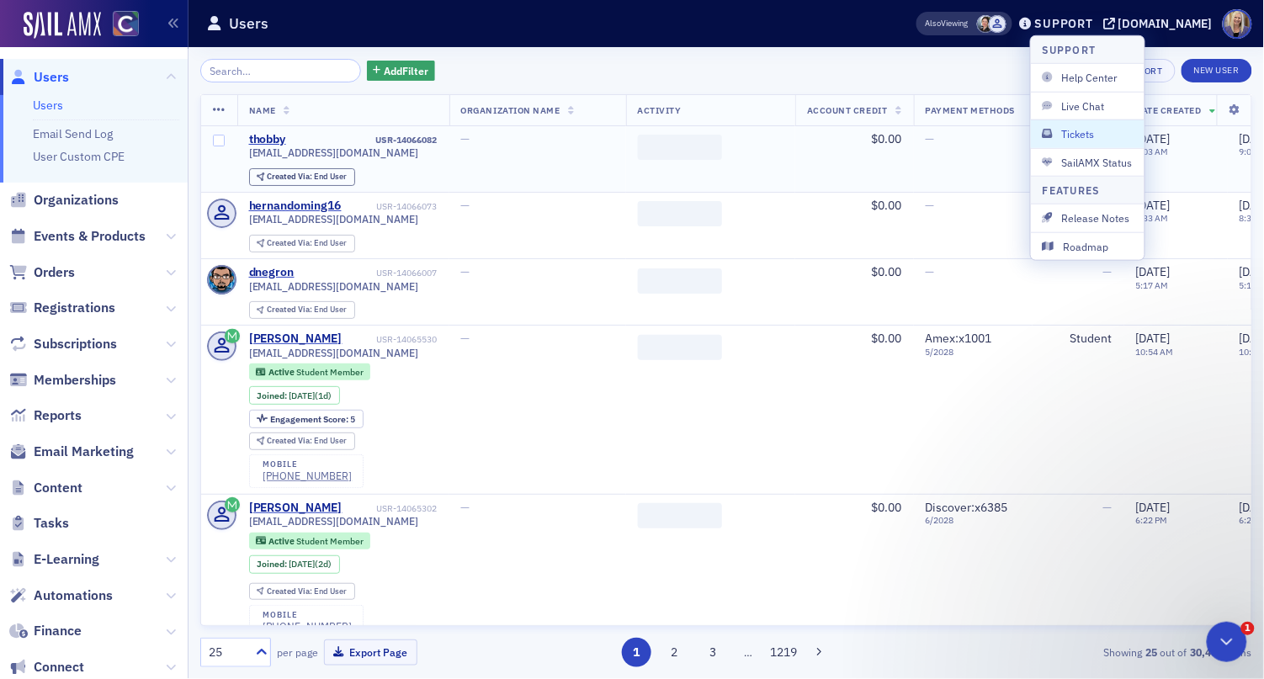
click at [1080, 130] on span "Tickets" at bounding box center [1088, 133] width 90 height 15
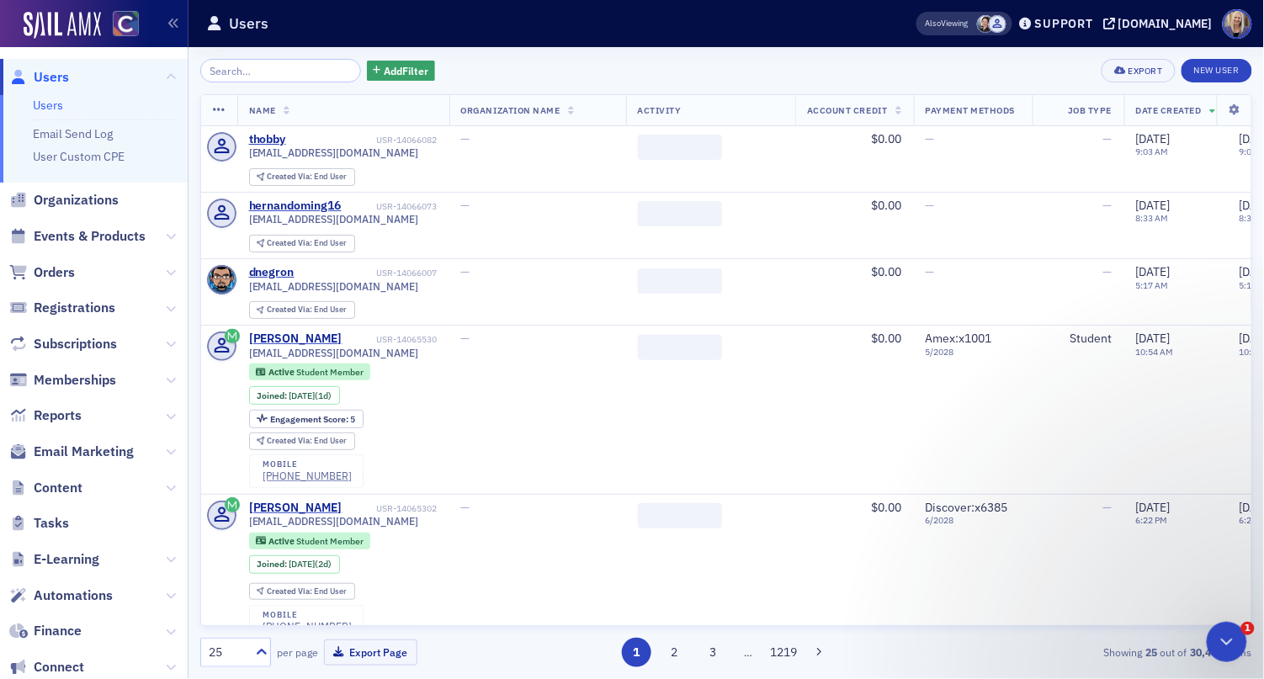
click at [42, 103] on link "Users" at bounding box center [48, 105] width 30 height 15
click at [45, 111] on link "Users" at bounding box center [48, 105] width 30 height 15
click at [1079, 25] on div "Support" at bounding box center [1064, 23] width 58 height 15
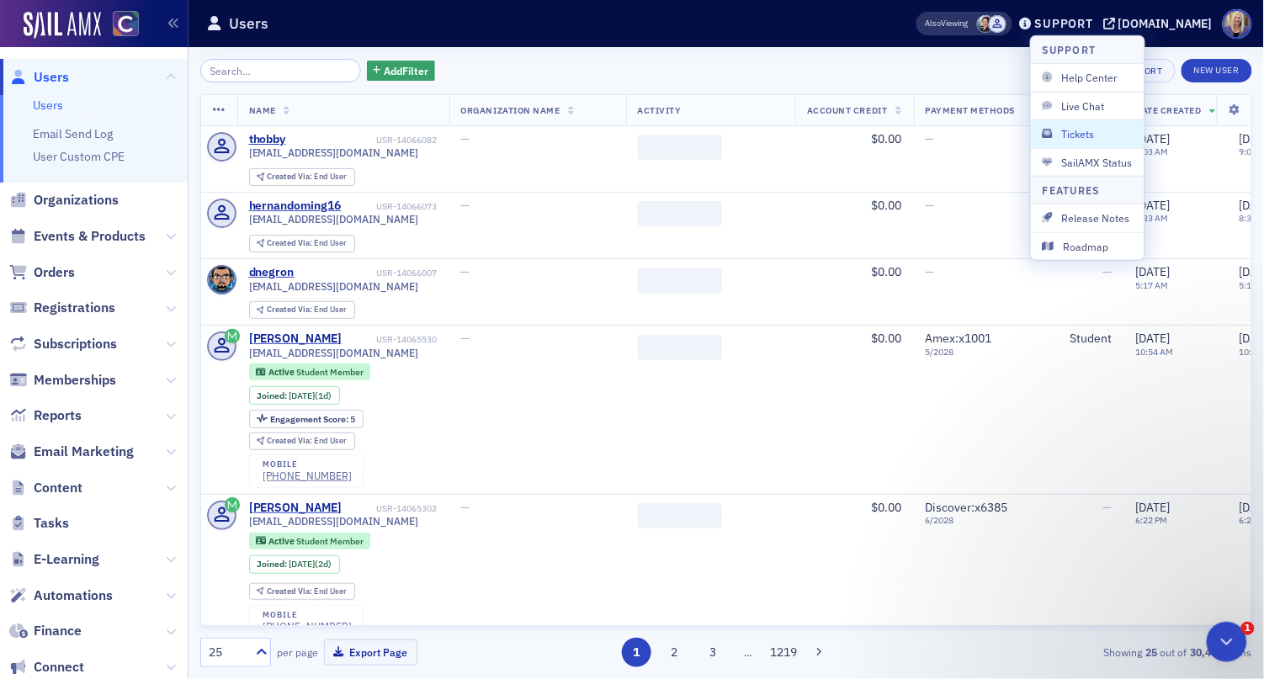
click at [1089, 137] on span "Tickets" at bounding box center [1088, 133] width 90 height 15
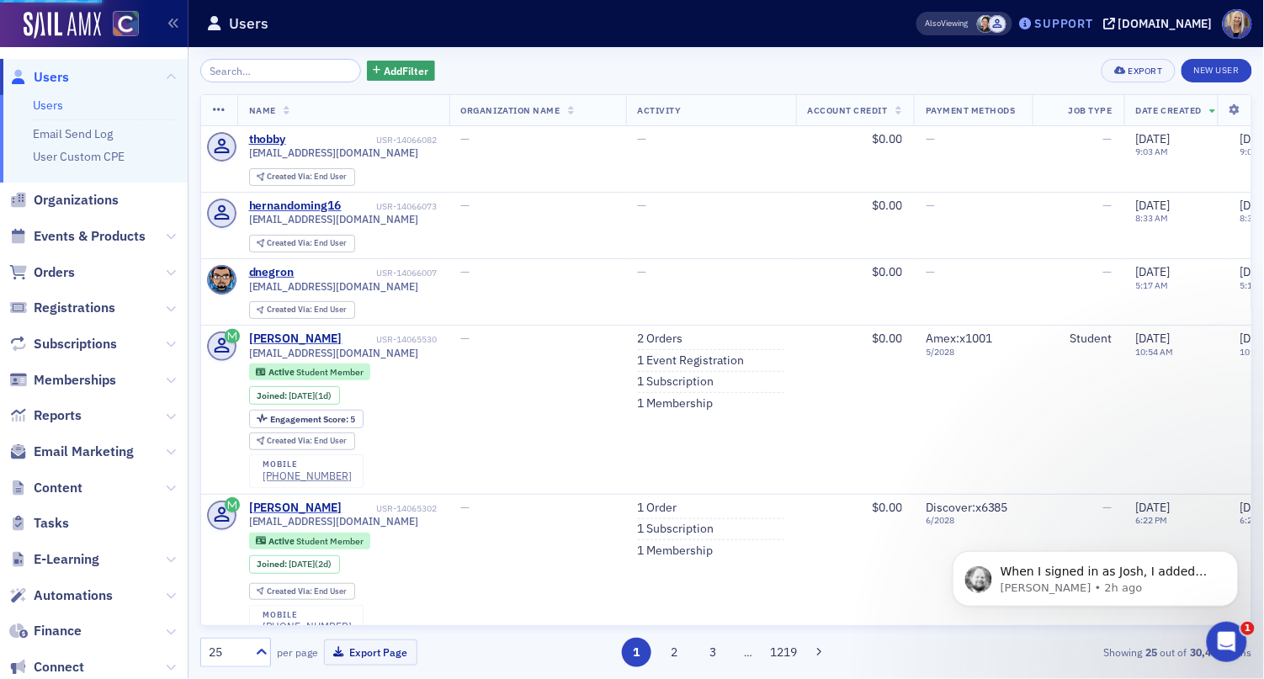
click at [1080, 25] on div "Support" at bounding box center [1064, 23] width 58 height 15
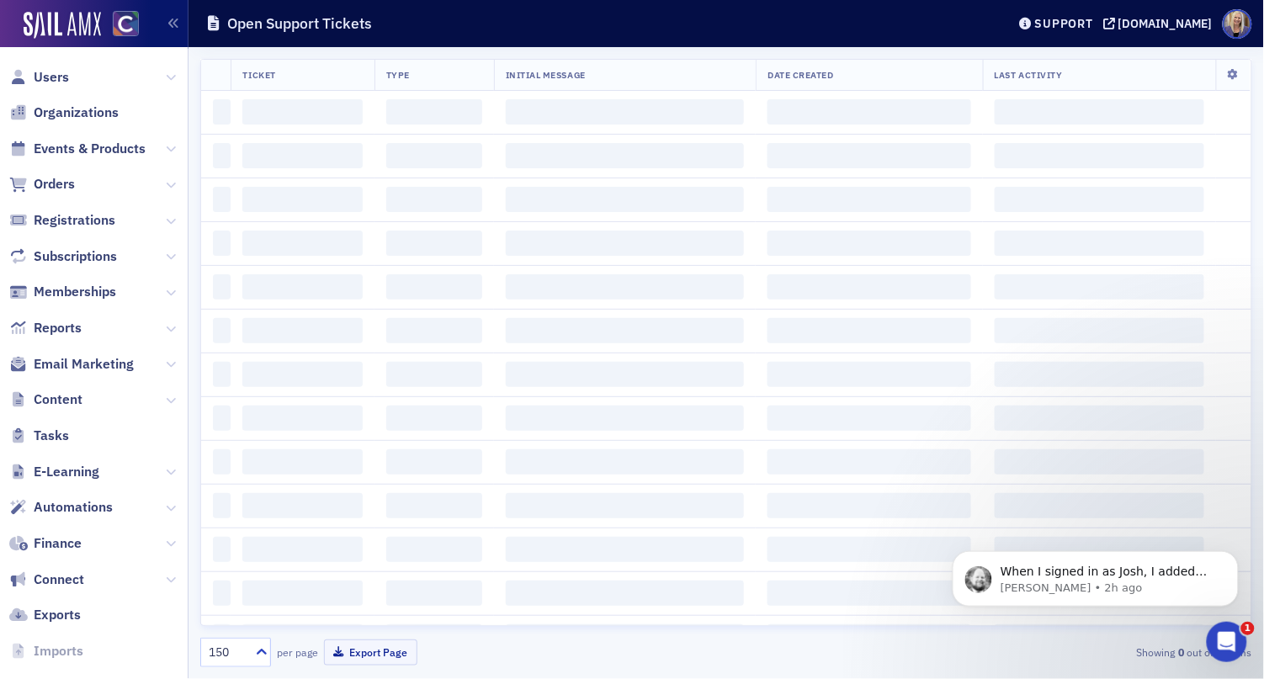
click at [794, 663] on div "150 per page Export Page Showing 0 out of 0 items" at bounding box center [726, 652] width 1052 height 29
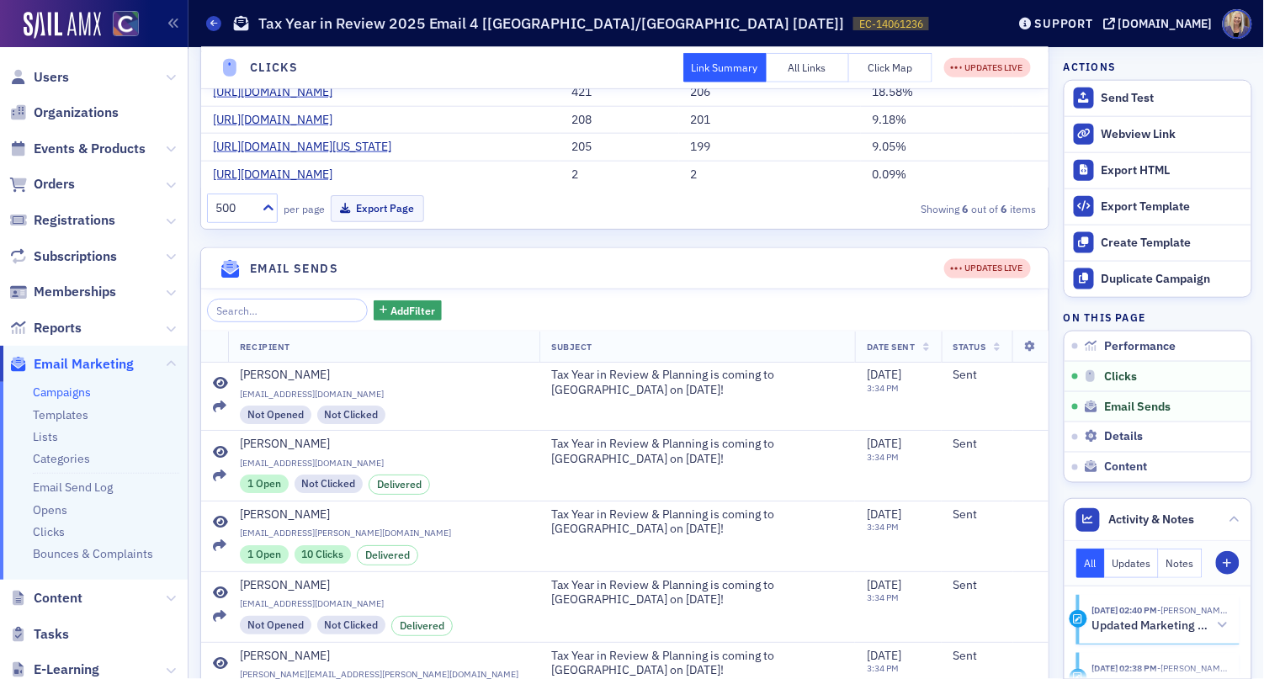
scroll to position [450, 0]
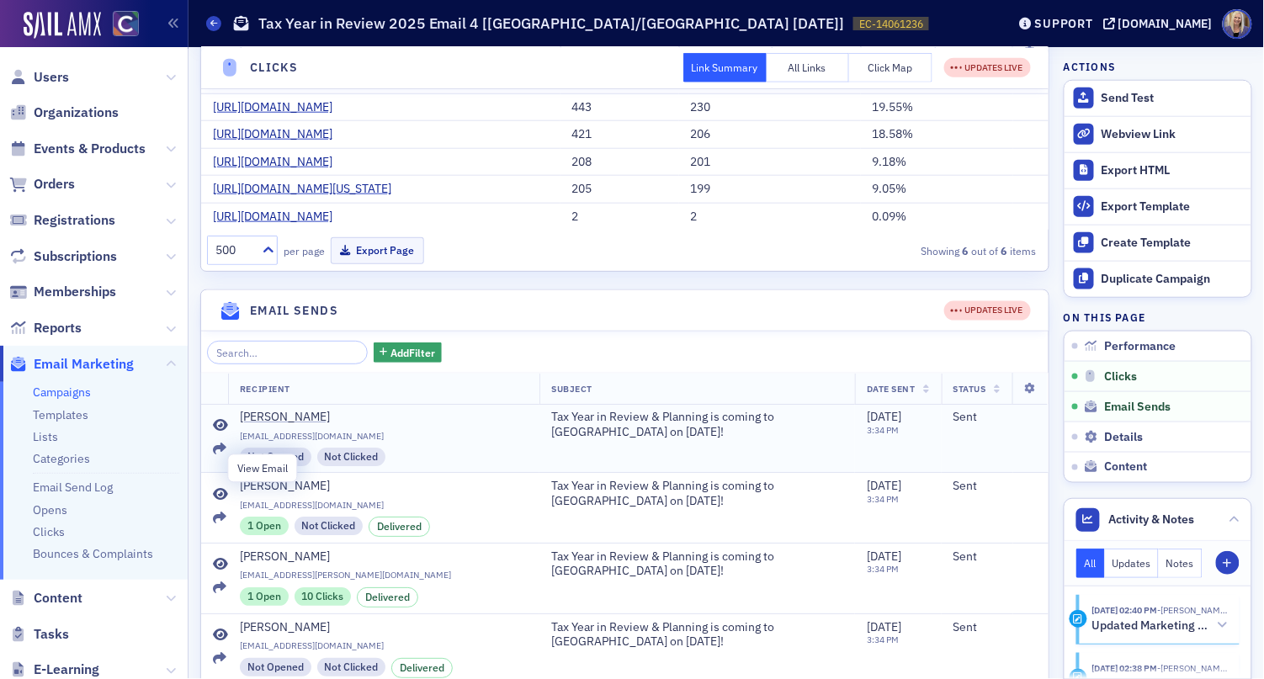
click at [222, 433] on icon at bounding box center [220, 425] width 15 height 13
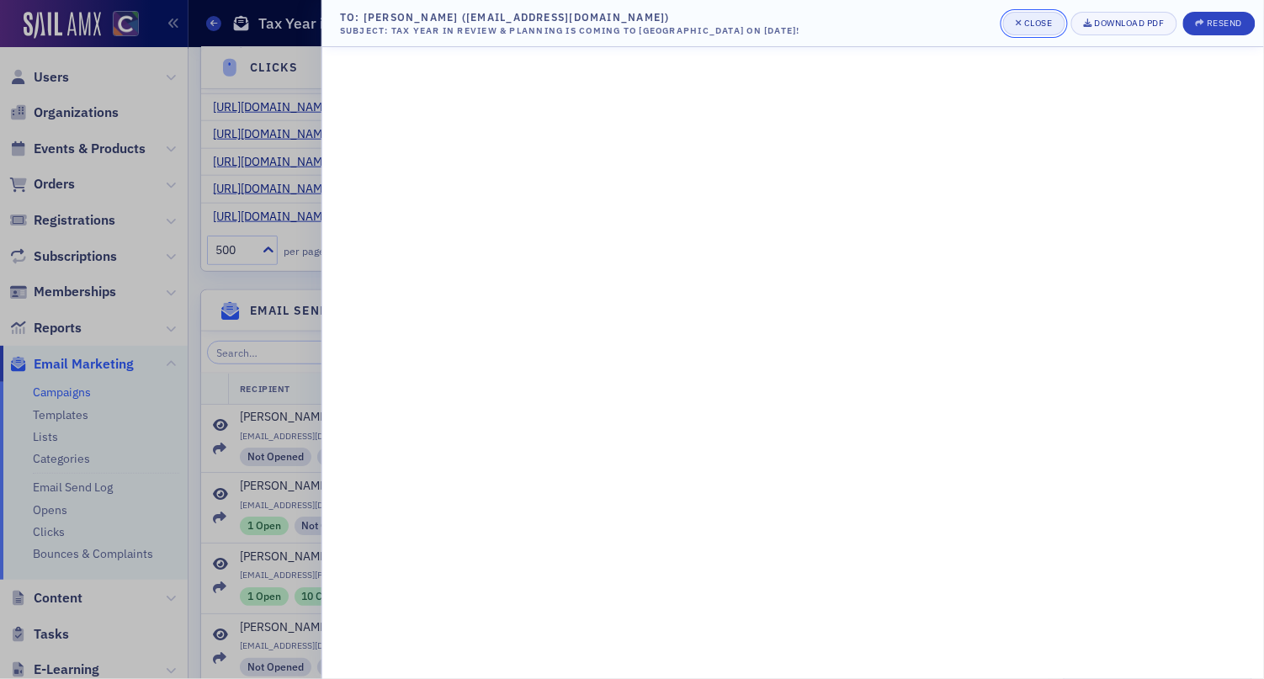
click at [1033, 29] on span "Close" at bounding box center [1034, 23] width 37 height 13
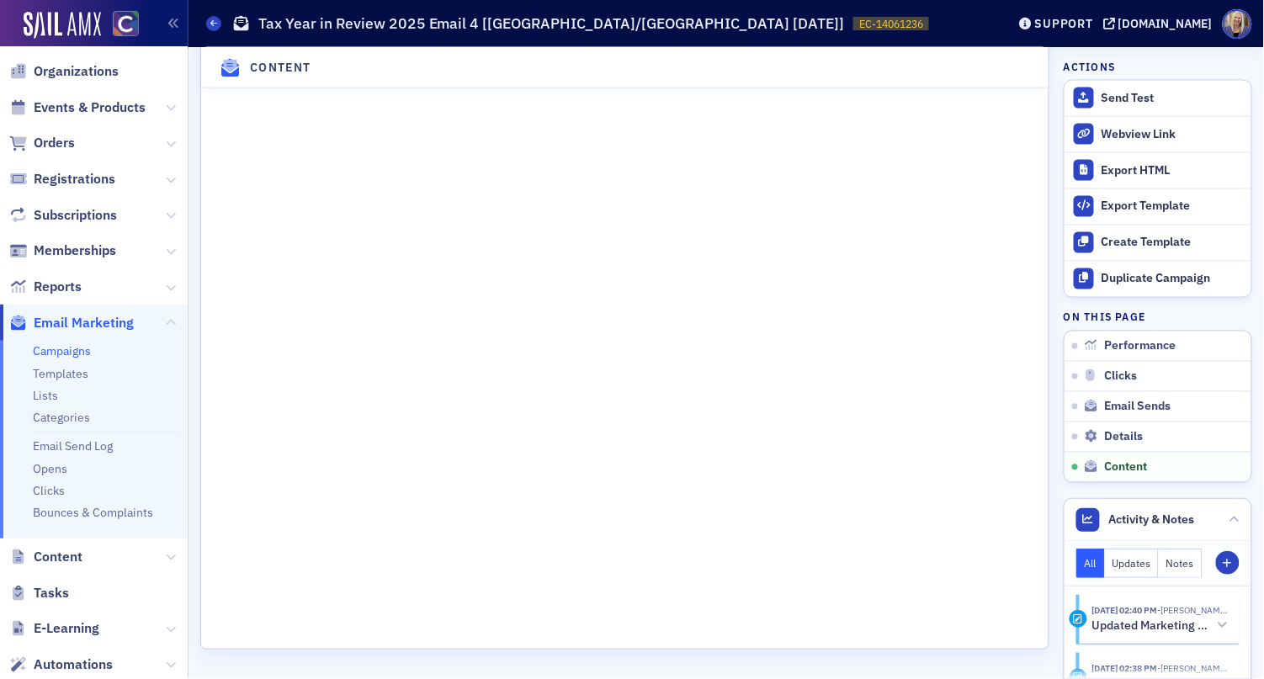
scroll to position [112, 0]
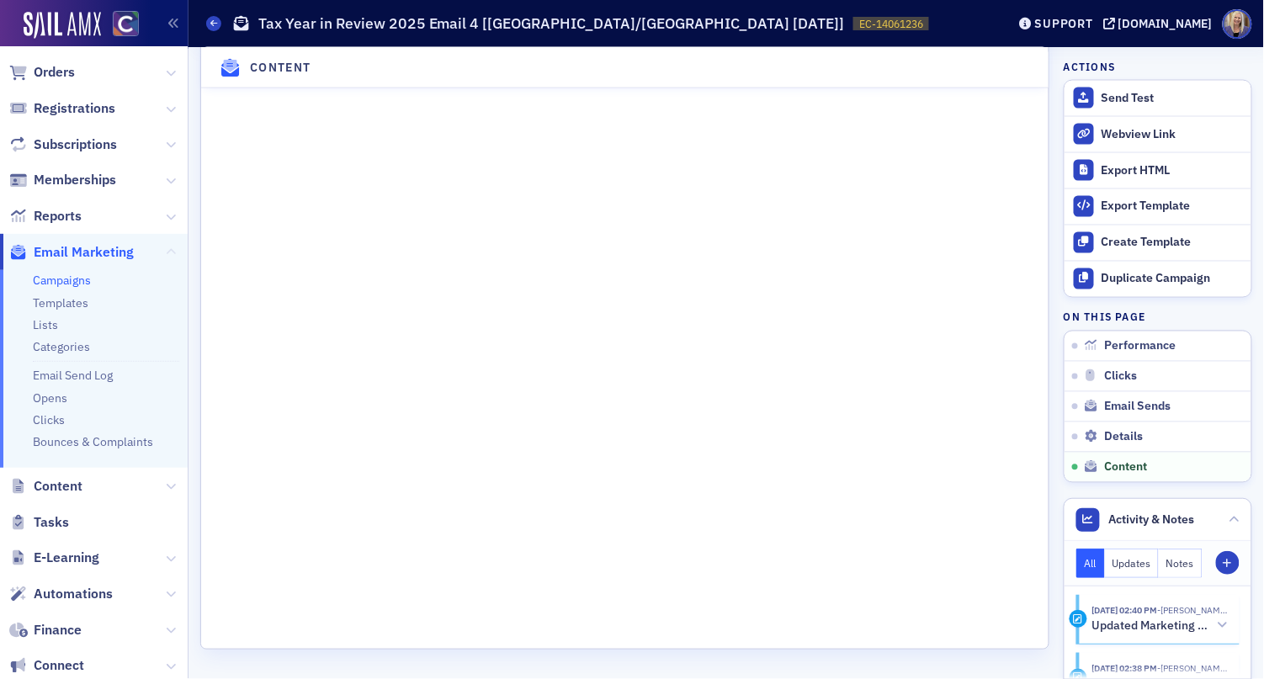
click at [166, 249] on icon at bounding box center [171, 252] width 10 height 10
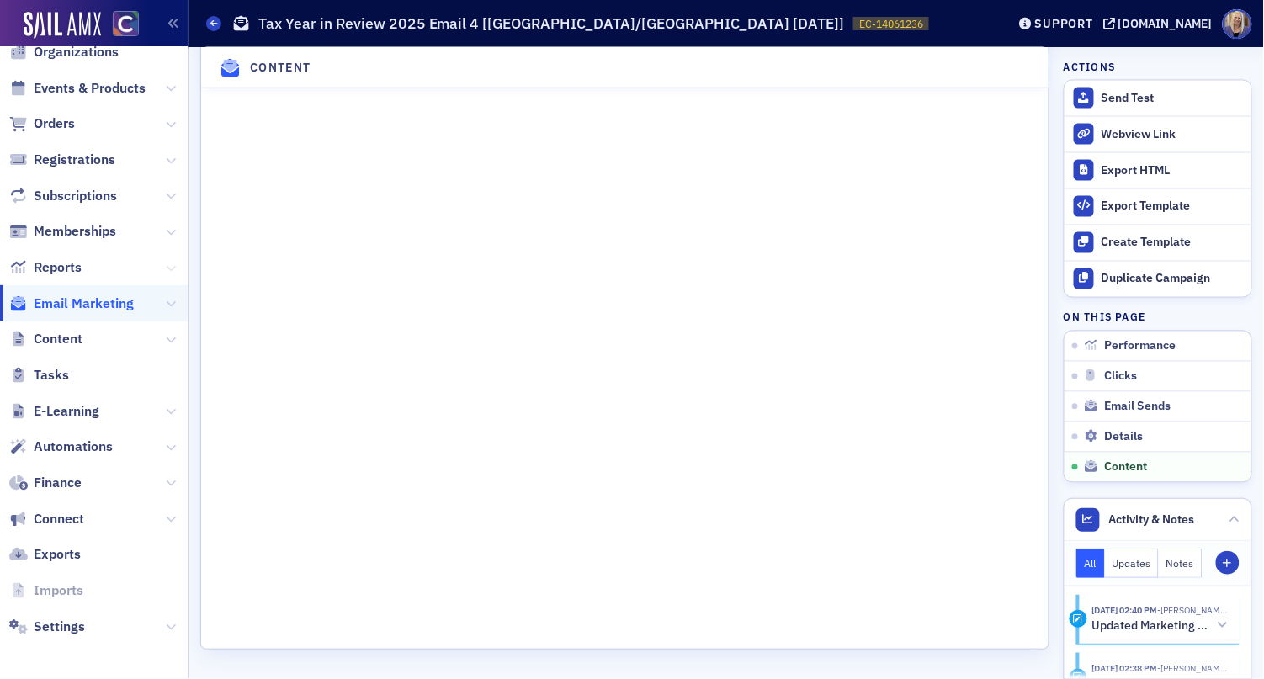
click at [166, 270] on icon at bounding box center [171, 268] width 10 height 10
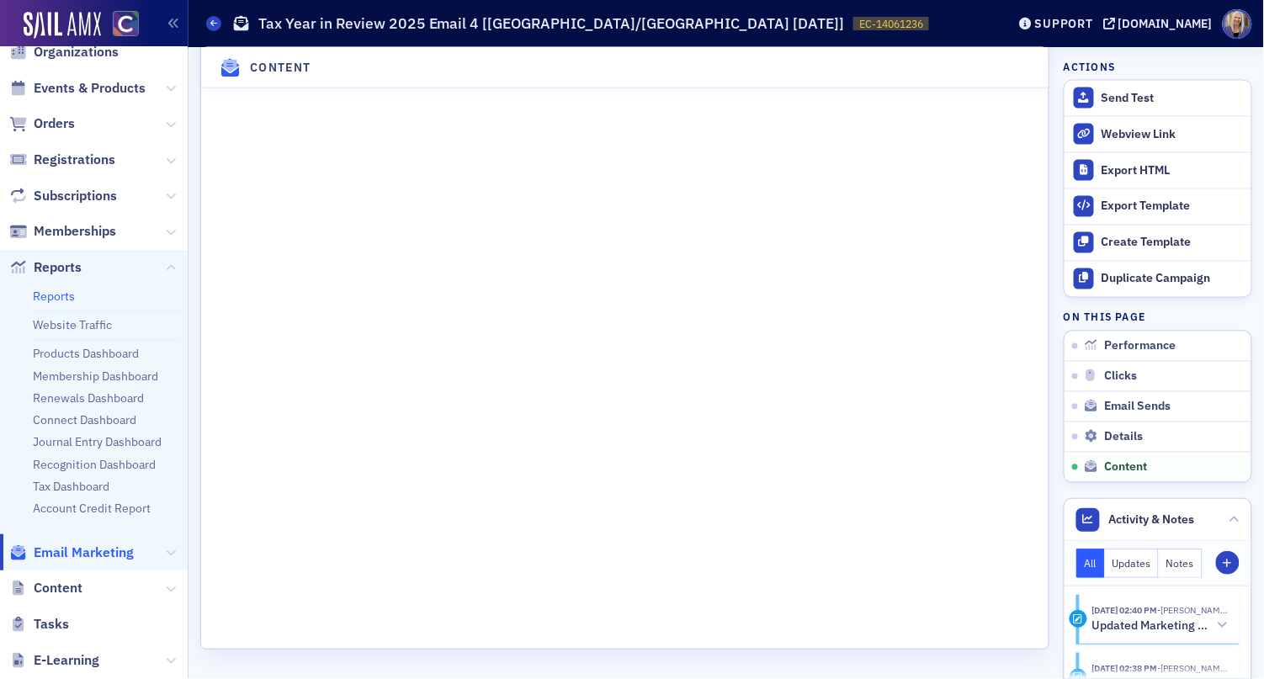
click at [63, 296] on link "Reports" at bounding box center [54, 296] width 42 height 15
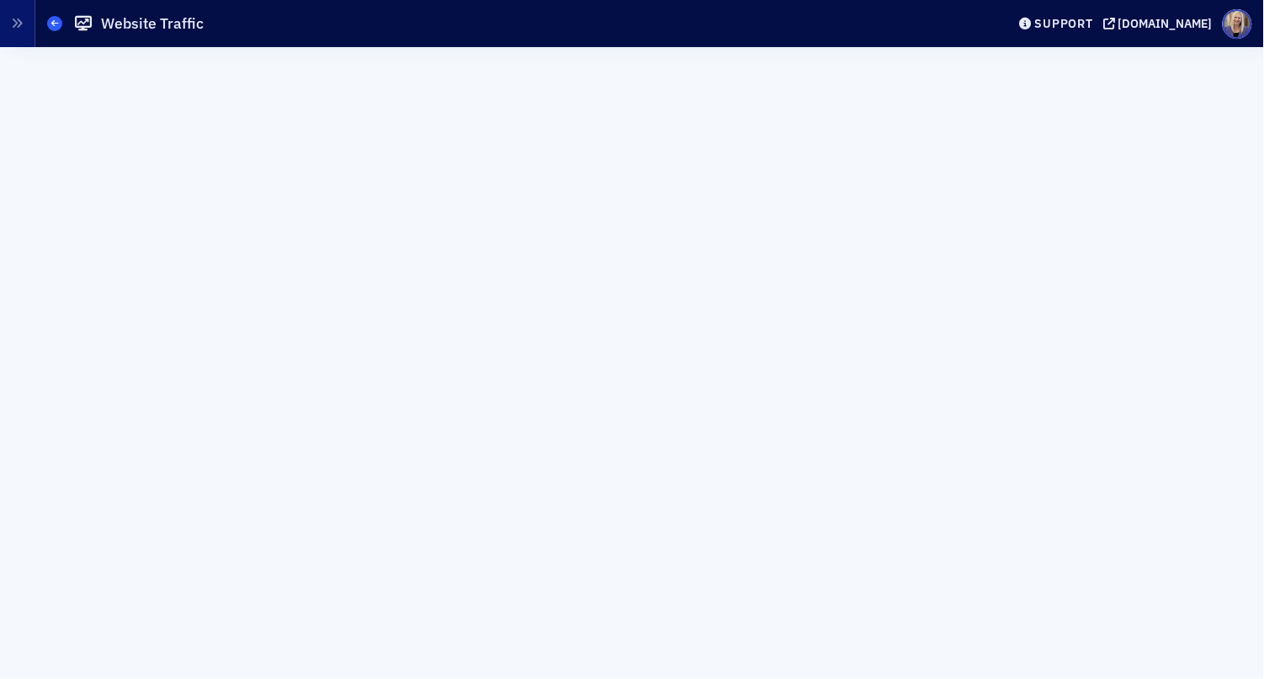
click at [52, 24] on icon at bounding box center [54, 23] width 7 height 8
